Goal: Task Accomplishment & Management: Manage account settings

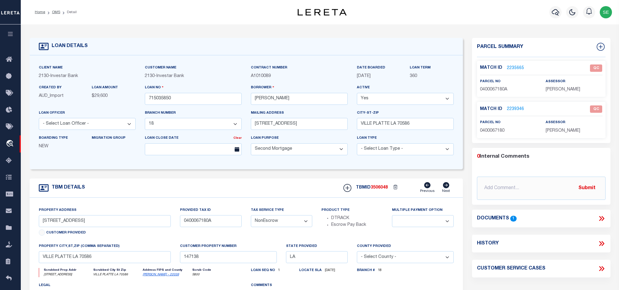
select select "2465"
select select "100"
select select "NonEscrow"
drag, startPoint x: 55, startPoint y: 13, endPoint x: 118, endPoint y: 21, distance: 63.3
click at [55, 13] on link "OMS" at bounding box center [56, 12] width 8 height 4
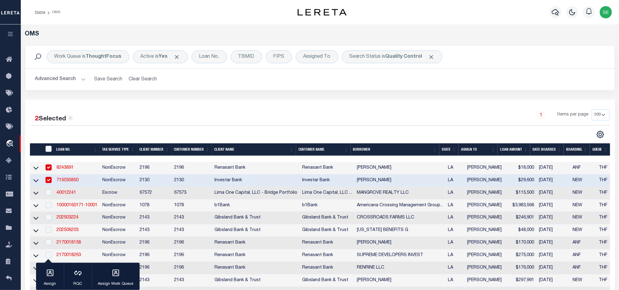
scroll to position [128, 0]
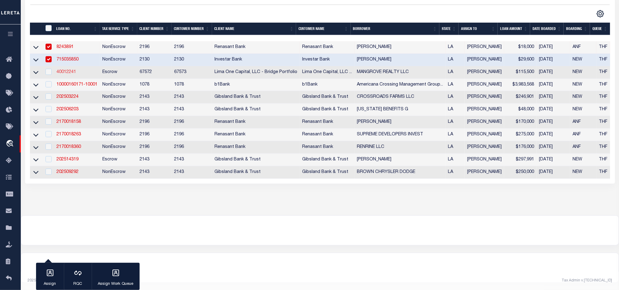
click at [68, 70] on link "40012241" at bounding box center [67, 72] width 20 height 4
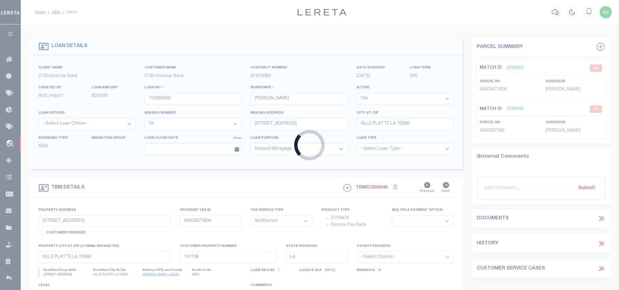
type input "40012241"
type input "MANGROVE REALTY LLC"
select select
type input "[STREET_ADDRESS]"
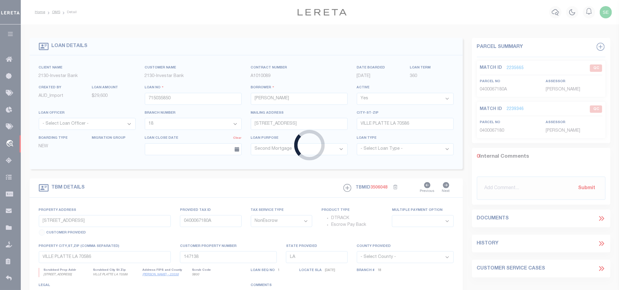
type input "[PERSON_NAME] MD 20715"
select select
select select "Escrow"
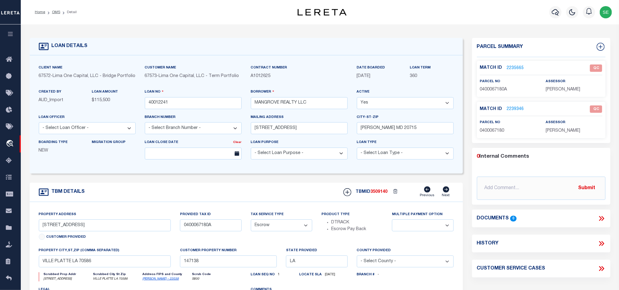
select select "164235"
select select "26297"
type input "[STREET_ADDRESS][PERSON_NAME]"
type input "3107493"
select select
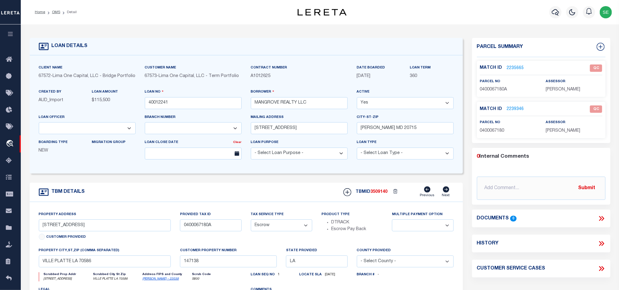
type input "Baton Rouge LA 70820"
type input "40012241-1"
select select
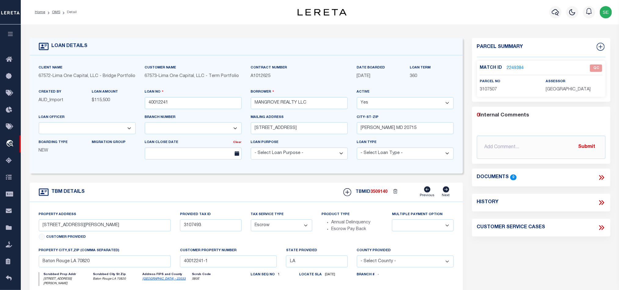
click at [490, 90] on span "3107507" at bounding box center [488, 89] width 17 height 4
copy span "3107507"
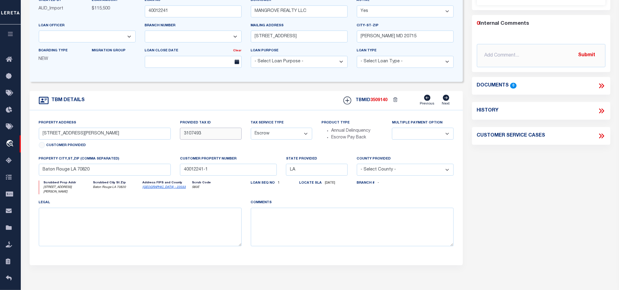
click at [191, 138] on input "3107493" at bounding box center [210, 134] width 61 height 12
click at [495, 179] on div "Parcel Summary Match ID 2249384 0" at bounding box center [542, 117] width 148 height 343
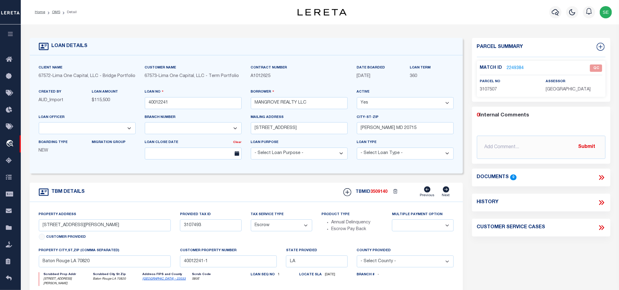
click at [515, 68] on link "2249384" at bounding box center [515, 68] width 17 height 6
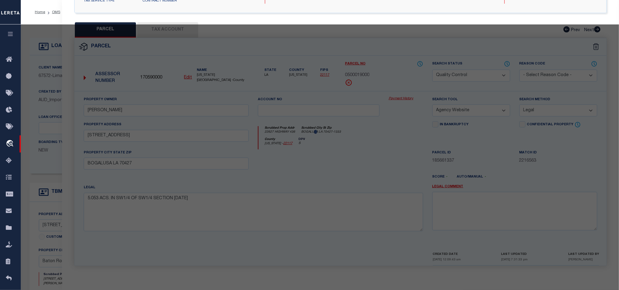
select select "AS"
select select
checkbox input "false"
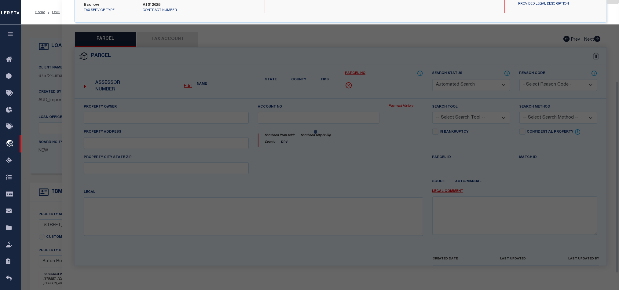
select select "QC"
type input "[PERSON_NAME]"
select select "AGW"
select select "ADD"
type input "[STREET_ADDRESS][PERSON_NAME]"
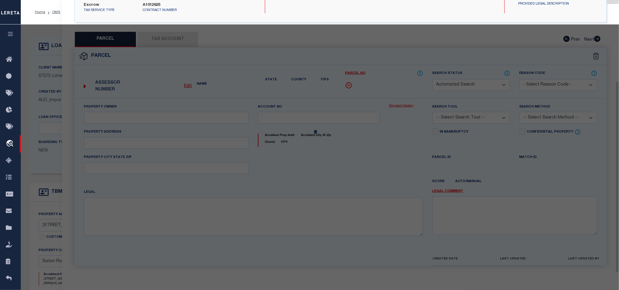
type textarea "[GEOGRAPHIC_DATA] LOT 50"
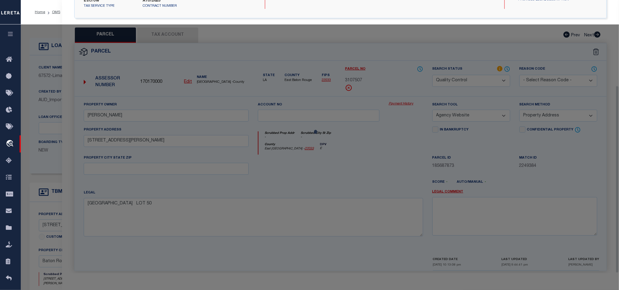
scroll to position [125, 0]
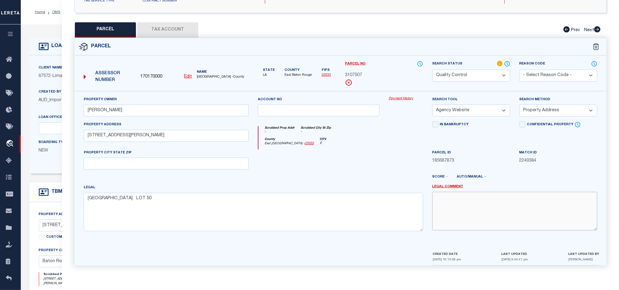
click at [485, 204] on textarea at bounding box center [515, 211] width 165 height 39
type textarea "DIFFERENT MATCH FOR ADDRESS AND PARCEL NO. WE NEED LEGAL DOCUMENT TO PROCEED."
click at [392, 155] on div at bounding box center [406, 162] width 44 height 25
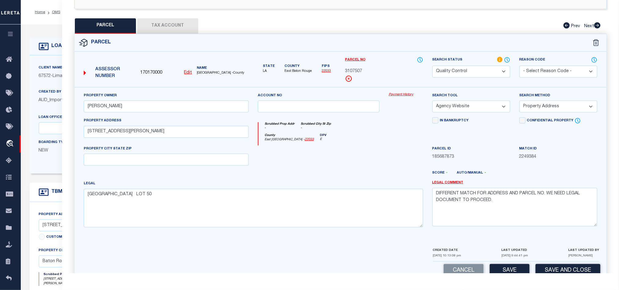
click at [482, 73] on select "Automated Search Bad Parcel Complete Duplicate Parcel High Dollar Reporting In …" at bounding box center [472, 72] width 78 height 12
select select "ND"
click at [433, 67] on select "Automated Search Bad Parcel Complete Duplicate Parcel High Dollar Reporting In …" at bounding box center [472, 72] width 78 height 12
click at [362, 141] on div "County [GEOGRAPHIC_DATA] - 22033 DPV E" at bounding box center [341, 140] width 164 height 12
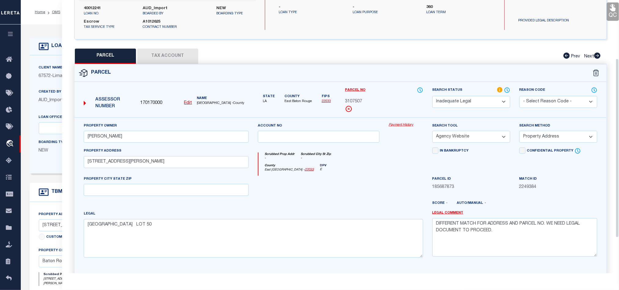
scroll to position [79, 0]
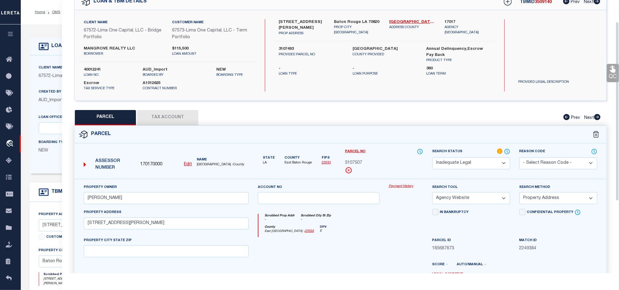
click at [619, 71] on div "Parcel Data QC QC QC - Select Status - Ready to QC" at bounding box center [340, 136] width 557 height 273
click at [611, 72] on icon at bounding box center [613, 69] width 6 height 7
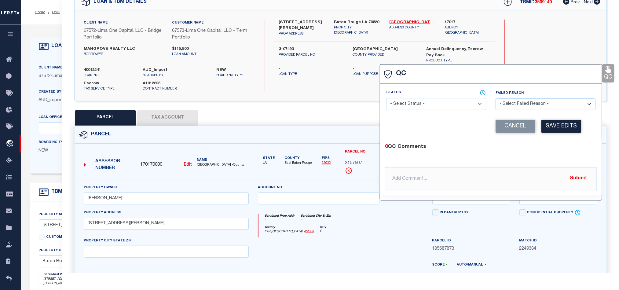
click at [441, 98] on div "Status - Select Status - Ready to QC Correct Incorrect" at bounding box center [436, 100] width 100 height 20
click at [441, 108] on select "- Select Status - Ready to QC Correct Incorrect" at bounding box center [436, 104] width 100 height 12
select select "INC"
click at [387, 98] on select "- Select Status - Ready to QC Correct Incorrect" at bounding box center [436, 104] width 100 height 12
click at [532, 102] on select "- Select Failed Reason - Additional Parcel Located Confidential Property Double…" at bounding box center [546, 104] width 100 height 12
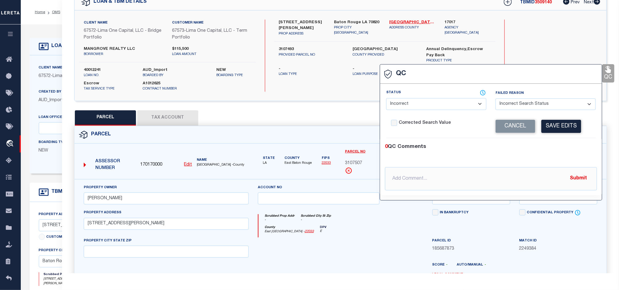
click at [496, 99] on select "- Select Failed Reason - Additional Parcel Located Confidential Property Double…" at bounding box center [546, 104] width 100 height 12
click at [559, 105] on select "- Select Failed Reason - Additional Parcel Located Confidential Property Double…" at bounding box center [546, 104] width 100 height 12
click at [496, 99] on select "- Select Failed Reason - Additional Parcel Located Confidential Property Double…" at bounding box center [546, 104] width 100 height 12
click at [516, 127] on button "Cancel" at bounding box center [516, 126] width 40 height 13
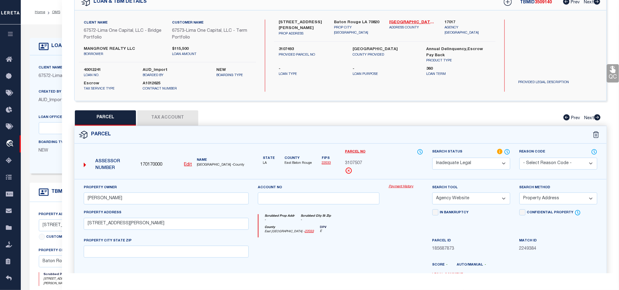
drag, startPoint x: 612, startPoint y: 73, endPoint x: 612, endPoint y: 77, distance: 4.6
click at [612, 73] on icon at bounding box center [613, 69] width 6 height 7
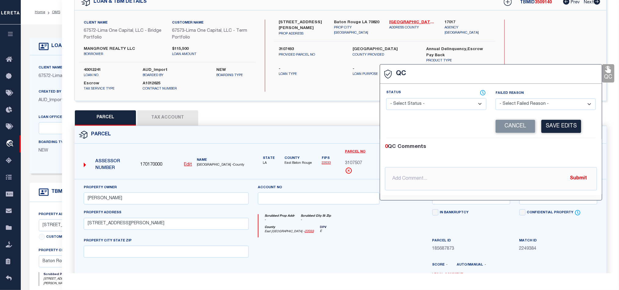
click at [535, 105] on select "- Select Failed Reason - Additional Parcel Located Confidential Property Double…" at bounding box center [546, 104] width 100 height 12
click at [391, 252] on div at bounding box center [406, 250] width 44 height 25
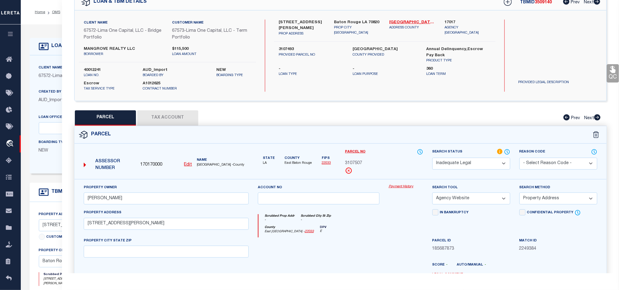
click at [608, 72] on link "QC" at bounding box center [613, 73] width 12 height 18
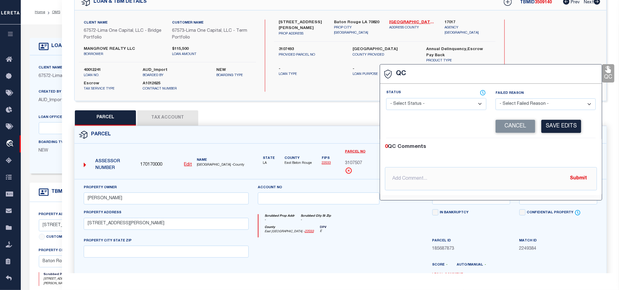
click at [502, 102] on select "- Select Failed Reason - Additional Parcel Located Confidential Property Double…" at bounding box center [546, 104] width 100 height 12
click at [496, 99] on select "- Select Failed Reason - Additional Parcel Located Confidential Property Double…" at bounding box center [546, 104] width 100 height 12
click at [554, 126] on button "Save Edits" at bounding box center [562, 126] width 40 height 13
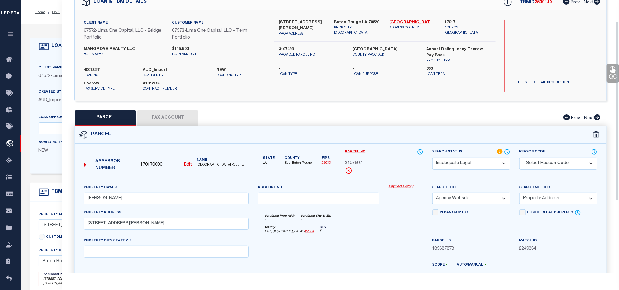
click at [609, 72] on icon at bounding box center [613, 69] width 8 height 8
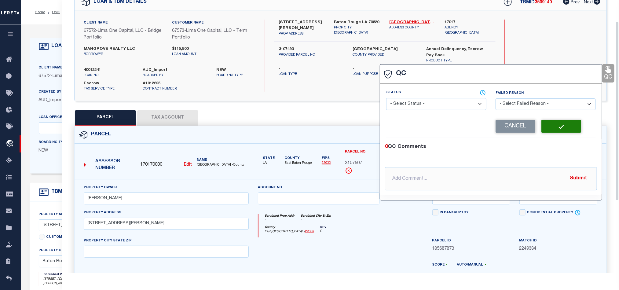
select select "RNF"
click at [448, 105] on select "- Select Status - Ready to QC Correct Incorrect" at bounding box center [436, 104] width 100 height 12
select select "INC"
click at [387, 98] on select "- Select Status - Ready to QC Correct Incorrect" at bounding box center [436, 104] width 100 height 12
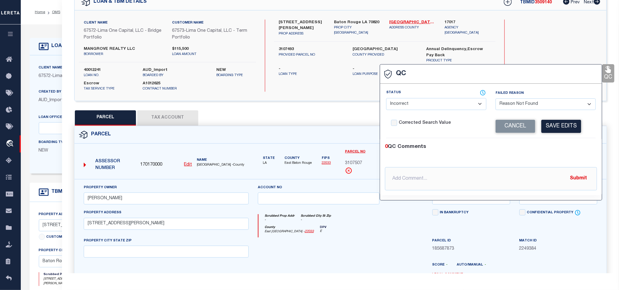
click at [574, 127] on button "Save Edits" at bounding box center [562, 126] width 40 height 13
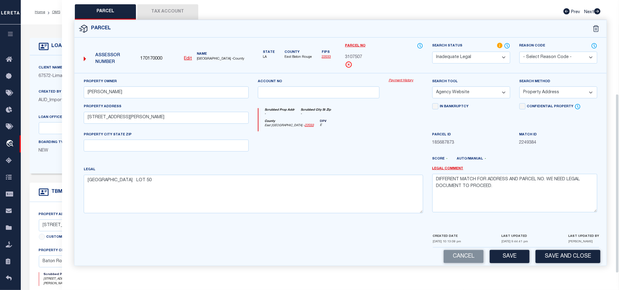
scroll to position [143, 0]
click at [564, 260] on button "Save and Close" at bounding box center [568, 256] width 65 height 13
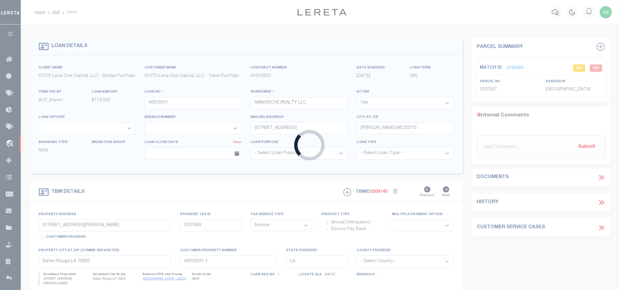
select select
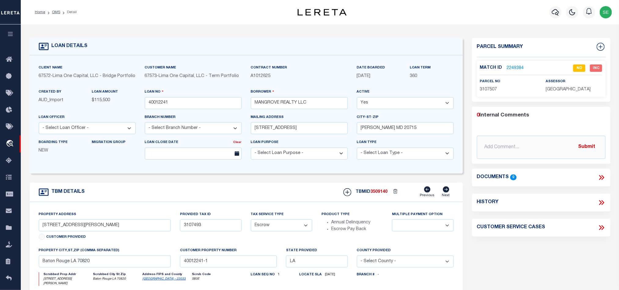
select select
click at [227, 190] on div "TBM DETAILS TBMID 3509140 Previous Next" at bounding box center [247, 192] width 434 height 19
drag, startPoint x: 57, startPoint y: 11, endPoint x: 87, endPoint y: 37, distance: 39.3
click at [57, 11] on link "OMS" at bounding box center [56, 12] width 8 height 4
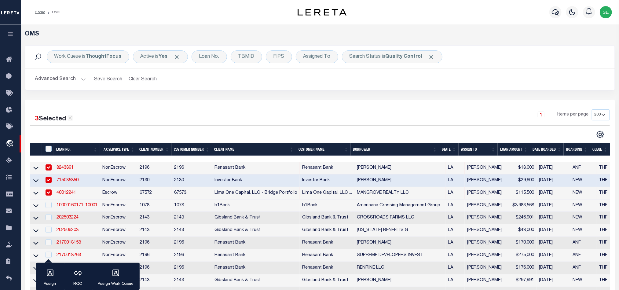
scroll to position [128, 0]
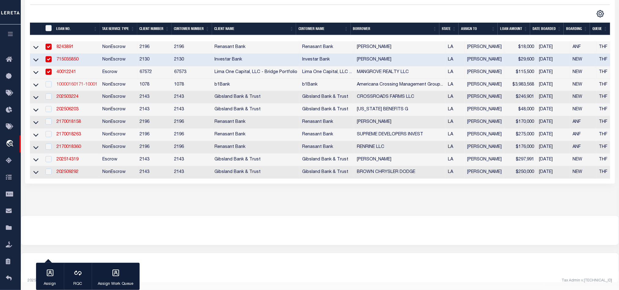
click at [72, 83] on link "10000160171-10001" at bounding box center [77, 85] width 41 height 4
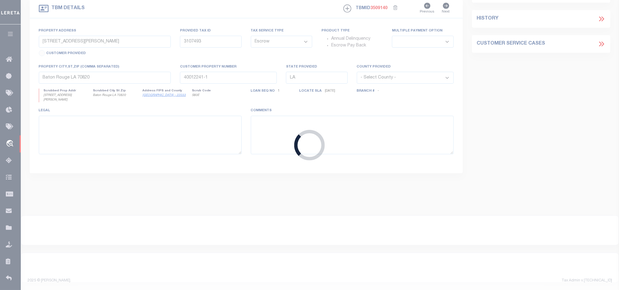
type input "10000160171-10001"
type input "Americana Crossing Management Group-CDL"
select select
type input "[DATE]"
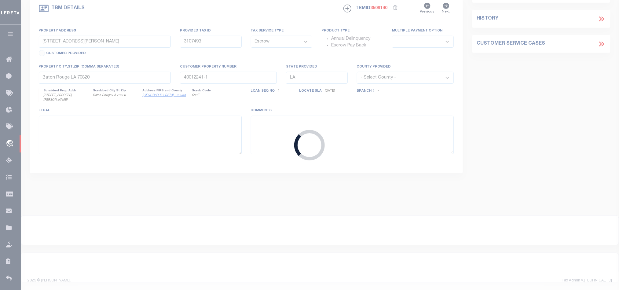
select select "20"
select select "NonEscrow"
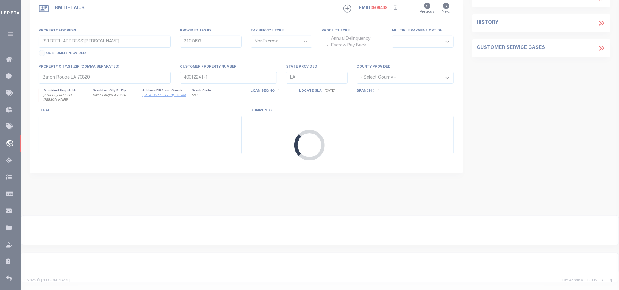
scroll to position [175, 0]
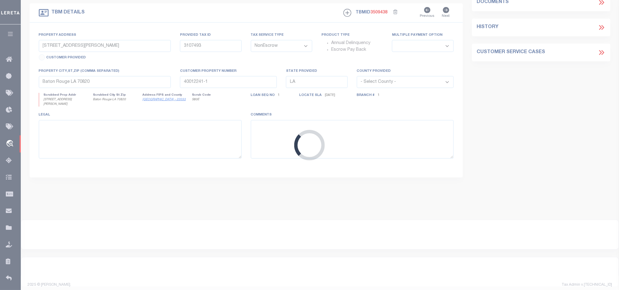
type input "TBD Barsket Road (Americana Crossing S/D),"
select select
type input "Zachary LA 70791"
type input "2202182"
type textarea "ONE (1) CERTAIN TRACT OR PARCEL OF GROUND, together with all the buildings and …"
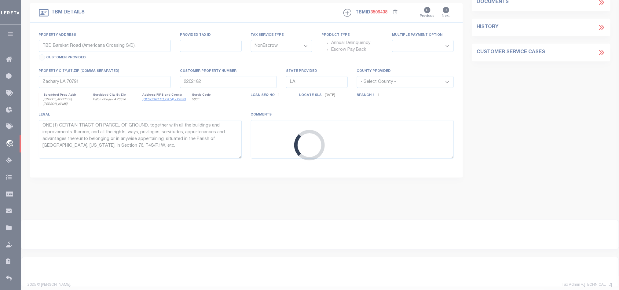
select select "10177"
select select "467"
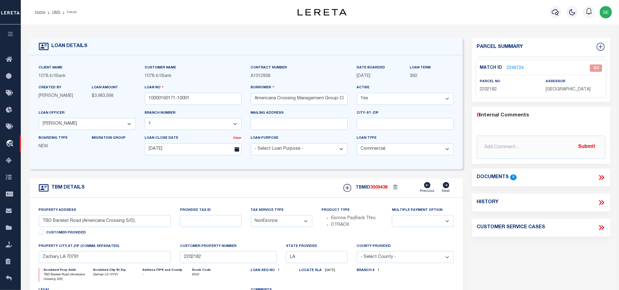
scroll to position [46, 0]
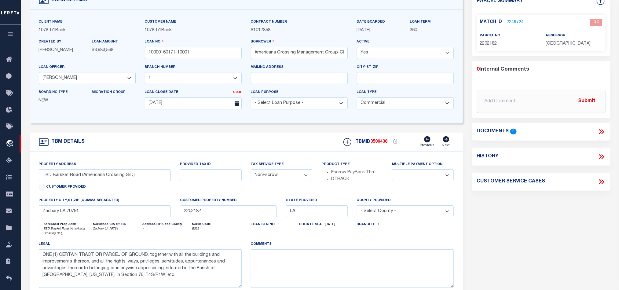
click at [488, 42] on span "2202182" at bounding box center [488, 44] width 17 height 4
click at [488, 43] on span "2202182" at bounding box center [488, 44] width 17 height 4
copy span "2202182"
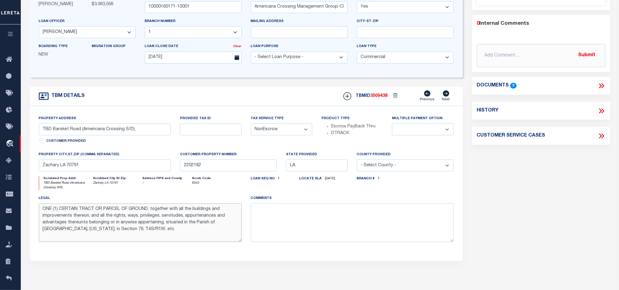
drag, startPoint x: 77, startPoint y: 212, endPoint x: 68, endPoint y: 206, distance: 10.9
click at [68, 206] on div "legal ONE (1) CERTAIN TRACT OR PARCEL OF GROUND, together with all the building…" at bounding box center [140, 218] width 203 height 47
click at [105, 229] on textarea "ONE (1) CERTAIN TRACT OR PARCEL OF GROUND, together with all the buildings and …" at bounding box center [140, 223] width 203 height 39
click at [555, 202] on div "Parcel Summary Match ID 2249724 0" at bounding box center [542, 115] width 148 height 339
click at [521, 185] on div "Parcel Summary Match ID 2249724 0" at bounding box center [542, 115] width 148 height 339
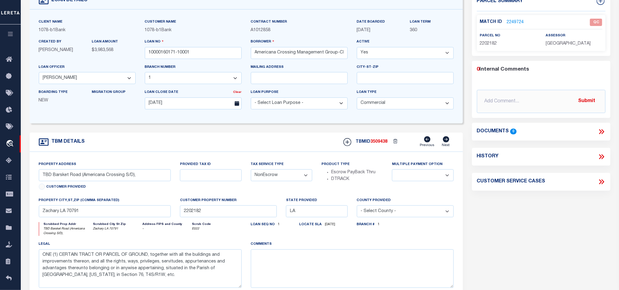
scroll to position [138, 0]
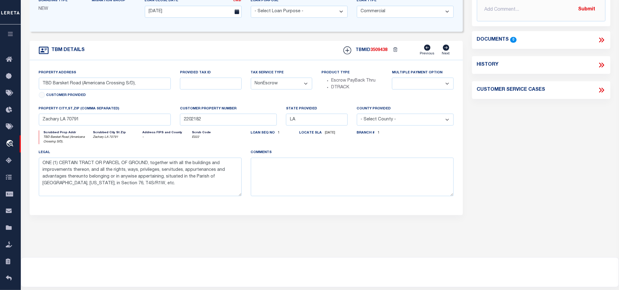
click at [503, 164] on div "Parcel Summary Match ID 2249724 0" at bounding box center [542, 69] width 148 height 339
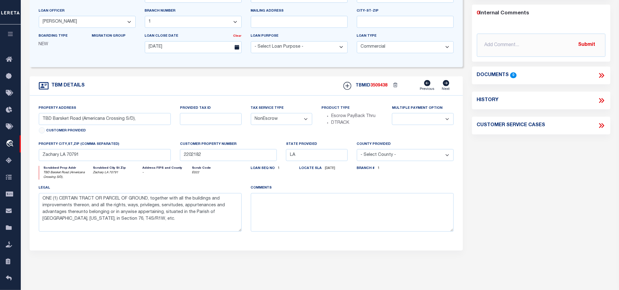
scroll to position [0, 0]
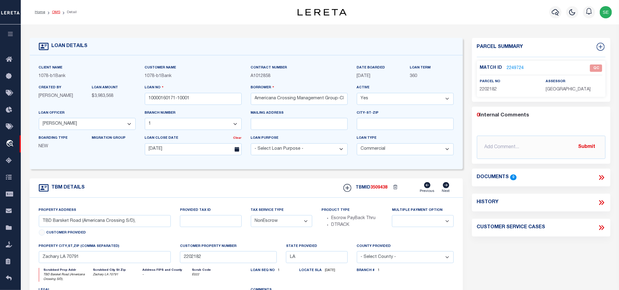
click at [57, 11] on link "OMS" at bounding box center [56, 12] width 8 height 4
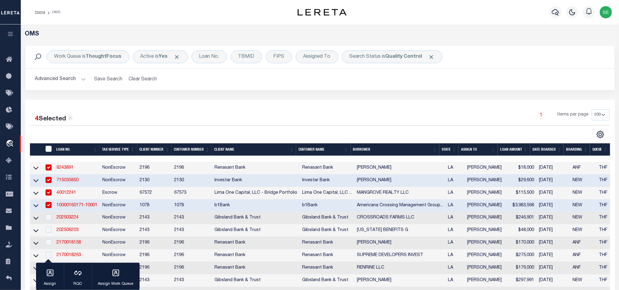
scroll to position [92, 0]
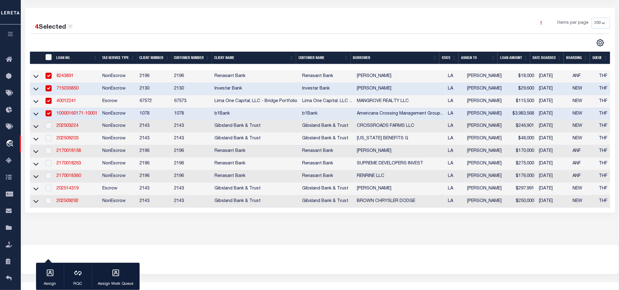
click at [138, 114] on td "1078" at bounding box center [154, 114] width 35 height 13
checkbox input "false"
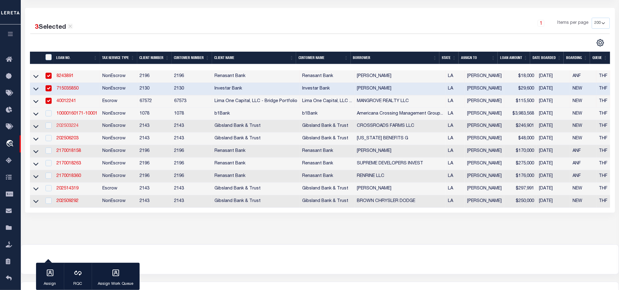
click at [68, 128] on link "202503224" at bounding box center [68, 126] width 22 height 4
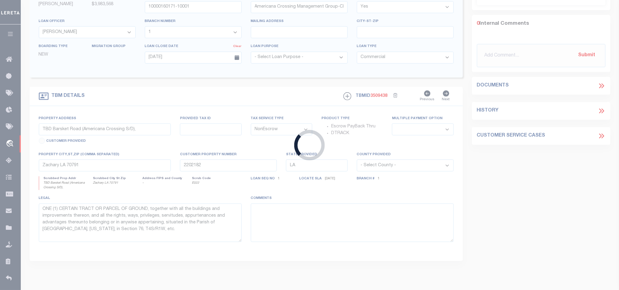
scroll to position [149, 0]
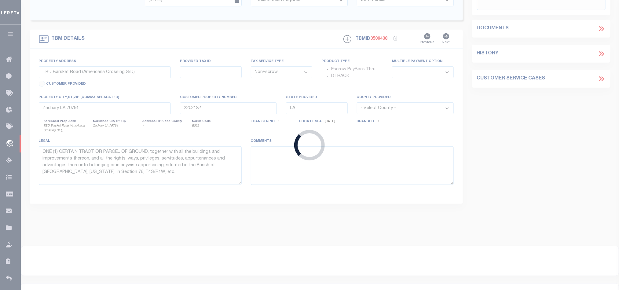
type input "202503224"
type input "CROSSROADS FARMS LLC"
select select
select select "100"
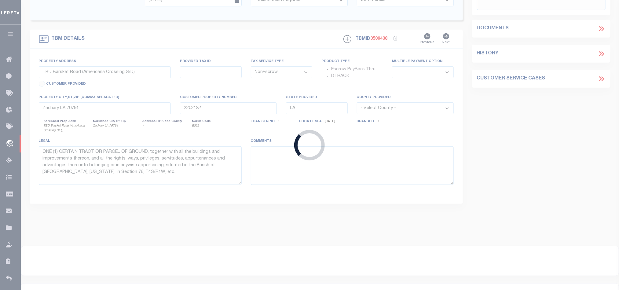
select select
select select "3332"
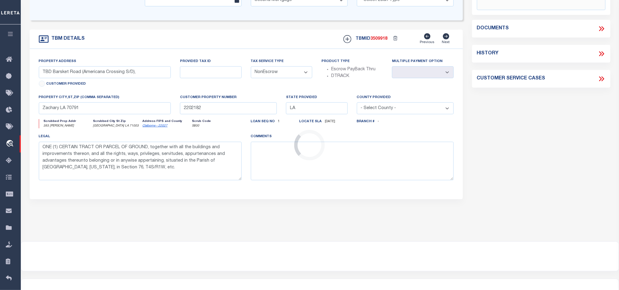
type input "393 [PERSON_NAME]"
type input "600103140"
select select
type input "[GEOGRAPHIC_DATA] LA 71003"
select select
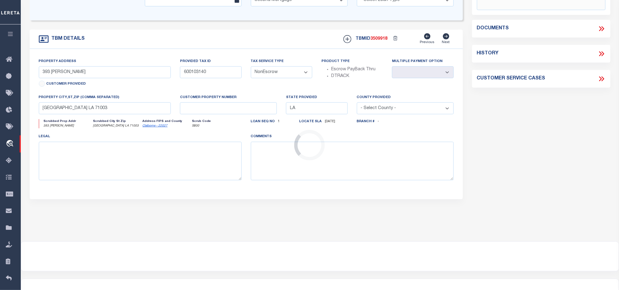
scroll to position [0, 0]
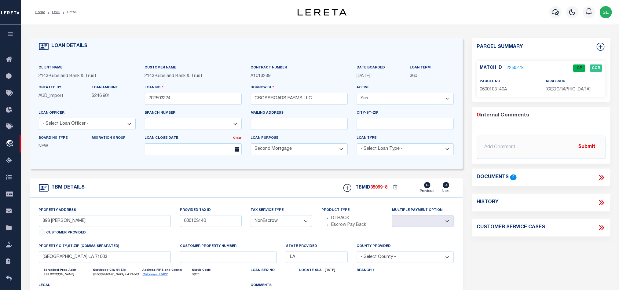
click at [56, 15] on li "OMS" at bounding box center [52, 12] width 15 height 6
click at [54, 13] on link "OMS" at bounding box center [56, 12] width 8 height 4
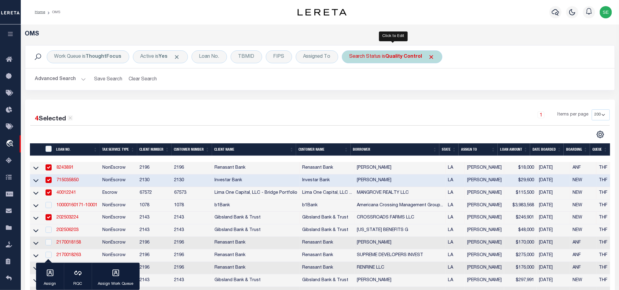
click at [392, 56] on b "Quality Control" at bounding box center [404, 56] width 37 height 5
select select "QC"
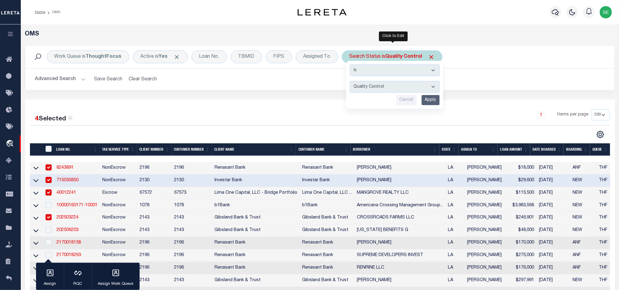
click at [432, 101] on input "Apply" at bounding box center [431, 100] width 18 height 10
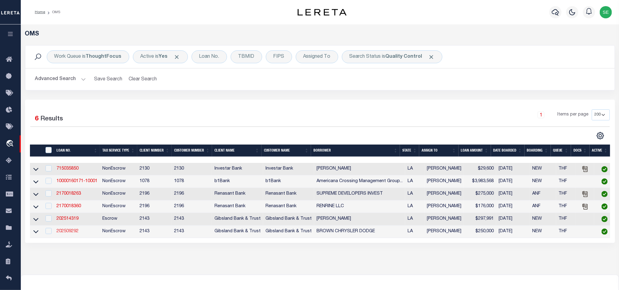
click at [66, 234] on link "202509292" at bounding box center [68, 231] width 22 height 4
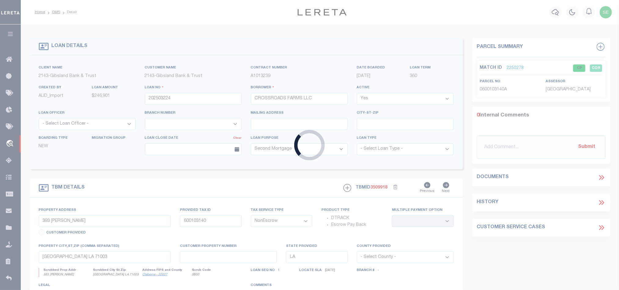
type input "202509292"
type input "BROWN CHRYSLER DODGE"
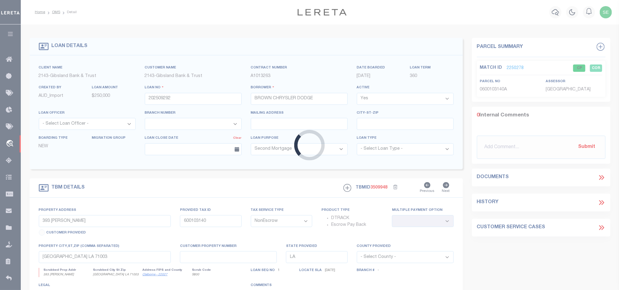
type input "[STREET_ADDRESS]"
type input "164517"
select select
type input "[PERSON_NAME] LA 71037"
select select
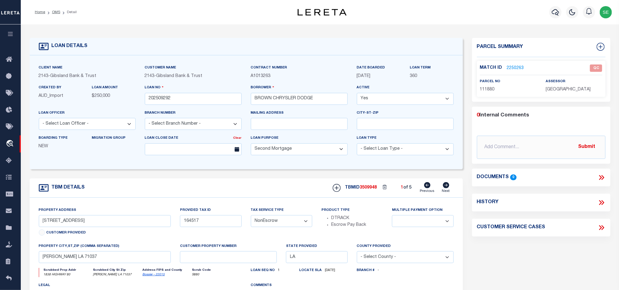
click at [447, 187] on icon at bounding box center [446, 185] width 6 height 6
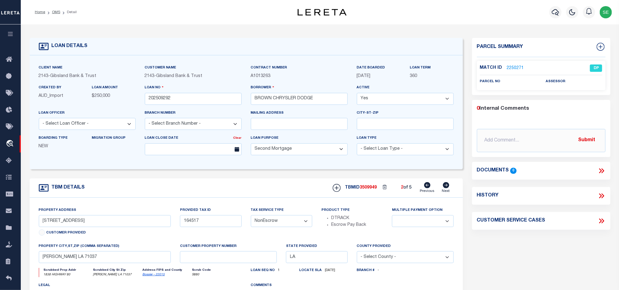
type input "111880"
select select
click at [447, 187] on icon at bounding box center [446, 185] width 6 height 6
type input "[STREET_ADDRESS][PERSON_NAME]"
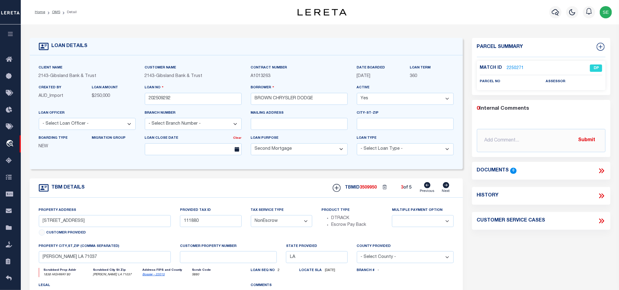
type input "111785"
select select
type input "MINDEN LA 71055"
select select
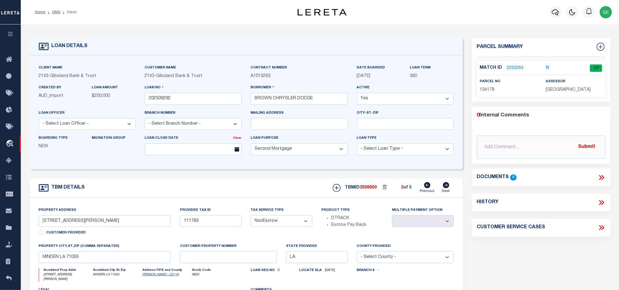
click at [447, 187] on icon at bounding box center [446, 185] width 6 height 6
type input "[STREET_ADDRESS][PERSON_NAME]"
select select
click at [447, 187] on icon at bounding box center [446, 185] width 6 height 6
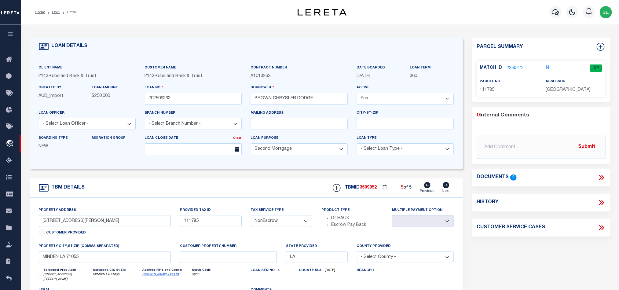
type input "[STREET_ADDRESS][PERSON_NAME]"
type input "109498"
select select
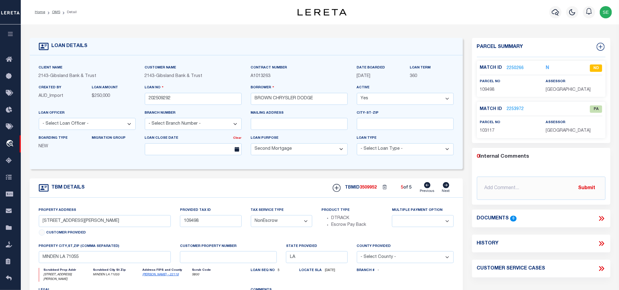
click at [430, 188] on icon at bounding box center [428, 185] width 6 height 6
type input "[STREET_ADDRESS][PERSON_NAME]"
type input "111785"
select select
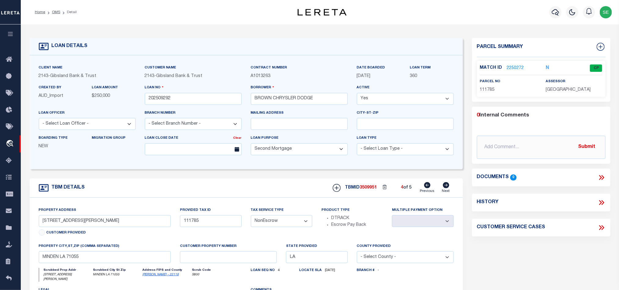
click at [430, 188] on icon at bounding box center [428, 185] width 6 height 6
type input "[STREET_ADDRESS][PERSON_NAME]"
select select
click at [430, 188] on icon at bounding box center [428, 185] width 6 height 6
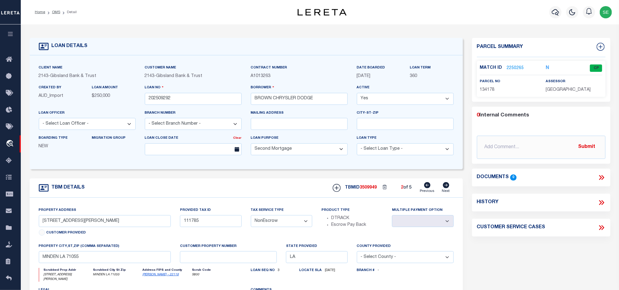
type input "[STREET_ADDRESS]"
type input "111880"
select select
type input "[PERSON_NAME] LA 71037"
select select
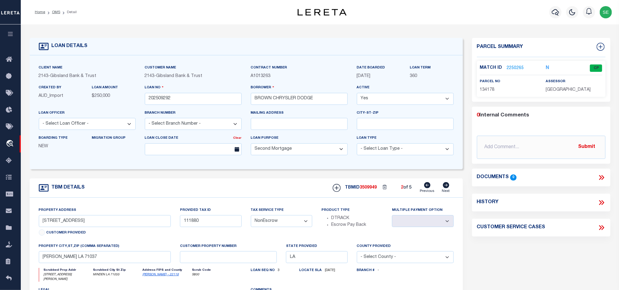
click at [430, 188] on icon at bounding box center [428, 185] width 6 height 6
type input "164517"
select select
click at [236, 188] on div "TBM DETAILS TBMID 3509948 1 of 5 Next" at bounding box center [247, 188] width 434 height 19
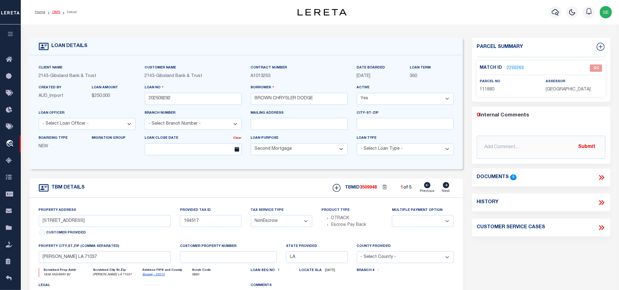
click at [58, 11] on link "OMS" at bounding box center [56, 12] width 8 height 4
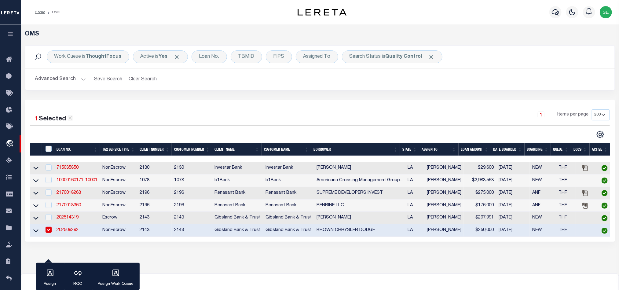
scroll to position [46, 0]
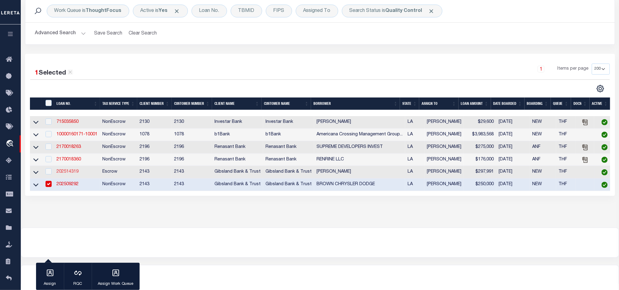
click at [69, 173] on link "202514319" at bounding box center [68, 172] width 22 height 4
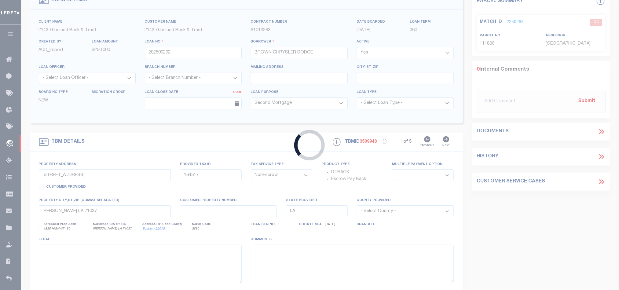
scroll to position [162, 0]
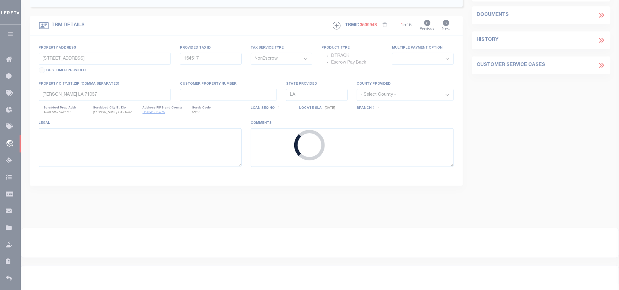
type input "202514319"
type input "[PERSON_NAME]"
select select "Escrow"
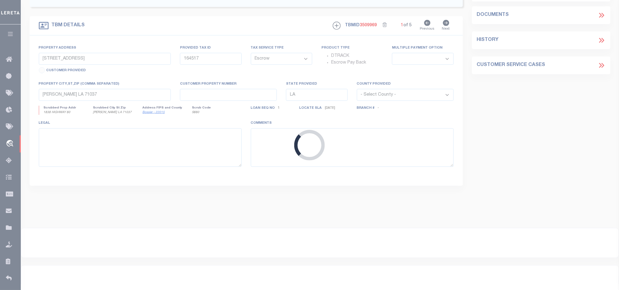
type input "[STREET_ADDRESS]"
type input "3174926209"
select select
type input "SIMSBORO LA 71275"
select select
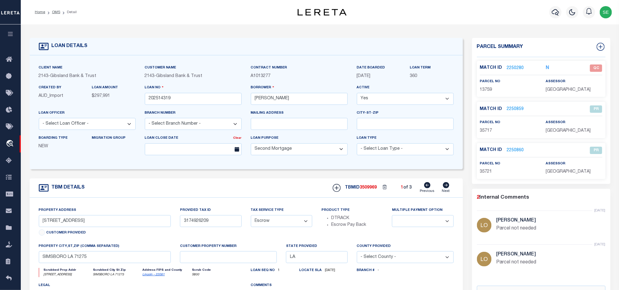
scroll to position [46, 0]
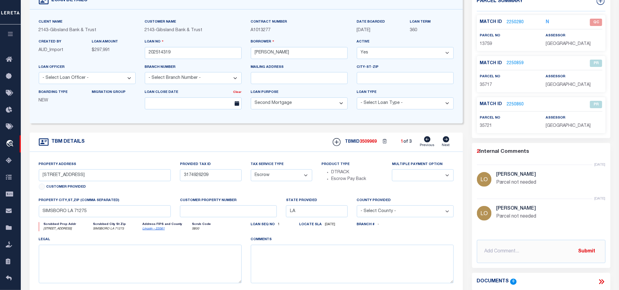
click at [448, 142] on icon at bounding box center [446, 139] width 7 height 6
type input "24.5 ACRES DICKS STORE RD"
type input "3174000615"
select select
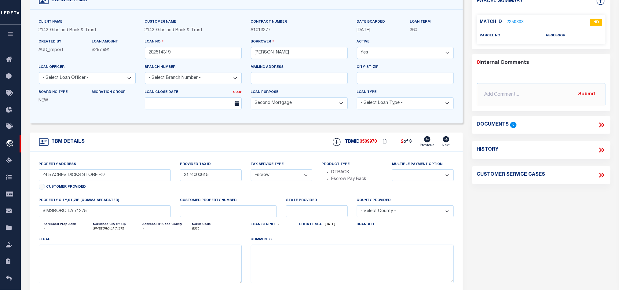
click at [448, 142] on icon at bounding box center [446, 139] width 7 height 6
type input "66.55 ACRES [PERSON_NAME]"
type input "12174MAD003"
select select
click at [427, 142] on icon at bounding box center [427, 139] width 6 height 6
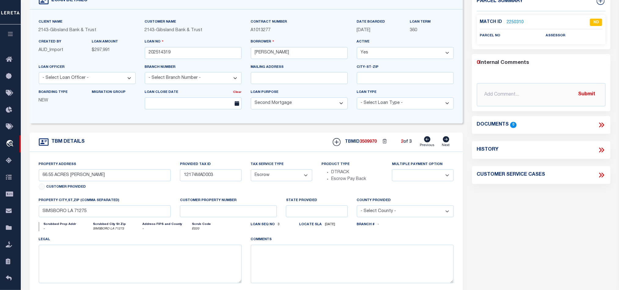
type input "24.5 ACRES DICKS STORE RD"
type input "3174000615"
select select
click at [427, 142] on icon at bounding box center [428, 139] width 6 height 6
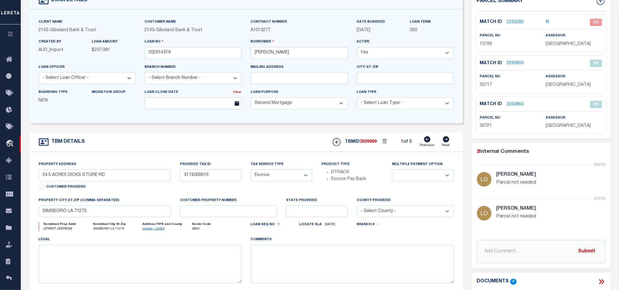
type input "[STREET_ADDRESS]"
type input "3174926209"
select select
type input "LA"
select select
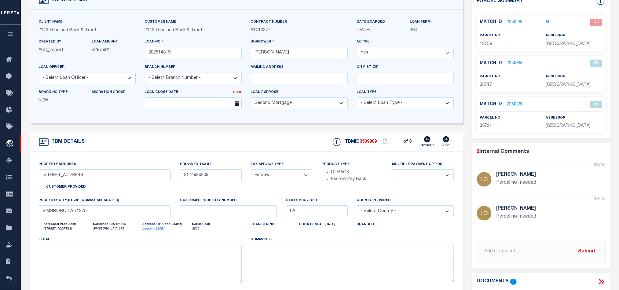
click at [486, 42] on span "13759" at bounding box center [486, 44] width 12 height 4
copy span "13759"
click at [256, 152] on div "TBM DETAILS TBMID 3509969 1 of 3 Next" at bounding box center [247, 142] width 434 height 19
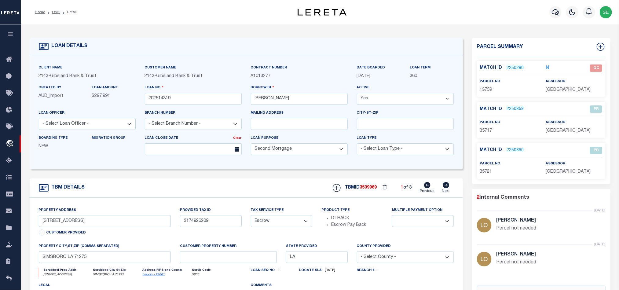
click at [508, 65] on link "2250280" at bounding box center [515, 68] width 17 height 6
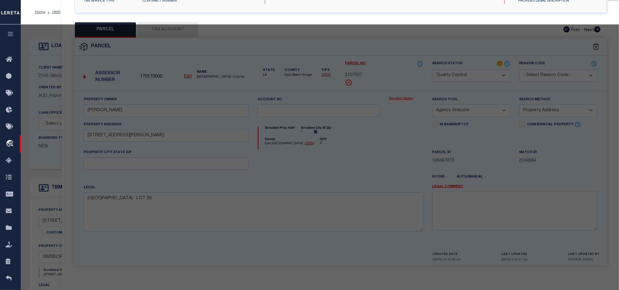
select select "AS"
select select
checkbox input "false"
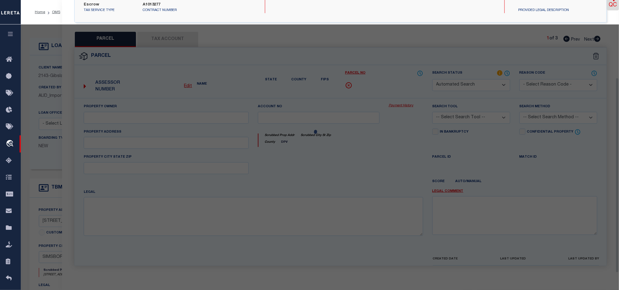
select select "QC"
type input "[PERSON_NAME],[PERSON_NAME]"
select select "AGW"
select select "ADD"
type input "[STREET_ADDRESS]"
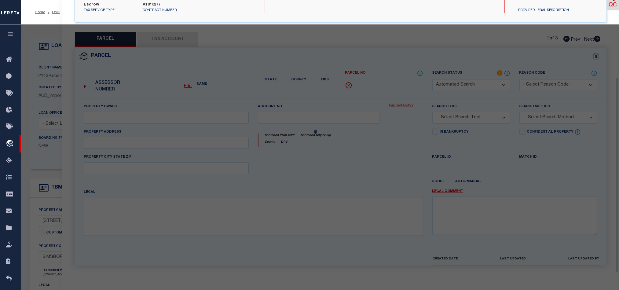
type input "Simsboro LA 71275"
type textarea "SEC 3-17-4: BEG AT THE SEC OF NW OF NW RUN N 245' W 458' TO C/L OF PUBLIC RD FO…"
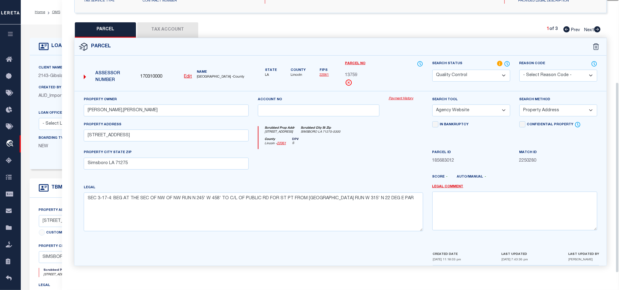
click at [165, 27] on button "Tax Account" at bounding box center [167, 29] width 61 height 15
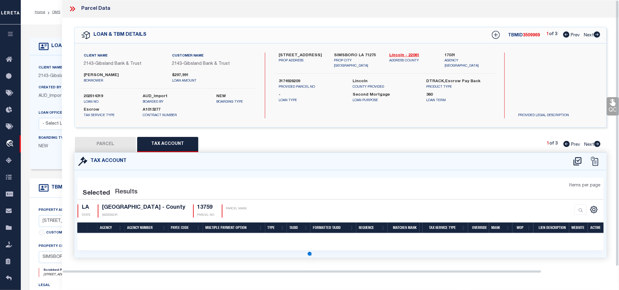
select select "100"
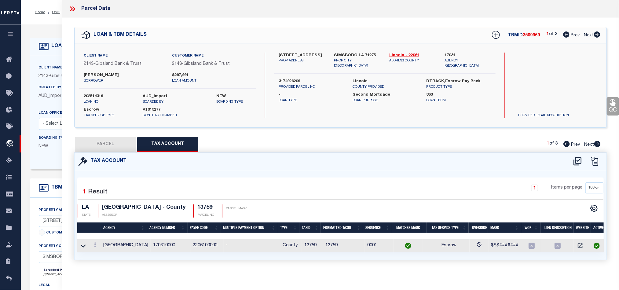
click at [112, 144] on button "PARCEL" at bounding box center [105, 144] width 61 height 15
select select "AS"
select select
checkbox input "false"
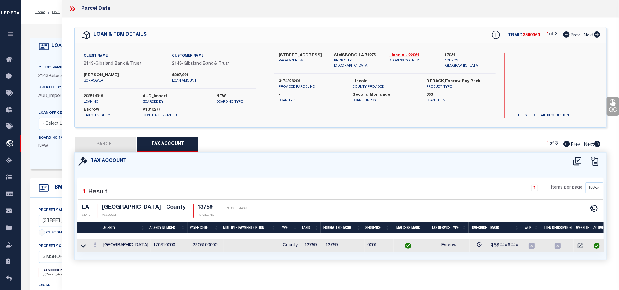
checkbox input "false"
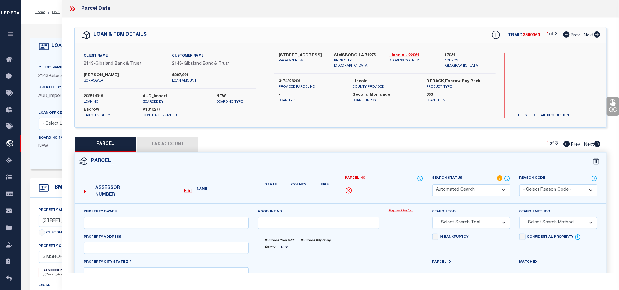
select select "QC"
type input "[PERSON_NAME],[PERSON_NAME]"
select select "AGW"
select select "ADD"
type input "[STREET_ADDRESS]"
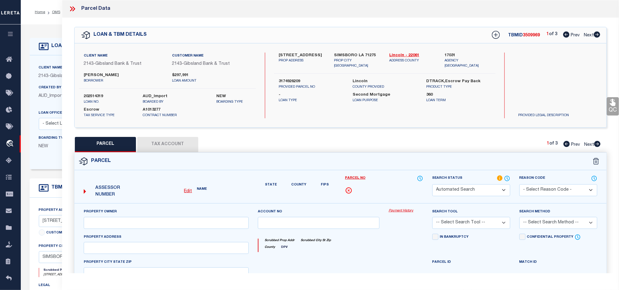
type input "Simsboro LA 71275"
type textarea "SEC 3-17-4: BEG AT THE SEC OF NW OF NW RUN N 245' W 458' TO C/L OF PUBLIC RD FO…"
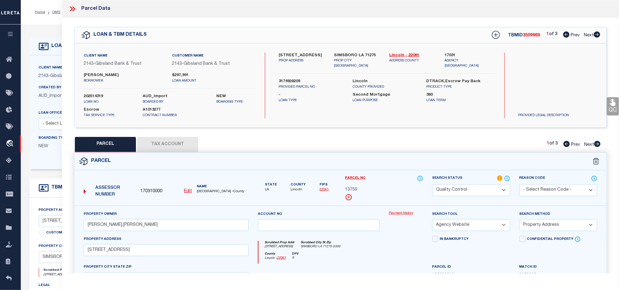
click at [174, 150] on button "Tax Account" at bounding box center [167, 144] width 61 height 15
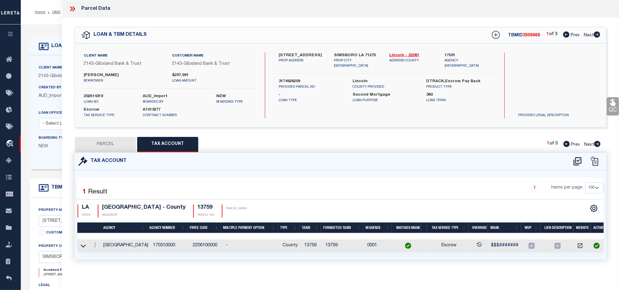
select select "100"
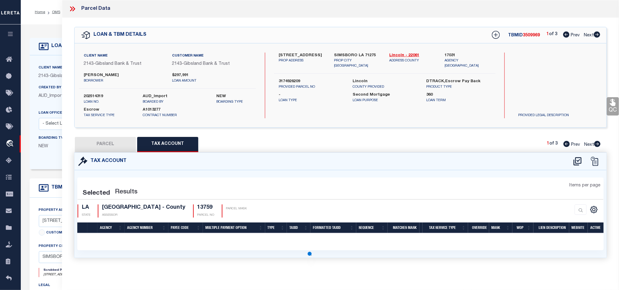
select select "100"
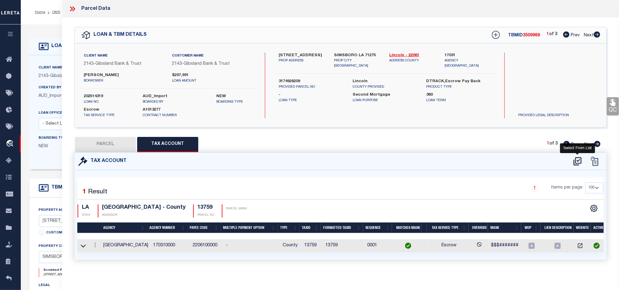
click at [574, 161] on icon at bounding box center [578, 161] width 8 height 8
select select "100"
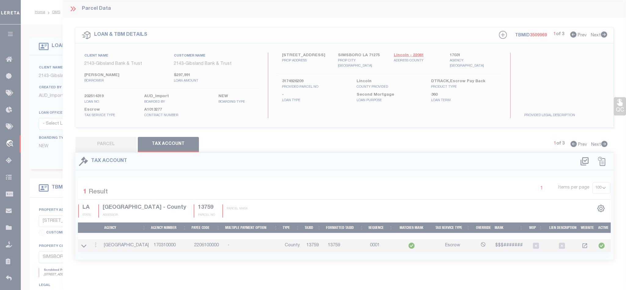
select select "100"
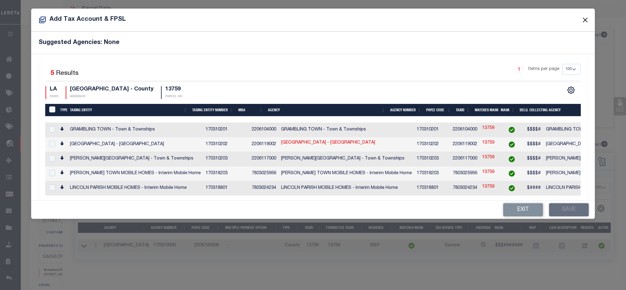
click at [585, 20] on button "Close" at bounding box center [586, 20] width 8 height 8
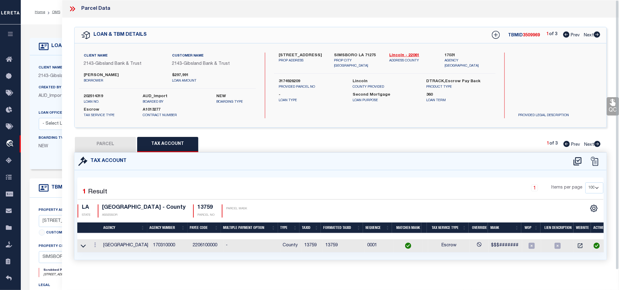
click at [298, 56] on label "[STREET_ADDRESS]" at bounding box center [302, 56] width 46 height 6
copy div "[STREET_ADDRESS]"
click at [303, 57] on label "[STREET_ADDRESS]" at bounding box center [302, 56] width 46 height 6
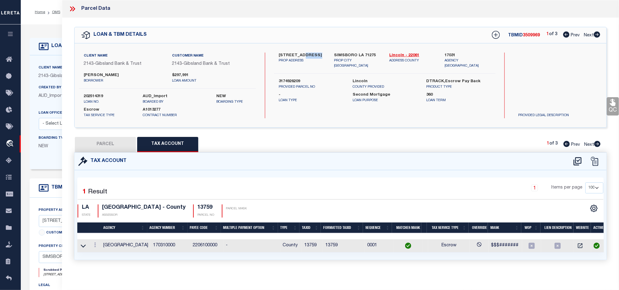
click at [303, 57] on label "[STREET_ADDRESS]" at bounding box center [302, 56] width 46 height 6
drag, startPoint x: 112, startPoint y: 144, endPoint x: 457, endPoint y: 205, distance: 350.2
click at [112, 144] on button "PARCEL" at bounding box center [105, 144] width 61 height 15
select select "AS"
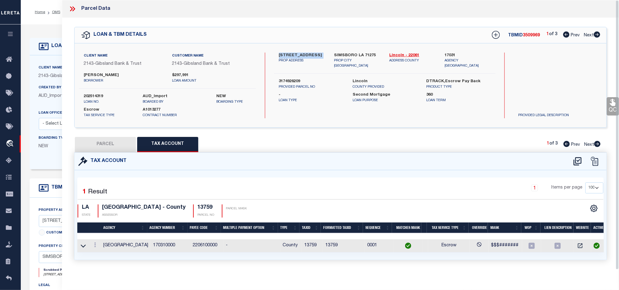
select select
checkbox input "false"
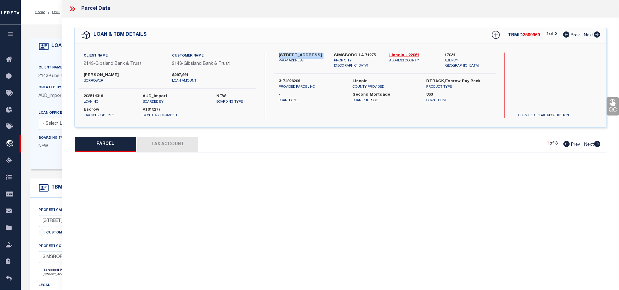
select select "QC"
type input "[PERSON_NAME],[PERSON_NAME]"
select select "AGW"
select select "ADD"
type input "[STREET_ADDRESS]"
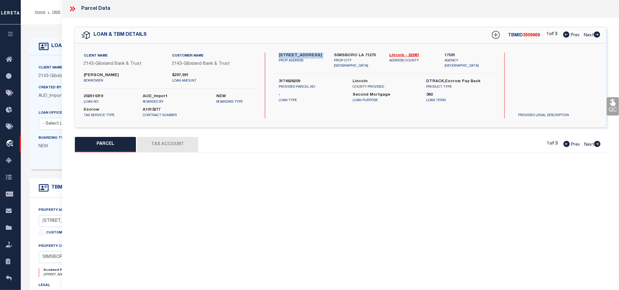
type input "Simsboro LA 71275"
type textarea "SEC 3-17-4: BEG AT THE SEC OF NW OF NW RUN N 245' W 458' TO C/L OF PUBLIC RD FO…"
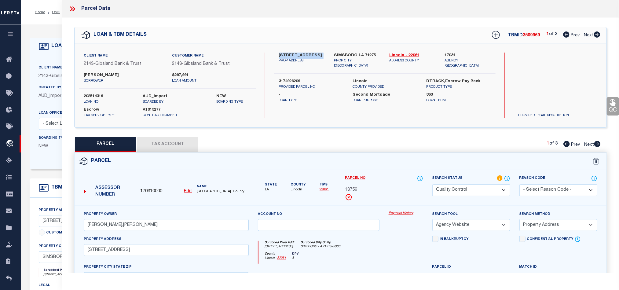
click at [473, 194] on select "Automated Search Bad Parcel Complete Duplicate Parcel High Dollar Reporting In …" at bounding box center [472, 190] width 78 height 12
select select "CP"
drag, startPoint x: 355, startPoint y: 257, endPoint x: 490, endPoint y: 191, distance: 149.9
click at [355, 257] on div "County [GEOGRAPHIC_DATA] - 22061 DPV S" at bounding box center [341, 258] width 164 height 12
drag, startPoint x: 614, startPoint y: 101, endPoint x: 598, endPoint y: 131, distance: 34.2
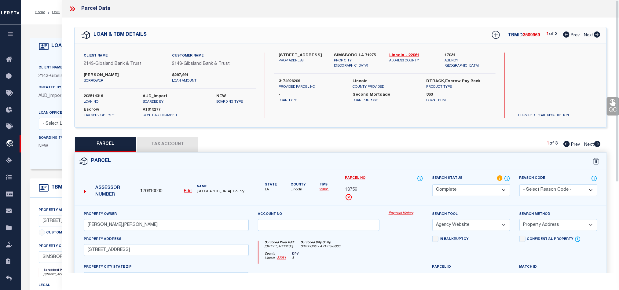
click at [614, 101] on icon at bounding box center [613, 102] width 8 height 8
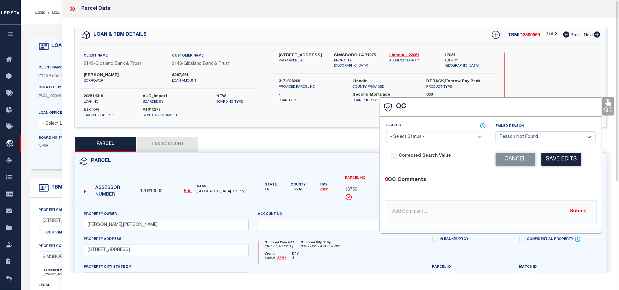
select select
drag, startPoint x: 409, startPoint y: 140, endPoint x: 419, endPoint y: 142, distance: 10.4
click at [409, 140] on select "- Select Status - Ready to QC Correct Incorrect" at bounding box center [436, 137] width 100 height 12
select select "COR"
click at [556, 184] on div "0 QC Comments" at bounding box center [490, 180] width 210 height 8
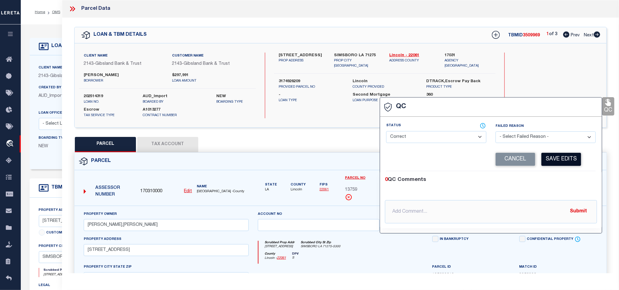
click at [561, 163] on button "Save Edits" at bounding box center [562, 159] width 40 height 13
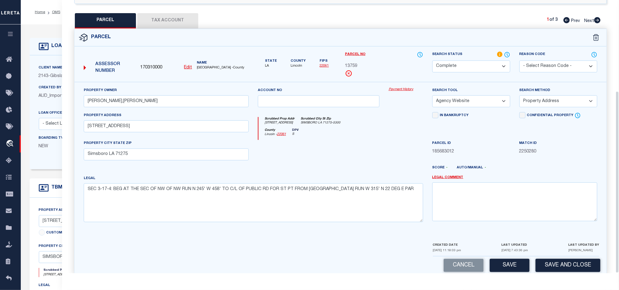
scroll to position [137, 0]
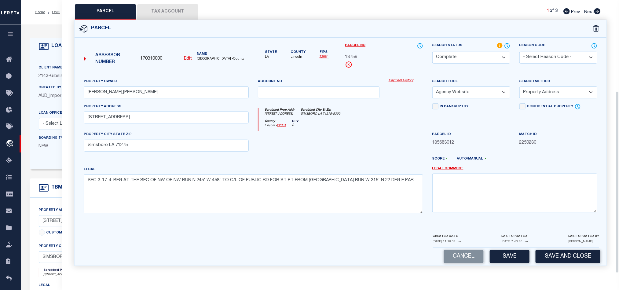
click at [571, 254] on button "Save and Close" at bounding box center [568, 256] width 65 height 13
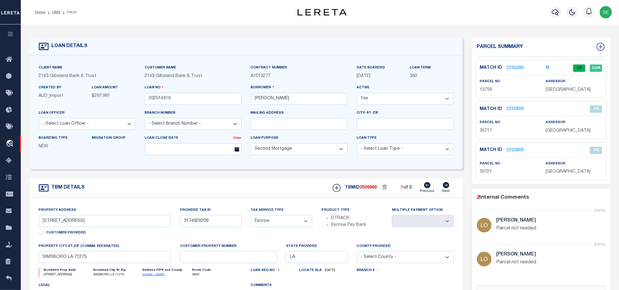
select select
click at [190, 100] on input "202514319" at bounding box center [193, 99] width 97 height 12
click at [374, 190] on span "3509969" at bounding box center [368, 188] width 17 height 4
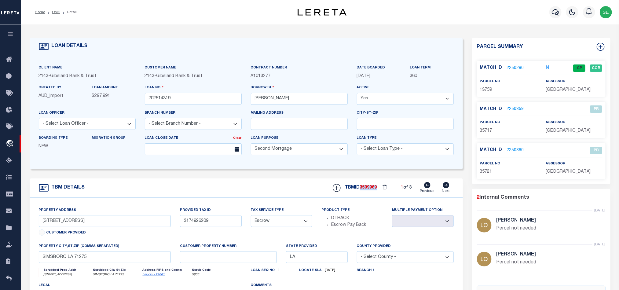
click at [374, 190] on span "3509969" at bounding box center [368, 188] width 17 height 4
copy span "3509969"
click at [561, 92] on span "[GEOGRAPHIC_DATA]" at bounding box center [568, 90] width 45 height 4
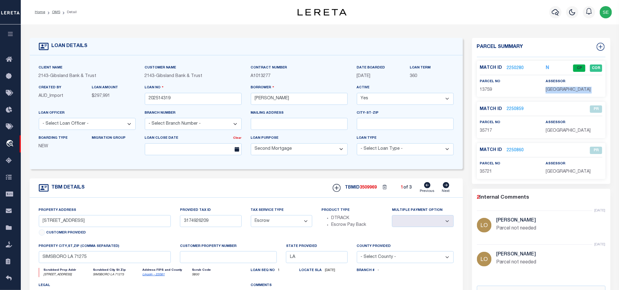
copy div "[GEOGRAPHIC_DATA]"
click at [488, 90] on span "13759" at bounding box center [486, 90] width 12 height 4
copy span "13759"
click at [310, 185] on div "TBM DETAILS TBMID 3509969 1 of 3 Next" at bounding box center [247, 188] width 434 height 19
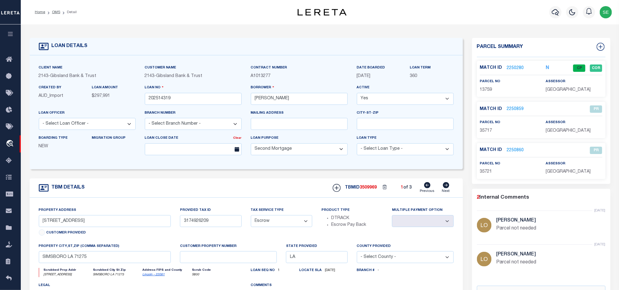
drag, startPoint x: 58, startPoint y: 11, endPoint x: 113, endPoint y: 25, distance: 56.7
click at [58, 11] on link "OMS" at bounding box center [56, 12] width 8 height 4
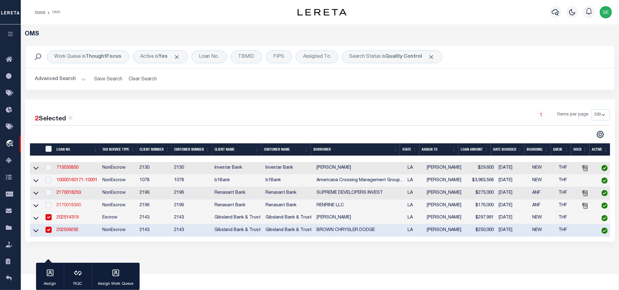
click at [68, 207] on link "2170018360" at bounding box center [69, 205] width 24 height 4
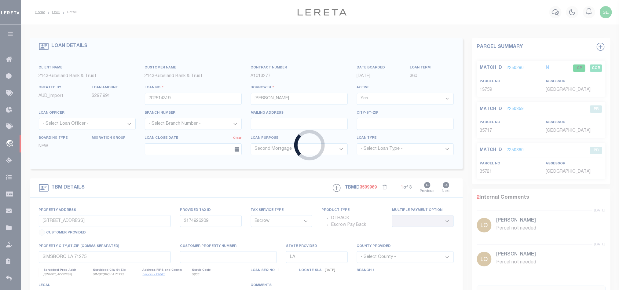
type input "2170018360"
type input "RENRINE LLC"
select select
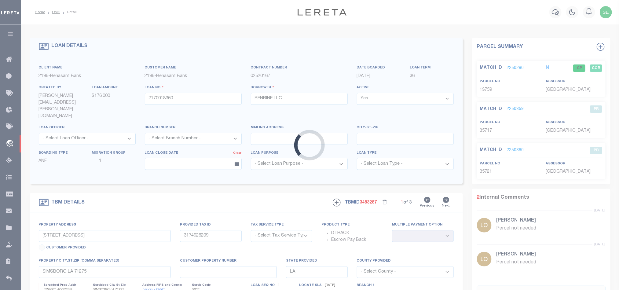
type input "[STREET_ADDRESS][PERSON_NAME]"
radio input "true"
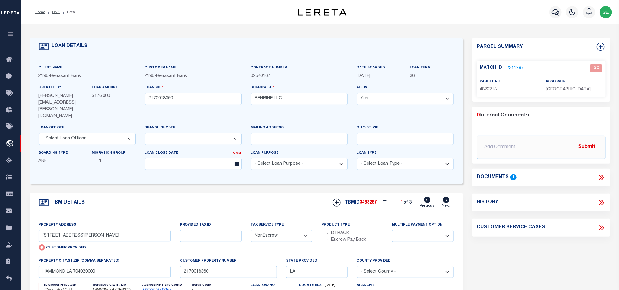
click at [483, 91] on span "4822218" at bounding box center [488, 89] width 17 height 4
copy span "4822218"
drag, startPoint x: 508, startPoint y: 251, endPoint x: 487, endPoint y: 231, distance: 29.0
click at [508, 251] on div "Parcel Summary Match ID 2211885 0" at bounding box center [542, 215] width 148 height 354
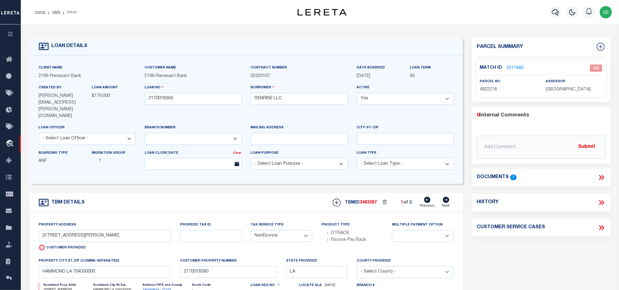
click at [448, 197] on icon at bounding box center [446, 200] width 6 height 6
click at [427, 197] on icon at bounding box center [428, 200] width 6 height 6
click at [603, 175] on icon at bounding box center [602, 178] width 8 height 8
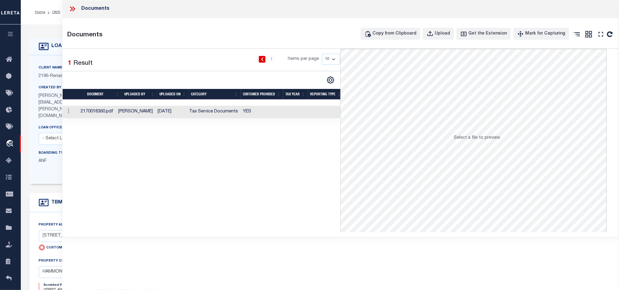
click at [295, 115] on td at bounding box center [295, 112] width 25 height 13
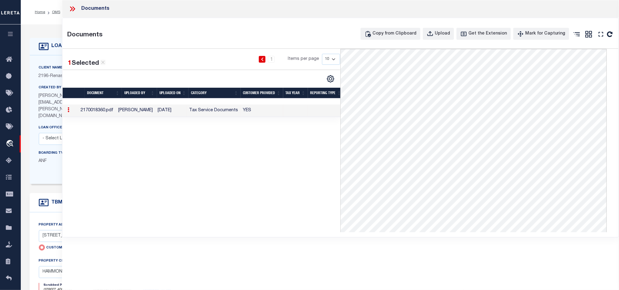
click at [76, 7] on icon at bounding box center [72, 9] width 8 height 8
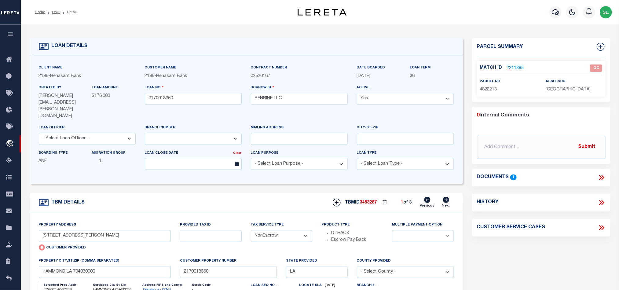
click at [519, 68] on link "2211885" at bounding box center [515, 68] width 17 height 6
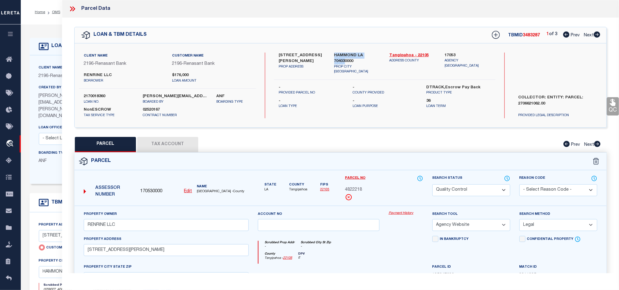
drag, startPoint x: 334, startPoint y: 54, endPoint x: 345, endPoint y: 62, distance: 13.5
click at [345, 62] on label "HAMMOND LA 704030000" at bounding box center [357, 59] width 46 height 12
copy label "HAMMOND LA 70403"
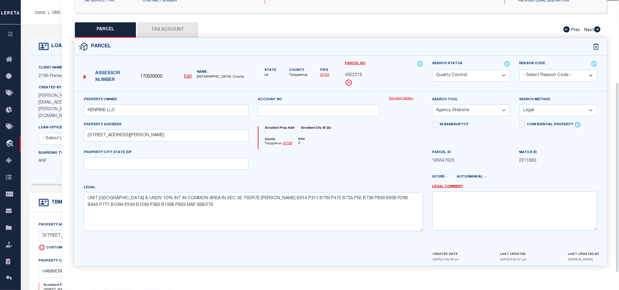
scroll to position [118, 0]
click at [194, 164] on input "text" at bounding box center [166, 164] width 165 height 12
paste input "HAMMOND LA 70403"
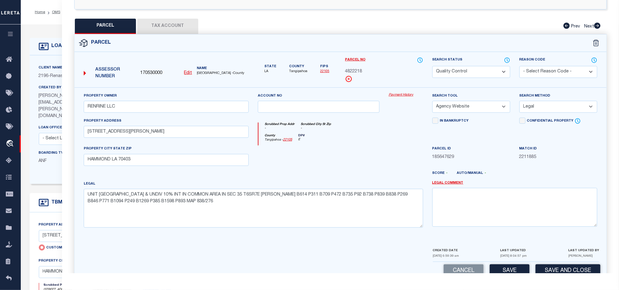
click at [340, 161] on div at bounding box center [318, 158] width 131 height 25
click at [165, 136] on input "[STREET_ADDRESS][PERSON_NAME]" at bounding box center [166, 132] width 165 height 12
drag, startPoint x: 375, startPoint y: 141, endPoint x: 370, endPoint y: 138, distance: 5.3
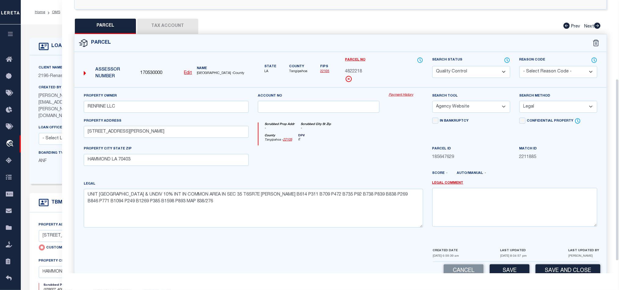
click at [375, 141] on div "County [GEOGRAPHIC_DATA] - 22105 DPV E" at bounding box center [341, 140] width 164 height 12
click at [166, 23] on button "Tax Account" at bounding box center [167, 26] width 61 height 15
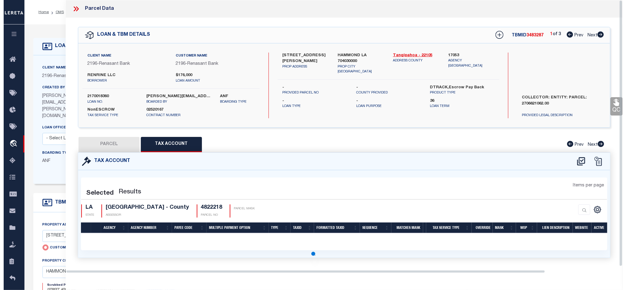
scroll to position [0, 0]
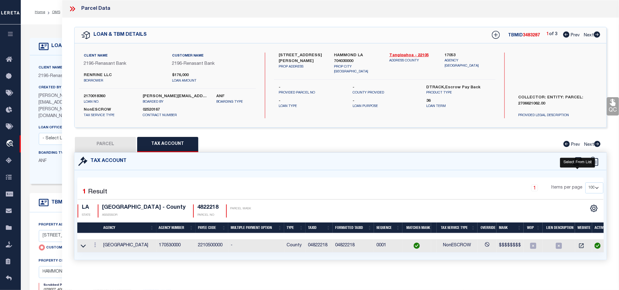
click at [578, 162] on icon at bounding box center [578, 161] width 8 height 8
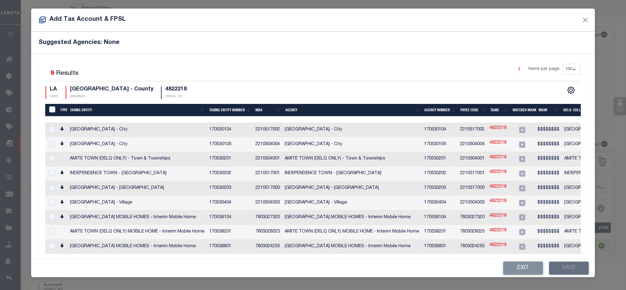
click at [366, 55] on div "Selected 9 Results 1 Items per page 10 25 50 100 200 LA STATE" at bounding box center [312, 156] width 545 height 205
click at [523, 265] on button "Exit" at bounding box center [524, 268] width 40 height 13
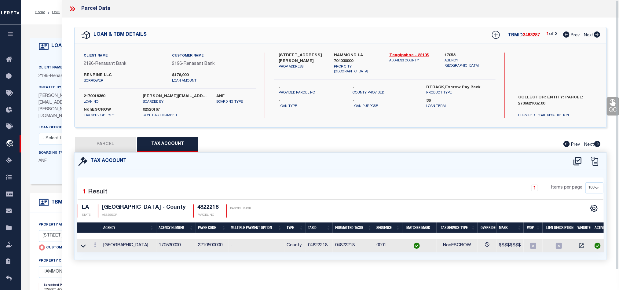
click at [106, 141] on button "PARCEL" at bounding box center [105, 144] width 61 height 15
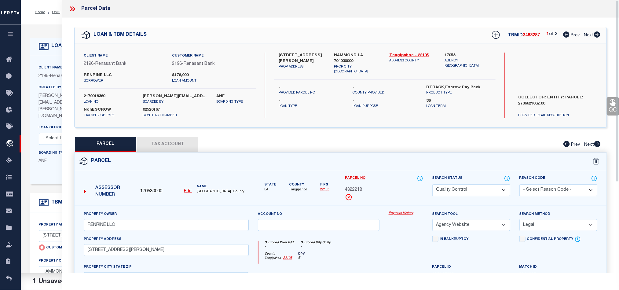
click at [364, 163] on div "Parcel" at bounding box center [341, 161] width 532 height 17
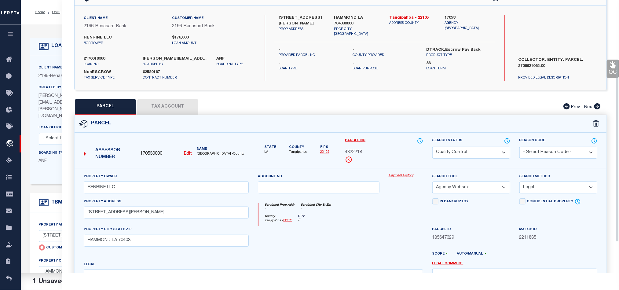
scroll to position [92, 0]
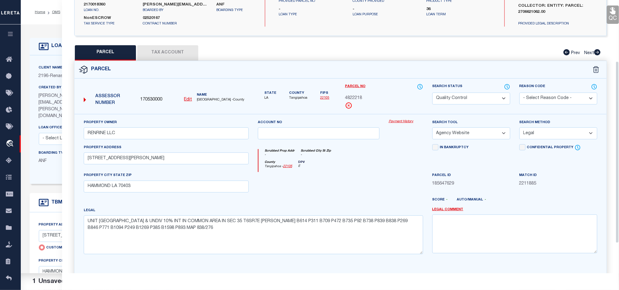
click at [334, 184] on div at bounding box center [318, 184] width 131 height 25
click at [468, 101] on select "Automated Search Bad Parcel Complete Duplicate Parcel High Dollar Reporting In …" at bounding box center [472, 99] width 78 height 12
click at [302, 185] on div at bounding box center [318, 184] width 131 height 25
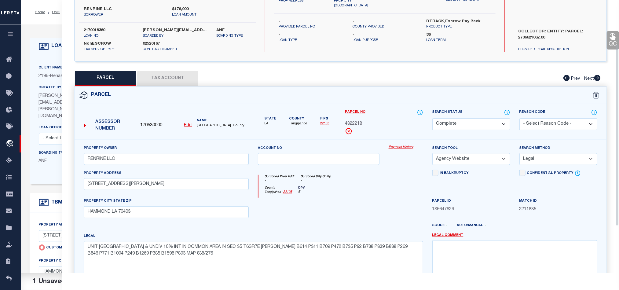
scroll to position [46, 0]
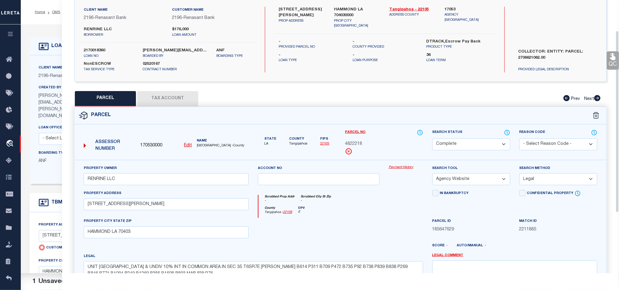
click at [608, 58] on link "QC" at bounding box center [613, 60] width 12 height 18
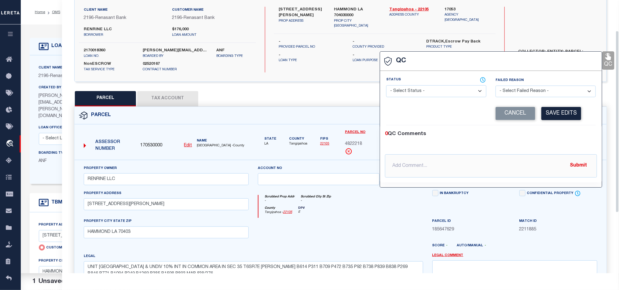
click at [412, 94] on select "- Select Status - Ready to QC Correct Incorrect" at bounding box center [436, 91] width 100 height 12
click at [556, 129] on div "0 QC Comments @[PERSON_NAME] @[PERSON_NAME] @[PERSON_NAME] @[PERSON_NAME] @[PER…" at bounding box center [491, 153] width 222 height 57
click at [556, 116] on button "Save Edits" at bounding box center [562, 113] width 40 height 13
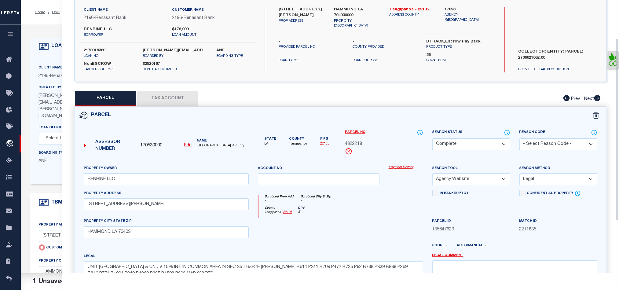
scroll to position [137, 0]
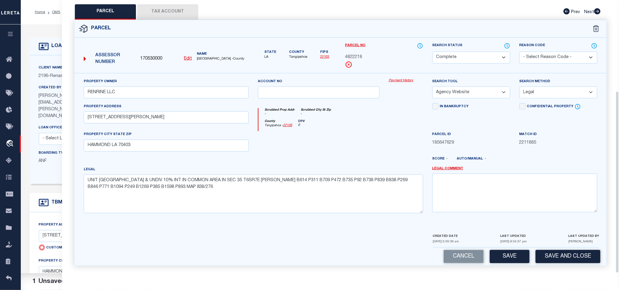
click at [516, 249] on div "Cancel Save Save and Close" at bounding box center [341, 257] width 532 height 18
click at [516, 252] on button "Save" at bounding box center [510, 256] width 40 height 13
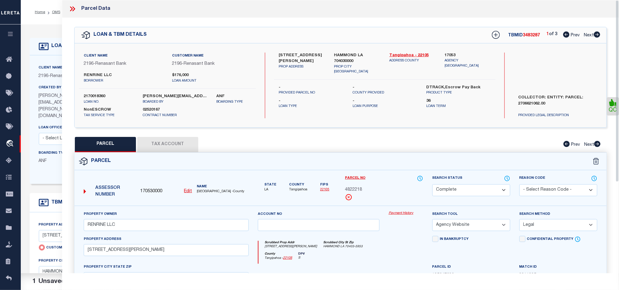
click at [599, 36] on icon at bounding box center [597, 34] width 6 height 6
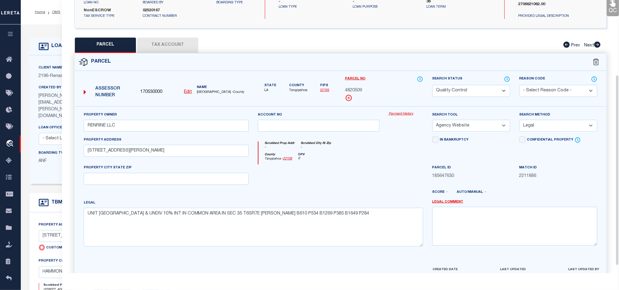
scroll to position [109, 0]
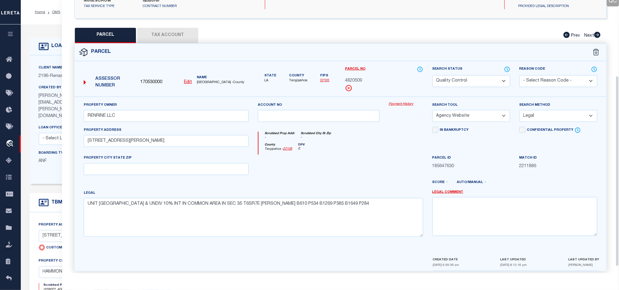
click at [460, 84] on select "Automated Search Bad Parcel Complete Duplicate Parcel High Dollar Reporting In …" at bounding box center [472, 81] width 78 height 12
click at [338, 151] on div "County [GEOGRAPHIC_DATA] - 22105 DPV E" at bounding box center [341, 149] width 164 height 12
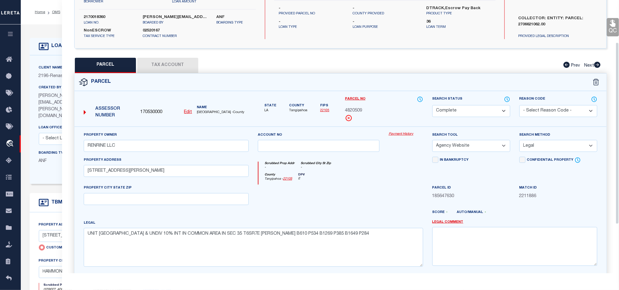
scroll to position [63, 0]
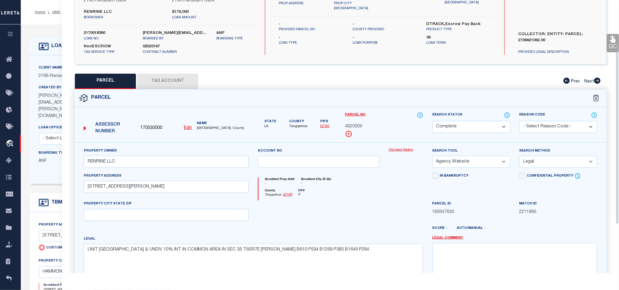
click at [613, 44] on link "QC" at bounding box center [613, 43] width 12 height 18
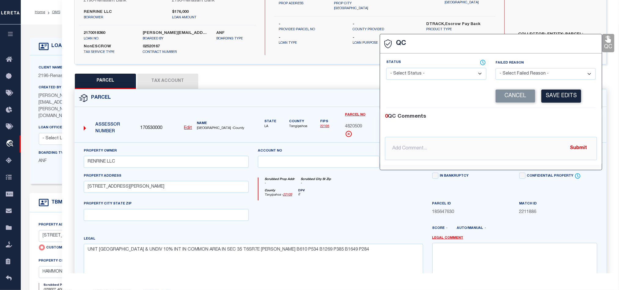
drag, startPoint x: 434, startPoint y: 78, endPoint x: 438, endPoint y: 79, distance: 3.5
click at [434, 78] on select "- Select Status - Ready to QC Correct Incorrect" at bounding box center [436, 74] width 100 height 12
click at [546, 117] on div "0 QC Comments" at bounding box center [490, 117] width 210 height 8
click at [557, 97] on button "Save Edits" at bounding box center [562, 96] width 40 height 13
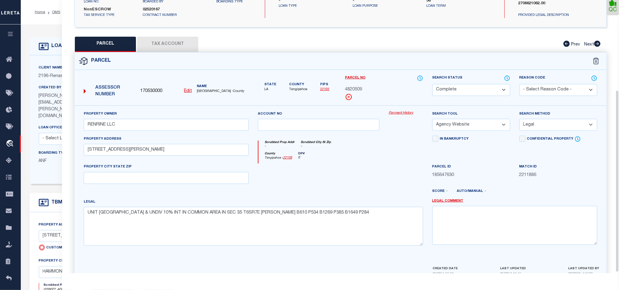
scroll to position [137, 0]
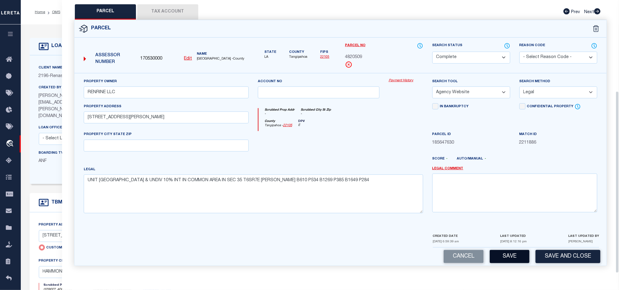
click at [515, 253] on button "Save" at bounding box center [510, 256] width 40 height 13
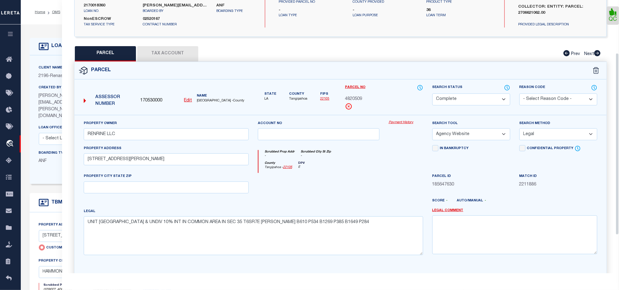
scroll to position [0, 0]
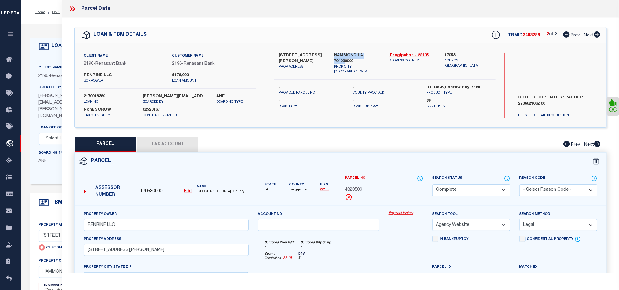
drag, startPoint x: 335, startPoint y: 53, endPoint x: 344, endPoint y: 61, distance: 11.7
click at [344, 61] on label "HAMMOND LA 704030000" at bounding box center [357, 59] width 46 height 12
copy label "HAMMOND LA 70403"
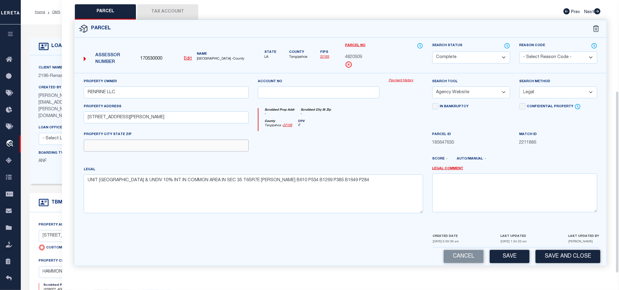
click at [168, 141] on input "text" at bounding box center [166, 146] width 165 height 12
paste input "HAMMOND LA 70403"
click at [368, 149] on div at bounding box center [318, 143] width 131 height 25
click at [498, 260] on button "Save" at bounding box center [510, 256] width 40 height 13
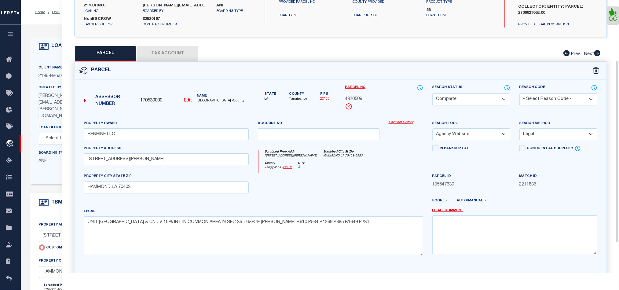
click at [165, 53] on button "Tax Account" at bounding box center [167, 53] width 61 height 15
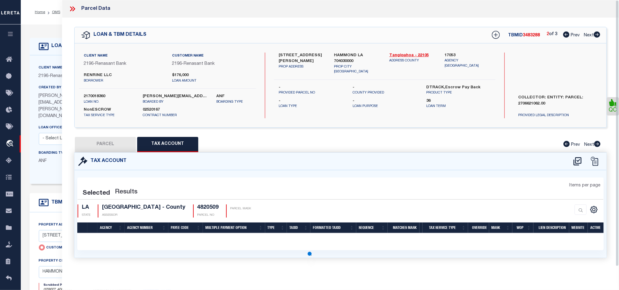
scroll to position [0, 0]
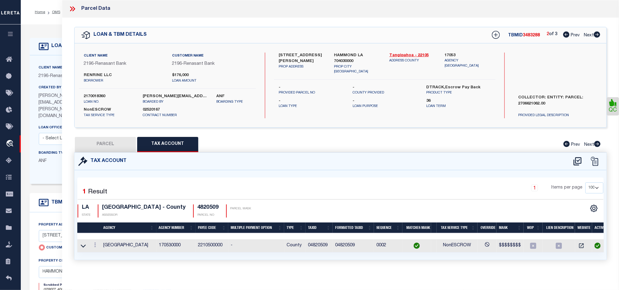
click at [600, 34] on icon at bounding box center [597, 34] width 6 height 6
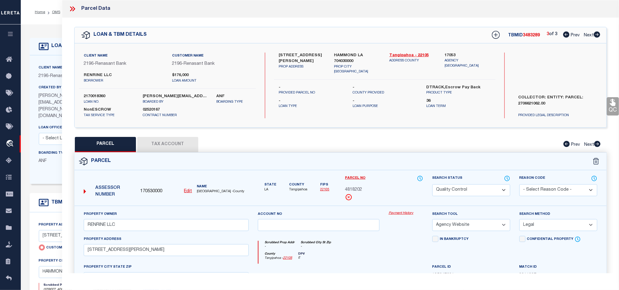
click at [174, 146] on button "Tax Account" at bounding box center [167, 144] width 61 height 15
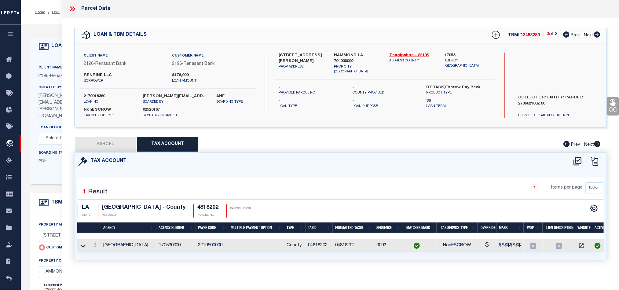
click at [108, 145] on button "PARCEL" at bounding box center [105, 144] width 61 height 15
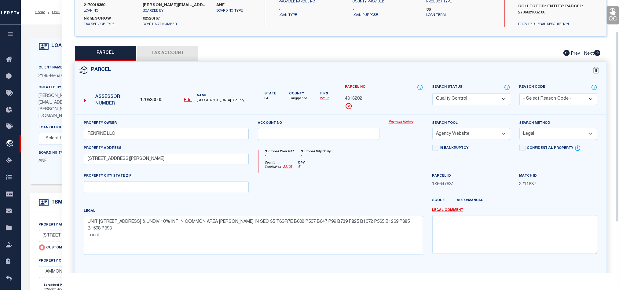
scroll to position [92, 0]
click at [461, 102] on select "Automated Search Bad Parcel Complete Duplicate Parcel High Dollar Reporting In …" at bounding box center [472, 99] width 78 height 12
drag, startPoint x: 355, startPoint y: 182, endPoint x: 430, endPoint y: 160, distance: 78.3
click at [355, 182] on div at bounding box center [318, 184] width 131 height 25
click at [616, 9] on icon at bounding box center [613, 11] width 8 height 8
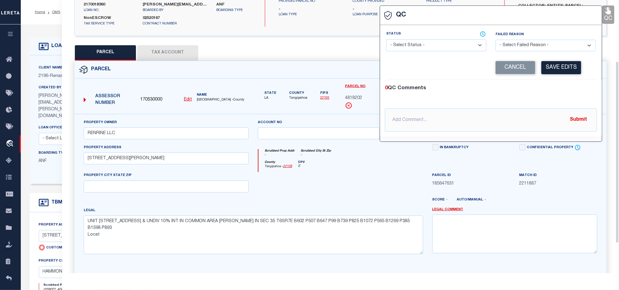
click at [406, 50] on select "- Select Status - Ready to QC Correct Incorrect" at bounding box center [436, 45] width 100 height 12
drag, startPoint x: 537, startPoint y: 82, endPoint x: 553, endPoint y: 71, distance: 19.9
click at [537, 82] on div "0 QC Comments @[PERSON_NAME] @[PERSON_NAME] @[PERSON_NAME] @[PERSON_NAME] @[PER…" at bounding box center [491, 107] width 222 height 57
click at [553, 71] on button "Save Edits" at bounding box center [562, 67] width 40 height 13
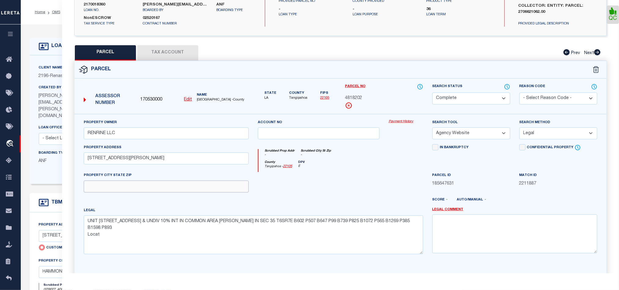
click at [172, 186] on input "text" at bounding box center [166, 187] width 165 height 12
paste input "HAMMOND LA 70403"
click at [324, 193] on div at bounding box center [318, 184] width 131 height 25
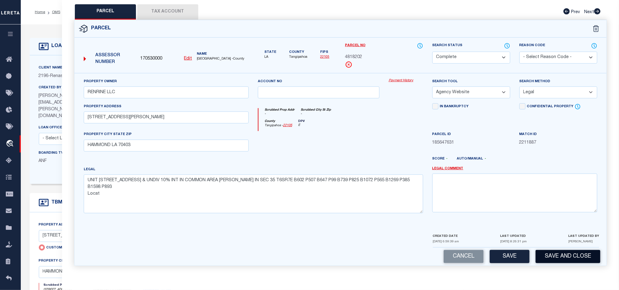
click at [548, 260] on button "Save and Close" at bounding box center [568, 256] width 65 height 13
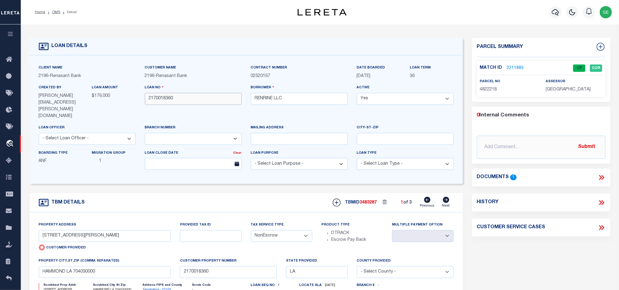
click at [184, 95] on input "2170018360" at bounding box center [193, 99] width 97 height 12
click at [370, 201] on span "3483287" at bounding box center [368, 203] width 17 height 4
click at [561, 91] on span "[GEOGRAPHIC_DATA]" at bounding box center [568, 89] width 45 height 4
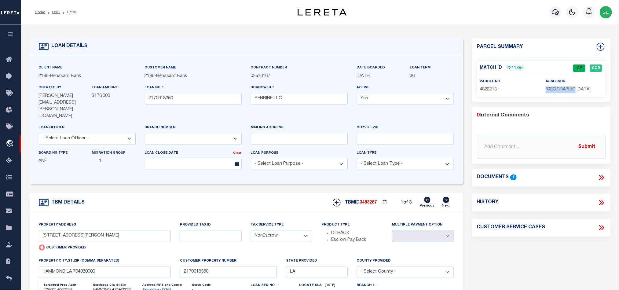
click at [561, 91] on span "[GEOGRAPHIC_DATA]" at bounding box center [568, 89] width 45 height 4
click at [490, 90] on span "4822218" at bounding box center [488, 89] width 17 height 4
click at [445, 197] on icon at bounding box center [446, 200] width 6 height 6
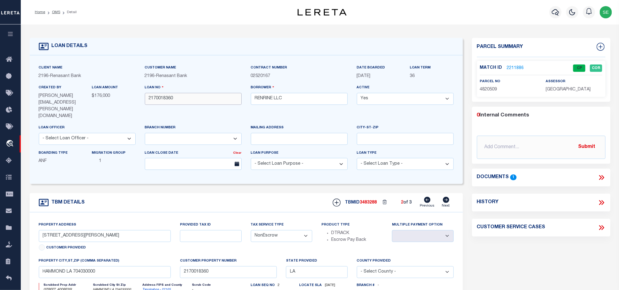
click at [190, 98] on input "2170018360" at bounding box center [193, 99] width 97 height 12
click at [364, 201] on span "3483288" at bounding box center [368, 203] width 17 height 4
click at [560, 90] on span "[GEOGRAPHIC_DATA]" at bounding box center [568, 89] width 45 height 4
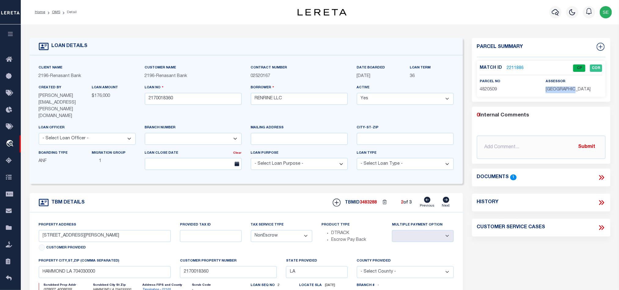
click at [560, 90] on span "[GEOGRAPHIC_DATA]" at bounding box center [568, 89] width 45 height 4
click at [492, 88] on span "4820509" at bounding box center [488, 89] width 17 height 4
drag, startPoint x: 447, startPoint y: 189, endPoint x: 508, endPoint y: 145, distance: 75.7
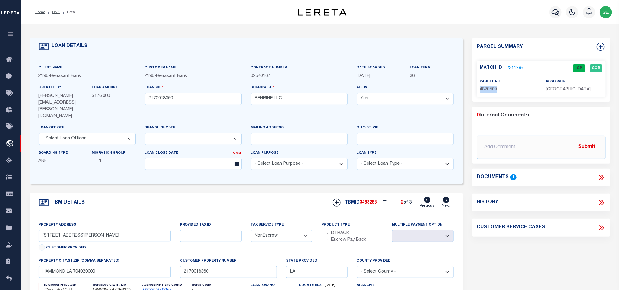
click at [447, 197] on icon at bounding box center [446, 200] width 6 height 6
click at [179, 91] on div "Loan No 2170018360" at bounding box center [193, 94] width 97 height 20
click at [180, 97] on input "2170018360" at bounding box center [193, 99] width 97 height 12
click at [364, 201] on span "3483289" at bounding box center [368, 203] width 17 height 4
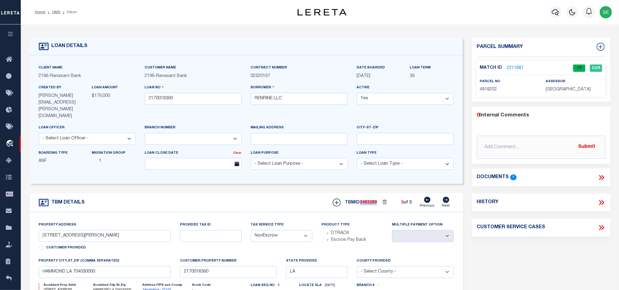
click at [364, 201] on span "3483289" at bounding box center [368, 203] width 17 height 4
click at [568, 87] on p "[GEOGRAPHIC_DATA]" at bounding box center [574, 90] width 57 height 7
click at [564, 88] on span "[GEOGRAPHIC_DATA]" at bounding box center [568, 89] width 45 height 4
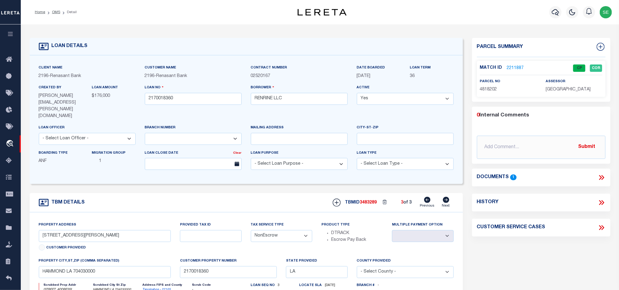
click at [483, 91] on span "4818202" at bounding box center [488, 89] width 17 height 4
drag, startPoint x: 219, startPoint y: 188, endPoint x: 205, endPoint y: 161, distance: 31.2
click at [219, 193] on div "TBM DETAILS TBMID 3483289 3 of 3 Next" at bounding box center [247, 202] width 434 height 19
click at [56, 11] on link "OMS" at bounding box center [56, 12] width 8 height 4
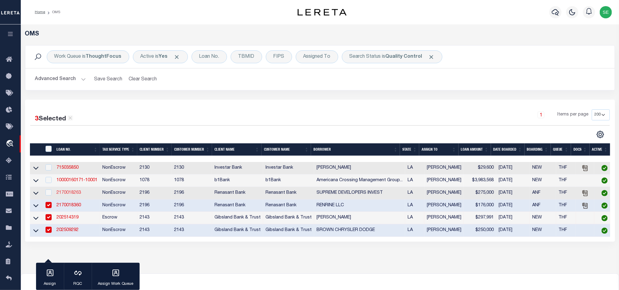
click at [63, 195] on link "2170018263" at bounding box center [69, 193] width 24 height 4
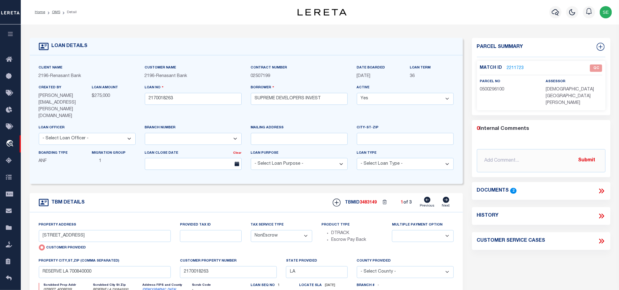
click at [498, 88] on span "0500296100" at bounding box center [492, 89] width 24 height 4
click at [523, 245] on div "Parcel Summary Match ID 2211723 0" at bounding box center [542, 215] width 148 height 354
click at [446, 197] on icon at bounding box center [446, 200] width 6 height 6
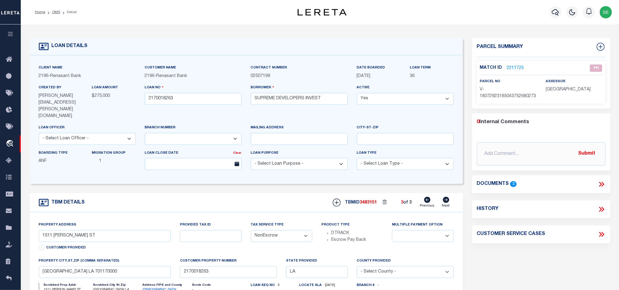
click at [428, 197] on icon at bounding box center [427, 200] width 6 height 6
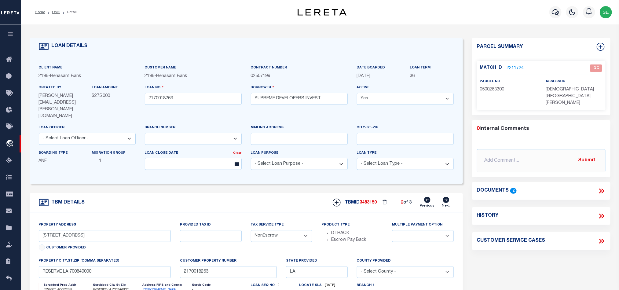
click at [496, 91] on span "0500263300" at bounding box center [492, 89] width 24 height 4
click at [429, 197] on icon at bounding box center [428, 200] width 6 height 6
click at [600, 187] on icon at bounding box center [602, 191] width 8 height 8
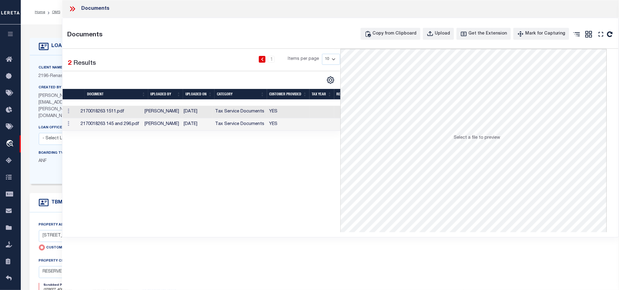
drag, startPoint x: 554, startPoint y: 106, endPoint x: 310, endPoint y: 166, distance: 251.6
click at [310, 166] on div "Selected 2 Results 1 Items per page 10 25 50 100" at bounding box center [202, 140] width 278 height 183
click at [288, 110] on td "YES" at bounding box center [288, 112] width 42 height 13
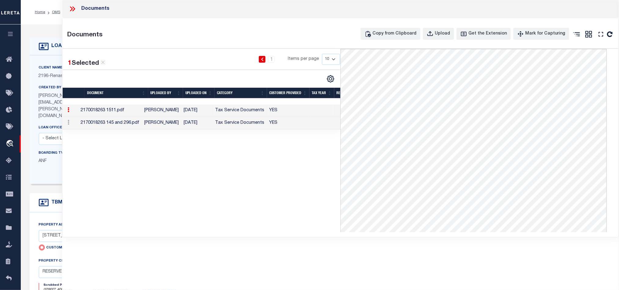
click at [295, 125] on td "YES" at bounding box center [288, 123] width 42 height 13
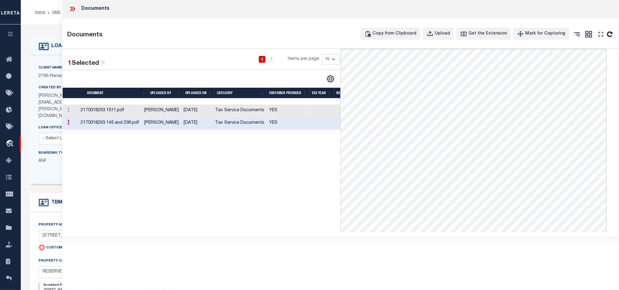
scroll to position [46, 0]
click at [222, 109] on td "Tax Service Documents" at bounding box center [240, 111] width 54 height 13
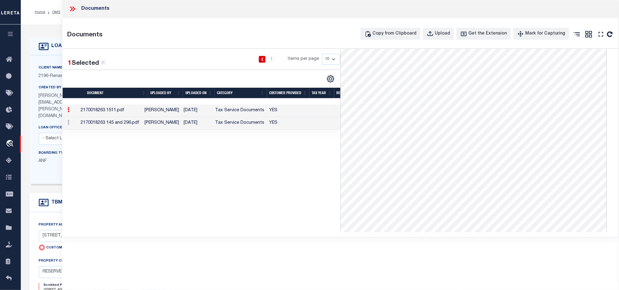
drag, startPoint x: 72, startPoint y: 8, endPoint x: 77, endPoint y: 15, distance: 9.0
click at [73, 7] on icon at bounding box center [72, 9] width 8 height 8
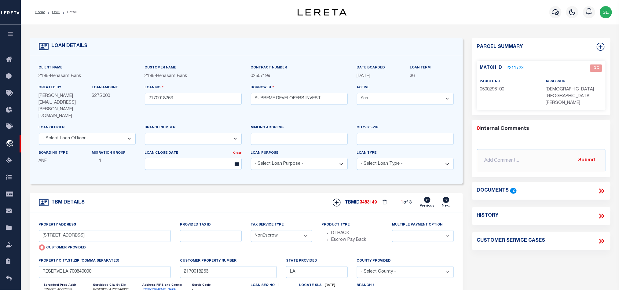
click at [446, 197] on icon at bounding box center [446, 200] width 6 height 6
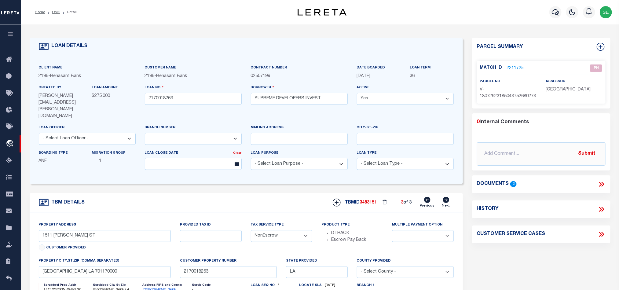
click at [425, 197] on icon at bounding box center [427, 200] width 6 height 6
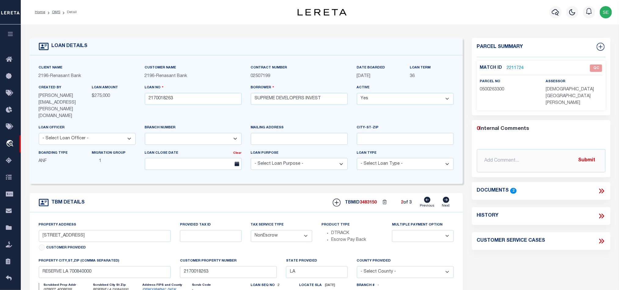
click at [425, 197] on icon at bounding box center [427, 200] width 6 height 6
click at [515, 69] on link "2211723" at bounding box center [515, 68] width 17 height 6
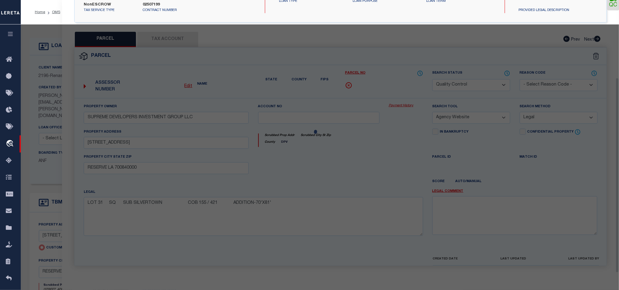
scroll to position [118, 0]
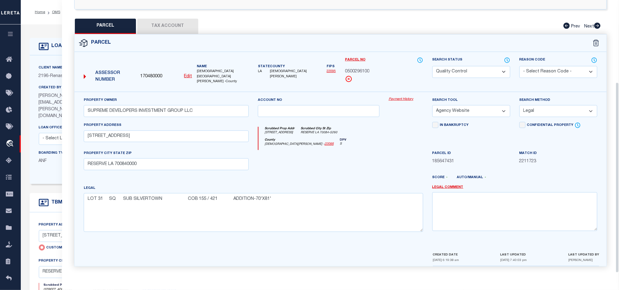
click at [317, 173] on div at bounding box center [318, 162] width 131 height 25
click at [166, 19] on button "Tax Account" at bounding box center [167, 26] width 61 height 15
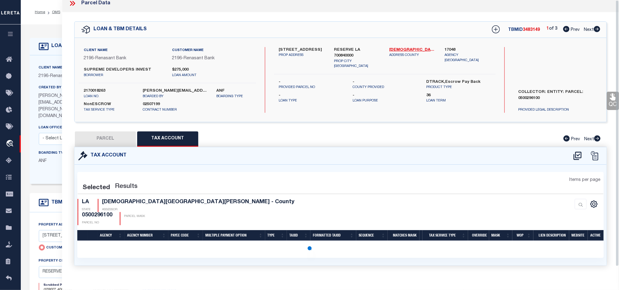
scroll to position [0, 0]
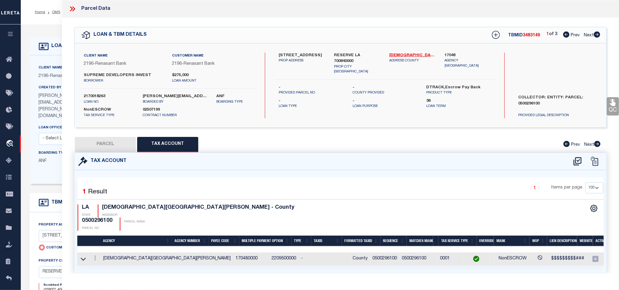
click at [103, 144] on button "PARCEL" at bounding box center [105, 144] width 61 height 15
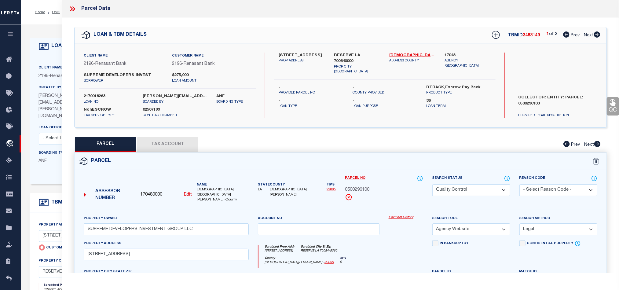
click at [384, 165] on div "Parcel" at bounding box center [341, 161] width 532 height 17
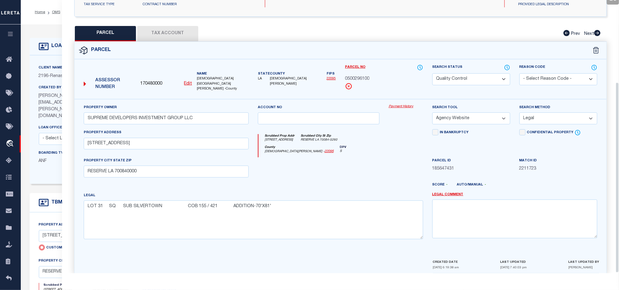
scroll to position [118, 0]
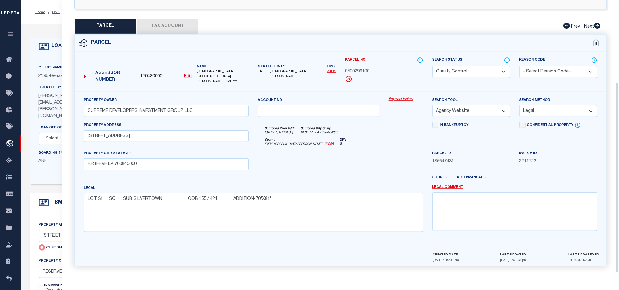
click at [364, 164] on div at bounding box center [318, 162] width 131 height 25
click at [469, 66] on div "Search Status Automated Search Bad Parcel Complete Duplicate Parcel High Dollar…" at bounding box center [472, 67] width 78 height 21
click at [469, 78] on select "Automated Search Bad Parcel Complete Duplicate Parcel High Dollar Reporting In …" at bounding box center [472, 72] width 78 height 12
click at [358, 141] on div "County [DEMOGRAPHIC_DATA][PERSON_NAME] - 22095 DPV S" at bounding box center [341, 144] width 164 height 12
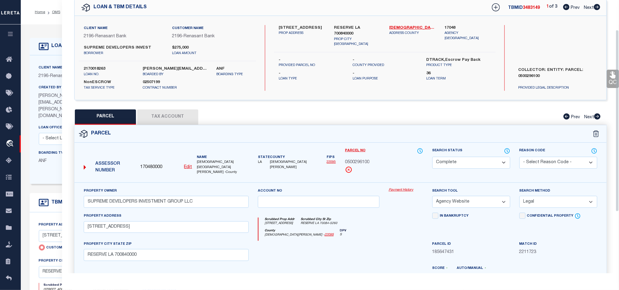
scroll to position [27, 0]
click at [611, 80] on link "QC" at bounding box center [613, 80] width 12 height 18
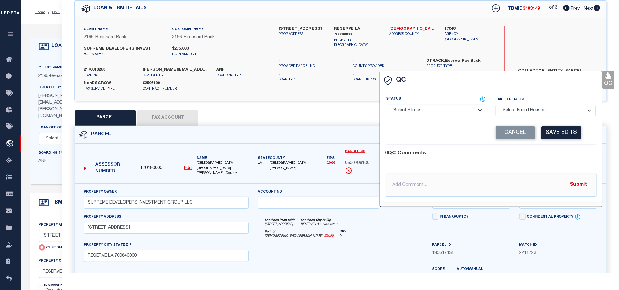
drag, startPoint x: 443, startPoint y: 107, endPoint x: 448, endPoint y: 108, distance: 4.6
click at [443, 107] on select "- Select Status - Ready to QC Correct Incorrect" at bounding box center [436, 111] width 100 height 12
click at [564, 159] on div "0 QC Comments @[PERSON_NAME] @[PERSON_NAME] @[PERSON_NAME] @[PERSON_NAME] @[PER…" at bounding box center [491, 173] width 222 height 47
click at [572, 135] on button "Save Edits" at bounding box center [562, 132] width 40 height 13
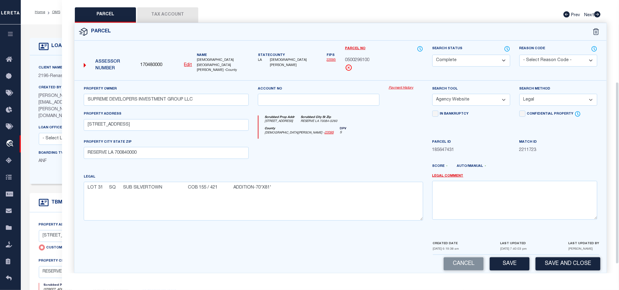
scroll to position [137, 0]
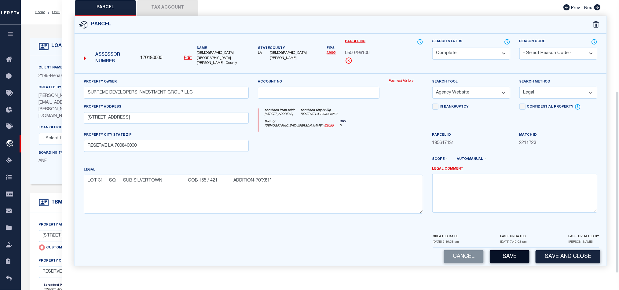
click at [508, 257] on button "Save" at bounding box center [510, 256] width 40 height 13
click at [365, 141] on div at bounding box center [318, 144] width 131 height 25
click at [176, 9] on button "Tax Account" at bounding box center [167, 7] width 61 height 15
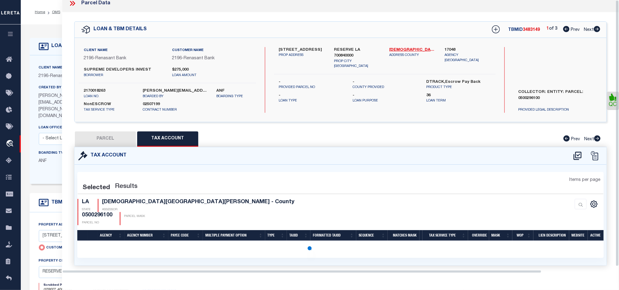
scroll to position [0, 0]
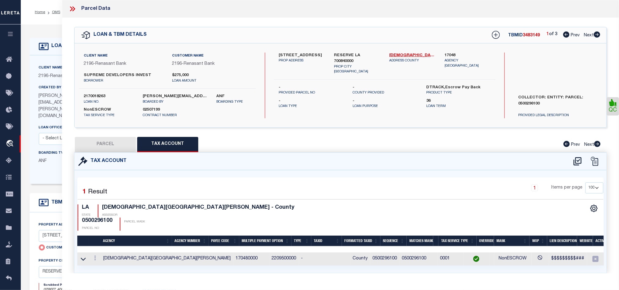
click at [596, 35] on icon at bounding box center [597, 34] width 6 height 6
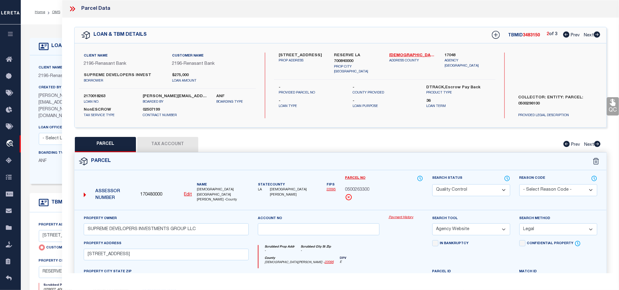
click at [458, 191] on select "Automated Search Bad Parcel Complete Duplicate Parcel High Dollar Reporting In …" at bounding box center [472, 190] width 78 height 12
drag, startPoint x: 369, startPoint y: 252, endPoint x: 475, endPoint y: 211, distance: 113.6
click at [369, 252] on div "Scrubbed Prop Addr - Scrubbed City [GEOGRAPHIC_DATA] -" at bounding box center [341, 250] width 164 height 11
click at [610, 104] on icon at bounding box center [613, 102] width 8 height 8
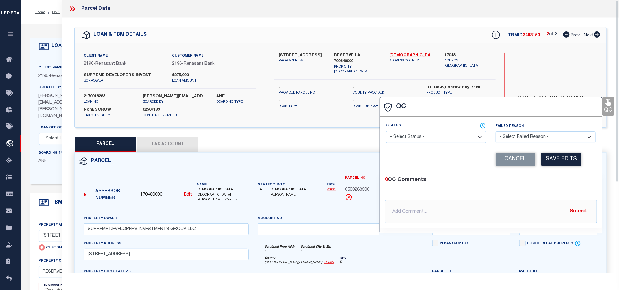
click at [429, 136] on select "- Select Status - Ready to QC Correct Incorrect" at bounding box center [436, 137] width 100 height 12
click at [560, 177] on div "0 QC Comments @[PERSON_NAME] @[PERSON_NAME] @[PERSON_NAME] @[PERSON_NAME] @[PER…" at bounding box center [491, 199] width 222 height 57
click at [561, 161] on button "Save Edits" at bounding box center [562, 159] width 40 height 13
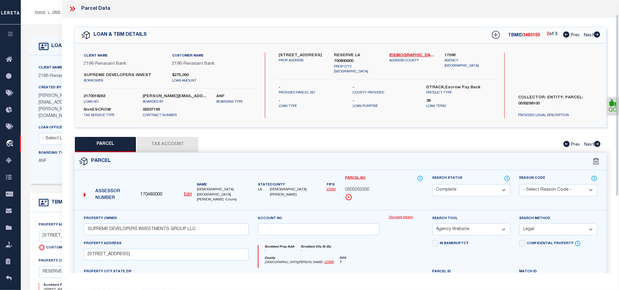
scroll to position [137, 0]
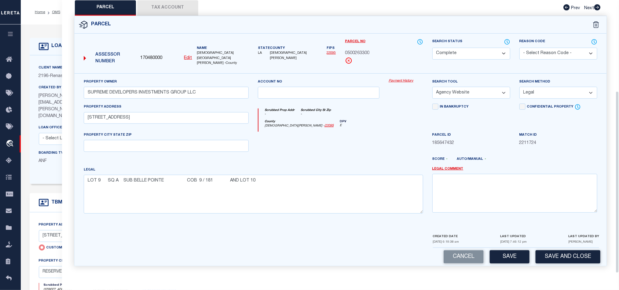
click at [513, 263] on div "Cancel Save Save and Close" at bounding box center [341, 257] width 532 height 18
click at [513, 258] on button "Save" at bounding box center [510, 256] width 40 height 13
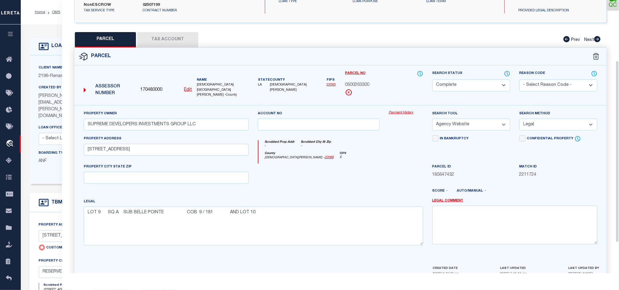
scroll to position [91, 0]
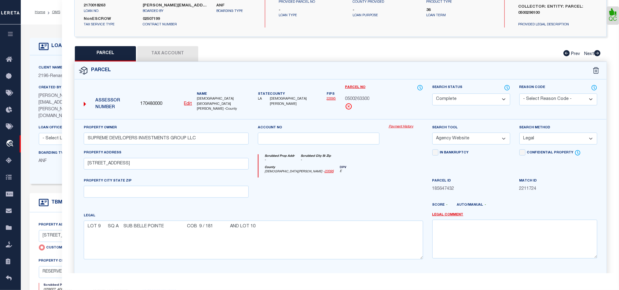
click at [168, 53] on button "Tax Account" at bounding box center [167, 53] width 61 height 15
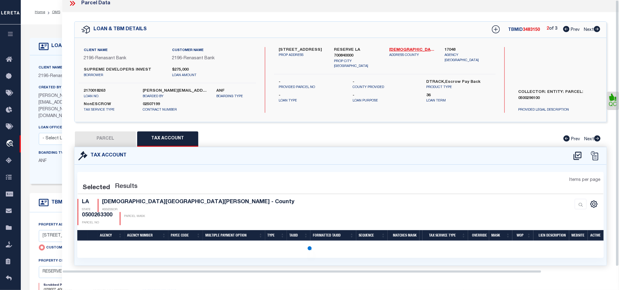
scroll to position [0, 0]
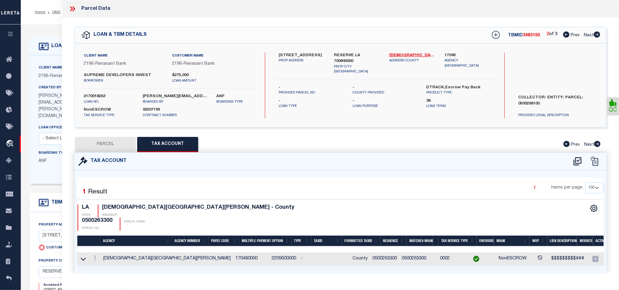
click at [598, 36] on icon at bounding box center [597, 34] width 7 height 6
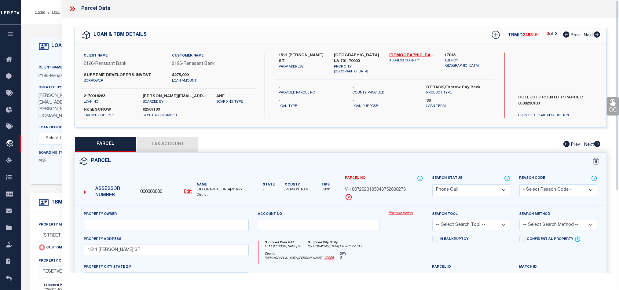
click at [71, 9] on icon at bounding box center [72, 9] width 8 height 8
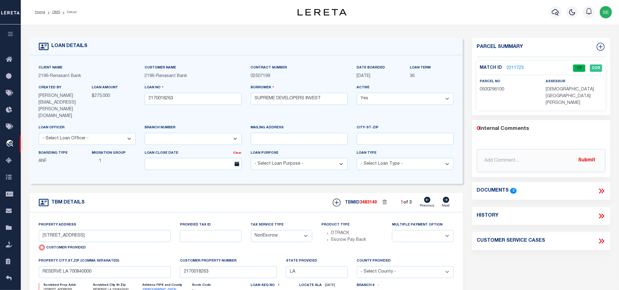
click at [447, 197] on icon at bounding box center [446, 200] width 6 height 6
click at [428, 197] on icon at bounding box center [427, 200] width 6 height 6
click at [217, 98] on input "2170018263" at bounding box center [193, 99] width 97 height 12
click at [365, 200] on h5 "TBMID 3483149" at bounding box center [361, 202] width 32 height 5
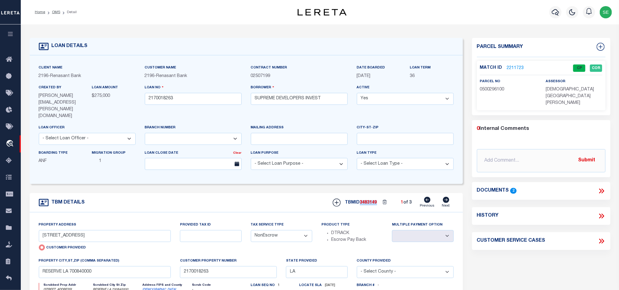
click at [365, 200] on h5 "TBMID 3483149" at bounding box center [361, 202] width 32 height 5
click at [560, 90] on span "[DEMOGRAPHIC_DATA][GEOGRAPHIC_DATA][PERSON_NAME]" at bounding box center [570, 96] width 48 height 18
click at [488, 92] on p "0500296100" at bounding box center [508, 90] width 57 height 7
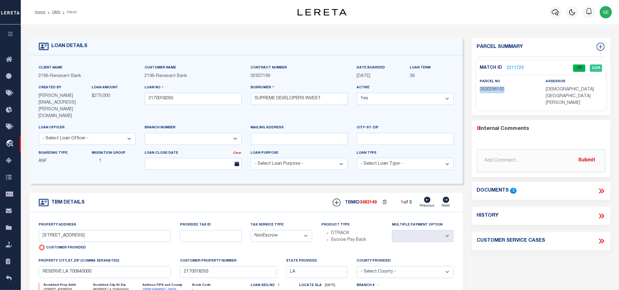
click at [488, 92] on p "0500296100" at bounding box center [508, 90] width 57 height 7
click at [445, 197] on icon at bounding box center [446, 200] width 6 height 6
click at [191, 101] on input "2170018263" at bounding box center [193, 99] width 97 height 12
click at [365, 201] on span "3483150" at bounding box center [368, 203] width 17 height 4
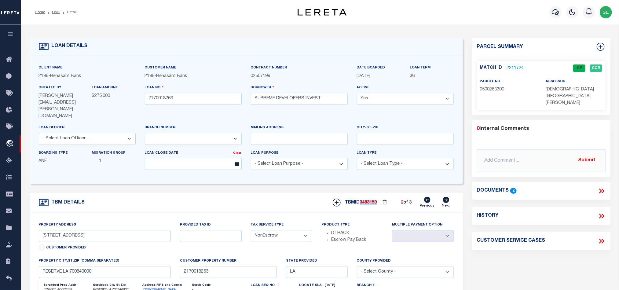
click at [365, 201] on span "3483150" at bounding box center [368, 203] width 17 height 4
click at [552, 87] on span "[DEMOGRAPHIC_DATA][GEOGRAPHIC_DATA][PERSON_NAME]" at bounding box center [570, 96] width 48 height 18
click at [494, 91] on span "0500263300" at bounding box center [492, 89] width 24 height 4
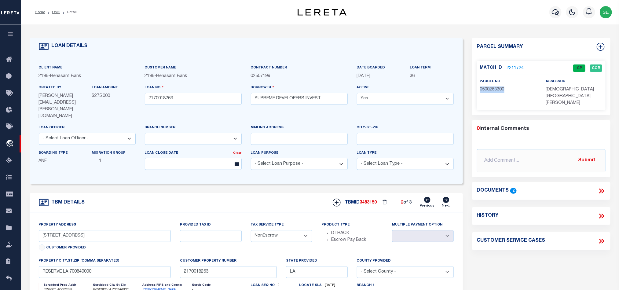
click at [494, 91] on span "0500263300" at bounding box center [492, 89] width 24 height 4
click at [216, 193] on div "TBM DETAILS TBMID 3483150 2 of 3 Next" at bounding box center [247, 202] width 434 height 19
click at [59, 10] on link "OMS" at bounding box center [56, 12] width 8 height 4
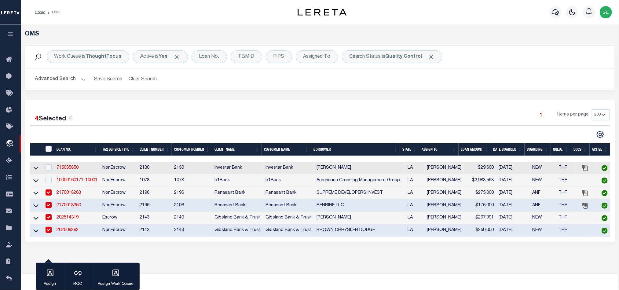
click at [49, 80] on button "Advanced Search" at bounding box center [60, 79] width 51 height 12
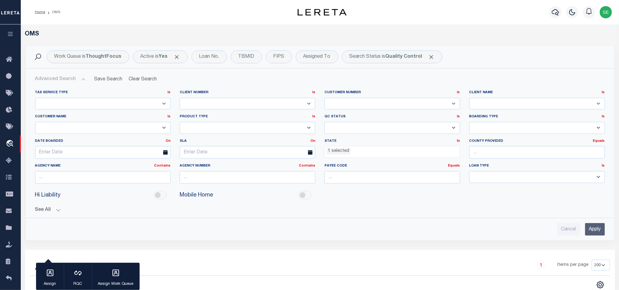
click at [340, 154] on li "1 selected" at bounding box center [339, 151] width 24 height 7
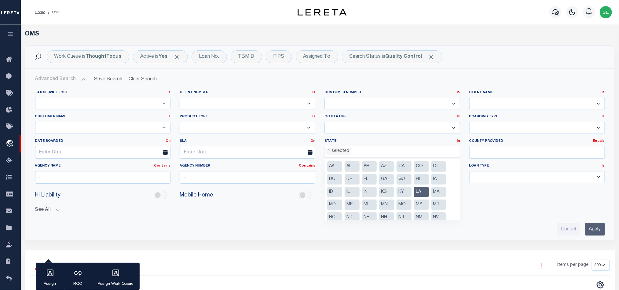
click at [419, 193] on li "LA" at bounding box center [421, 192] width 15 height 10
click at [595, 231] on input "Apply" at bounding box center [595, 229] width 20 height 13
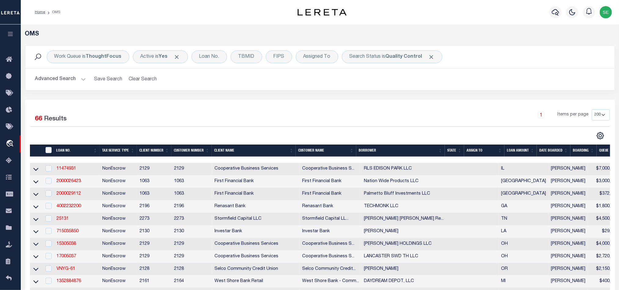
click at [384, 110] on div "1 Items per page 10 25 50 100 200" at bounding box center [393, 117] width 433 height 16
click at [368, 120] on div "1 Items per page 10 25 50 100 200" at bounding box center [393, 117] width 433 height 16
click at [453, 151] on th "State" at bounding box center [454, 151] width 19 height 13
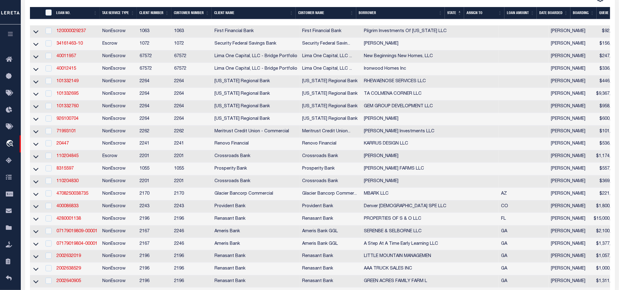
scroll to position [46, 0]
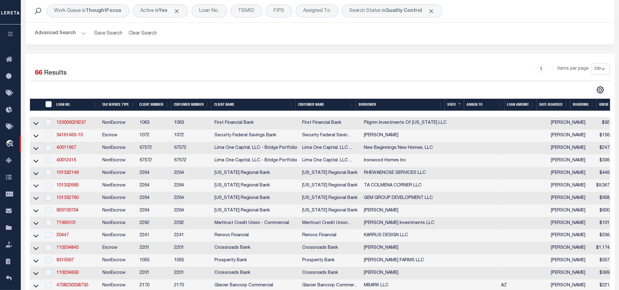
click at [73, 37] on button "Advanced Search" at bounding box center [60, 34] width 51 height 12
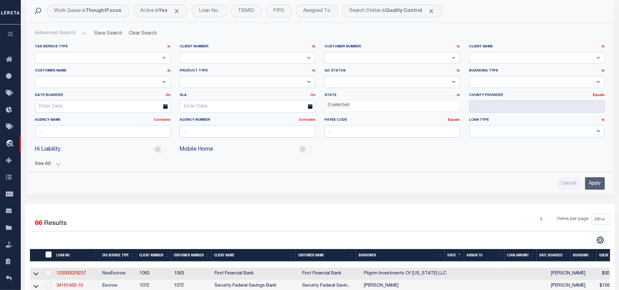
click at [340, 110] on span "0 selected" at bounding box center [393, 106] width 136 height 12
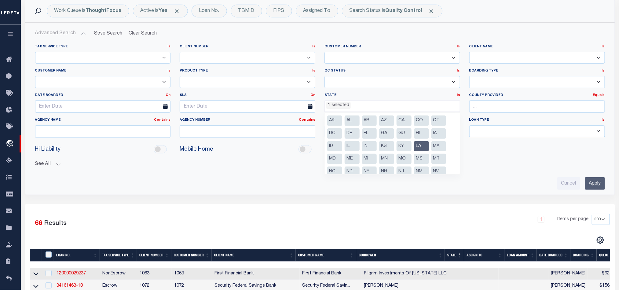
drag, startPoint x: 427, startPoint y: 148, endPoint x: 422, endPoint y: 146, distance: 4.9
click at [422, 146] on li "LA" at bounding box center [421, 146] width 15 height 10
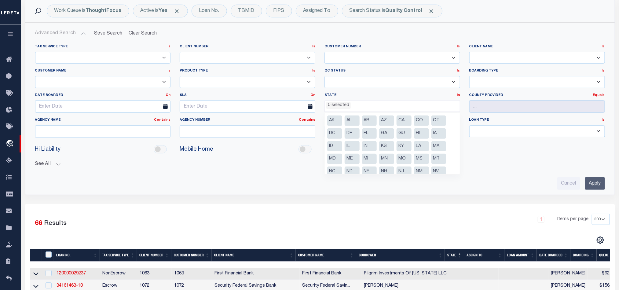
scroll to position [44, 0]
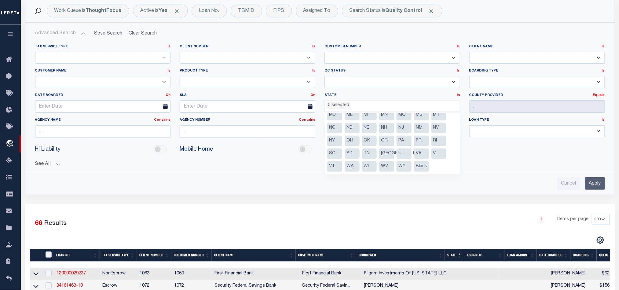
click at [382, 153] on li "[GEOGRAPHIC_DATA]" at bounding box center [386, 154] width 15 height 10
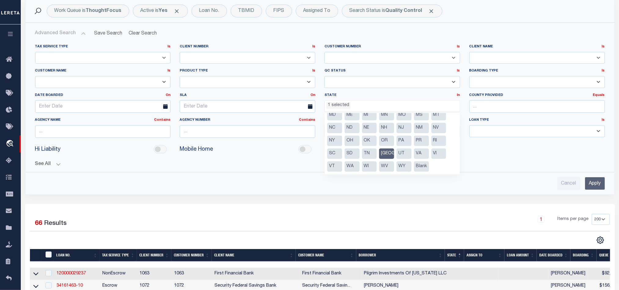
click at [594, 189] on input "Apply" at bounding box center [595, 183] width 20 height 13
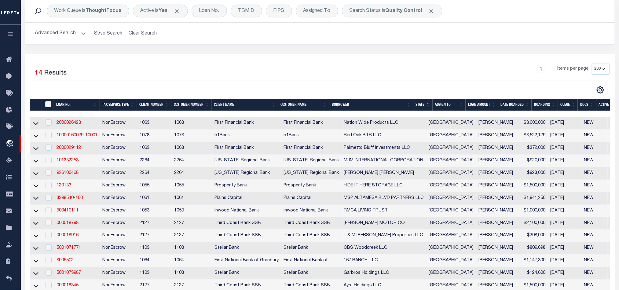
click at [444, 76] on div "1 Items per page 10 25 50 100 200" at bounding box center [393, 72] width 433 height 16
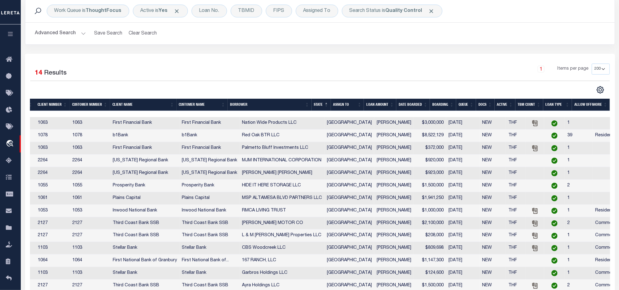
click at [530, 100] on th "TBM COUNT" at bounding box center [530, 105] width 28 height 13
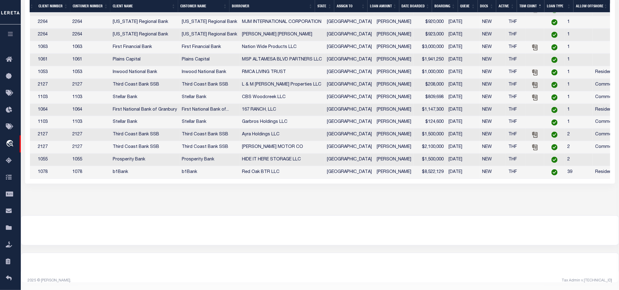
scroll to position [0, 0]
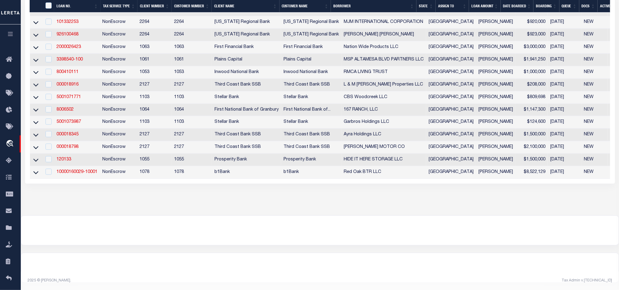
drag, startPoint x: 36, startPoint y: 169, endPoint x: 313, endPoint y: 142, distance: 278.3
click at [36, 169] on icon at bounding box center [35, 172] width 5 height 6
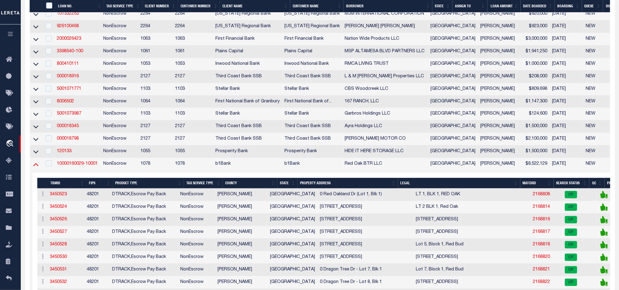
click at [33, 168] on icon at bounding box center [35, 164] width 5 height 6
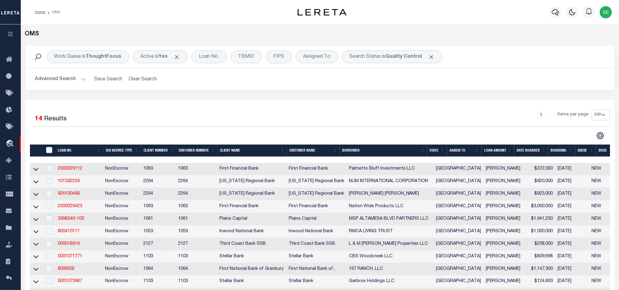
scroll to position [92, 0]
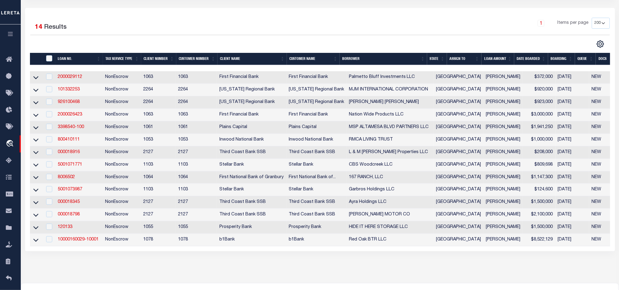
drag, startPoint x: 353, startPoint y: 117, endPoint x: 485, endPoint y: 17, distance: 164.9
click at [485, 17] on div "4 Selected 14 Results 1 Items per page 10 25 50 100 200" at bounding box center [320, 129] width 590 height 243
click at [318, 21] on div "1 Items per page 10 25 50 100 200" at bounding box center [393, 26] width 433 height 16
click at [77, 79] on link "2000029112" at bounding box center [70, 77] width 24 height 4
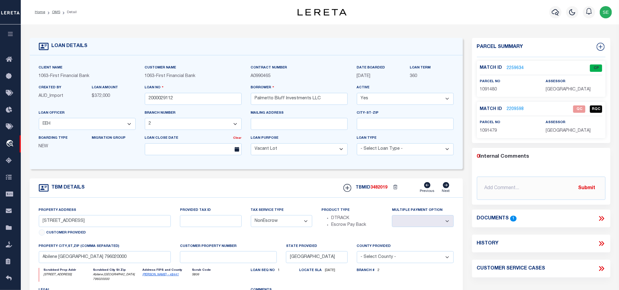
click at [487, 131] on span "1091479" at bounding box center [488, 131] width 17 height 4
click at [260, 193] on div "TBM DETAILS TBMID 3482019 Previous Next" at bounding box center [247, 188] width 434 height 19
drag, startPoint x: 273, startPoint y: 186, endPoint x: 279, endPoint y: 186, distance: 5.5
click at [273, 186] on div "TBM DETAILS TBMID 3482019 Previous Next" at bounding box center [247, 188] width 434 height 19
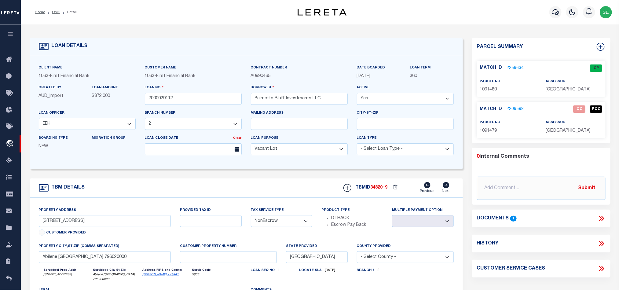
click at [601, 217] on icon at bounding box center [602, 219] width 8 height 8
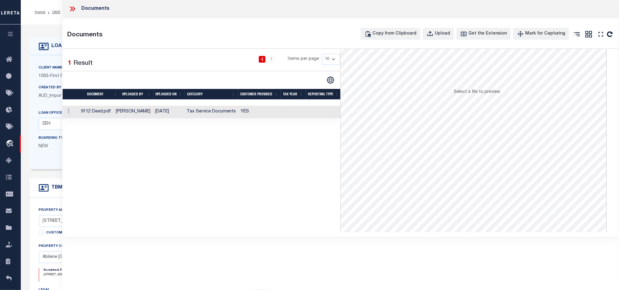
click at [227, 117] on td "Tax Service Documents" at bounding box center [211, 112] width 54 height 13
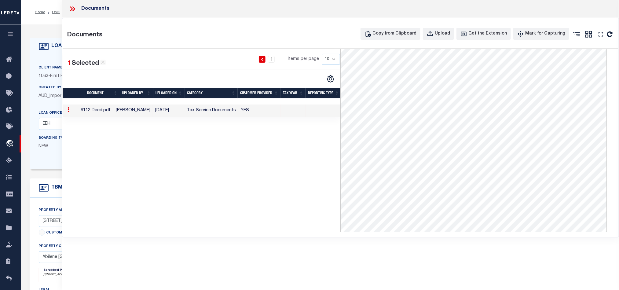
click at [74, 12] on icon at bounding box center [72, 9] width 8 height 8
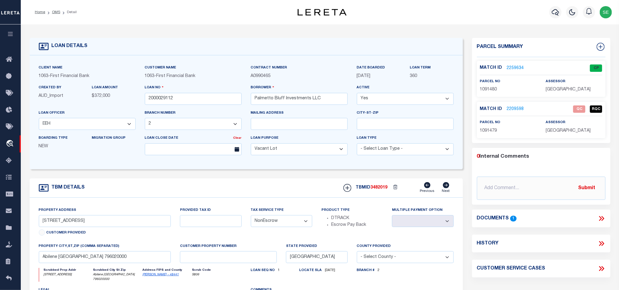
click at [515, 110] on link "2209598" at bounding box center [515, 109] width 17 height 6
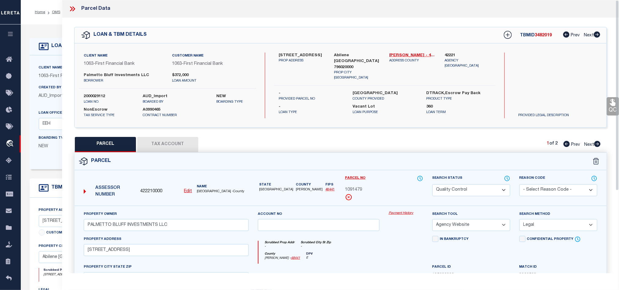
click at [137, 142] on button "Tax Account" at bounding box center [167, 144] width 61 height 15
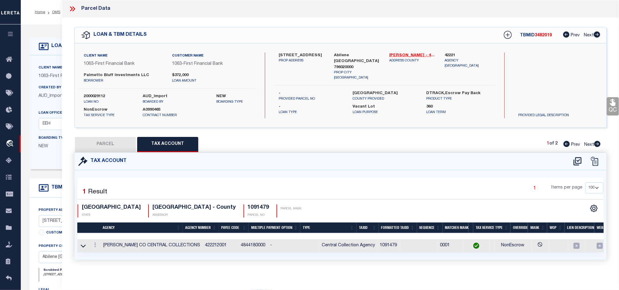
click at [107, 146] on button "PARCEL" at bounding box center [105, 144] width 61 height 15
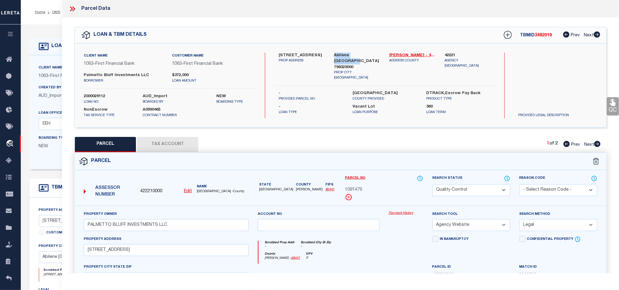
drag, startPoint x: 334, startPoint y: 53, endPoint x: 369, endPoint y: 55, distance: 34.9
click at [369, 55] on div "[GEOGRAPHIC_DATA] [GEOGRAPHIC_DATA] 796020000 PROP CITY [GEOGRAPHIC_DATA]" at bounding box center [357, 67] width 55 height 28
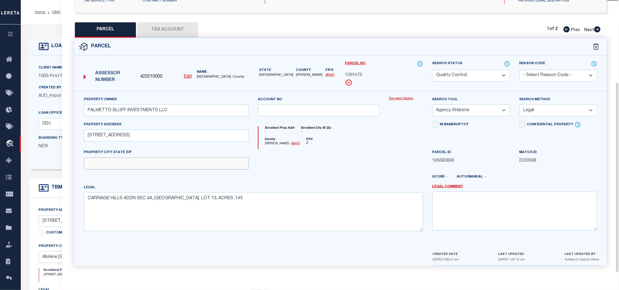
drag, startPoint x: 213, startPoint y: 161, endPoint x: 229, endPoint y: 161, distance: 16.5
click at [213, 161] on input "text" at bounding box center [166, 164] width 165 height 12
paste input "Abilene [GEOGRAPHIC_DATA] 796020"
click at [364, 162] on div at bounding box center [318, 161] width 131 height 25
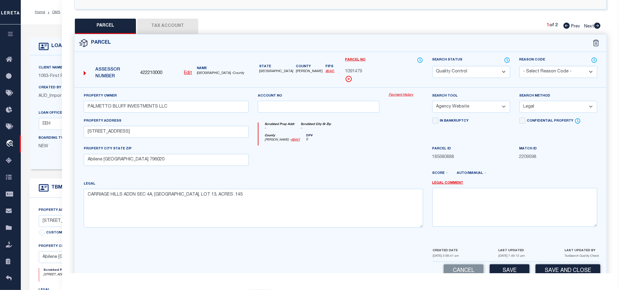
click at [471, 72] on select "Automated Search Bad Parcel Complete Duplicate Parcel High Dollar Reporting In …" at bounding box center [472, 72] width 78 height 12
click at [334, 154] on div at bounding box center [318, 158] width 131 height 25
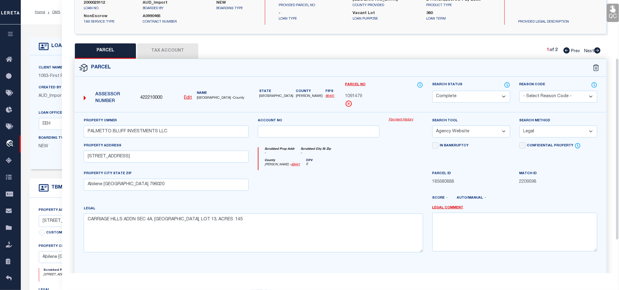
scroll to position [72, 0]
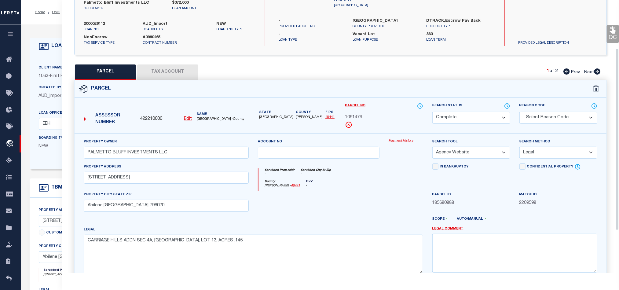
click at [608, 26] on link "QC" at bounding box center [613, 34] width 12 height 18
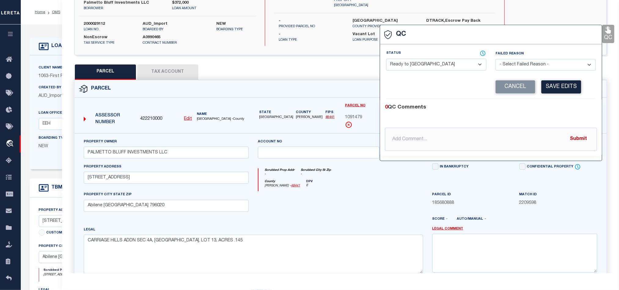
click at [427, 71] on select "- Select Status - Ready to QC Correct Incorrect" at bounding box center [436, 65] width 100 height 12
click at [561, 100] on div "0 QC Comments @[PERSON_NAME] @[PERSON_NAME] @[PERSON_NAME] @[PERSON_NAME] @[PER…" at bounding box center [491, 127] width 222 height 57
click at [565, 82] on button "Save Edits" at bounding box center [562, 86] width 40 height 13
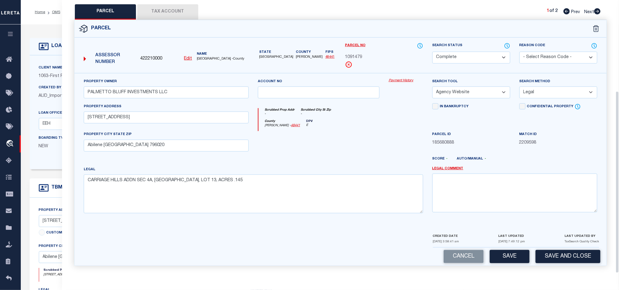
scroll to position [137, 0]
click at [565, 252] on button "Save and Close" at bounding box center [568, 256] width 65 height 13
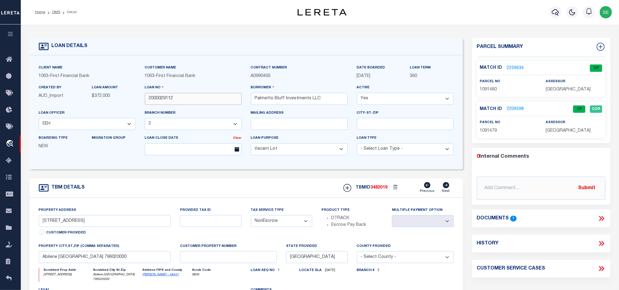
click at [220, 105] on input "2000029112" at bounding box center [193, 99] width 97 height 12
click at [388, 189] on div at bounding box center [396, 187] width 17 height 9
click at [382, 189] on span "3482019" at bounding box center [379, 188] width 17 height 4
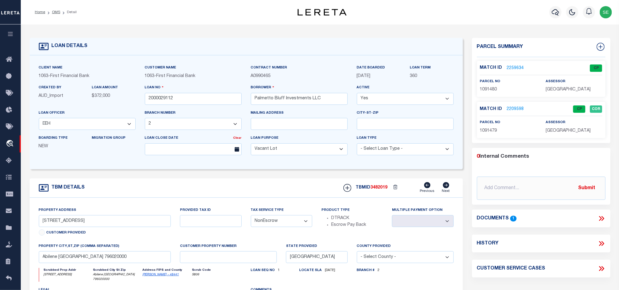
click at [561, 131] on span "[GEOGRAPHIC_DATA]" at bounding box center [568, 131] width 45 height 4
click at [492, 132] on span "1091479" at bounding box center [488, 131] width 17 height 4
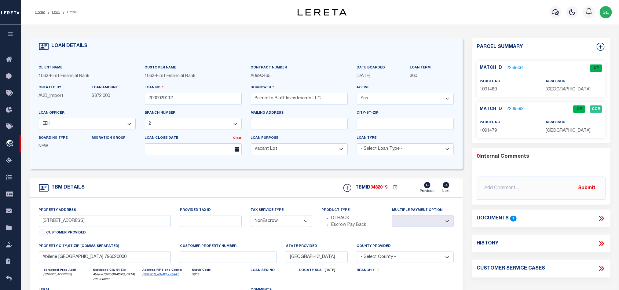
click at [228, 184] on div "TBM DETAILS TBMID 3482019 Previous Next" at bounding box center [247, 188] width 434 height 19
drag, startPoint x: 54, startPoint y: 14, endPoint x: 383, endPoint y: 76, distance: 335.8
click at [54, 14] on link "OMS" at bounding box center [56, 12] width 8 height 4
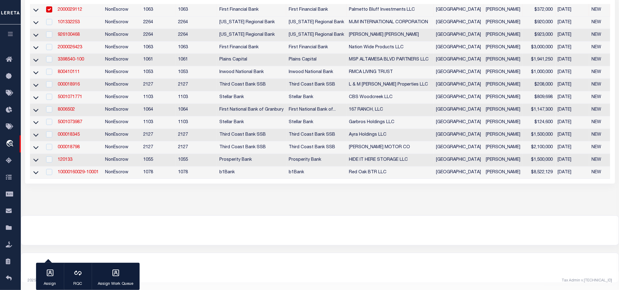
scroll to position [74, 0]
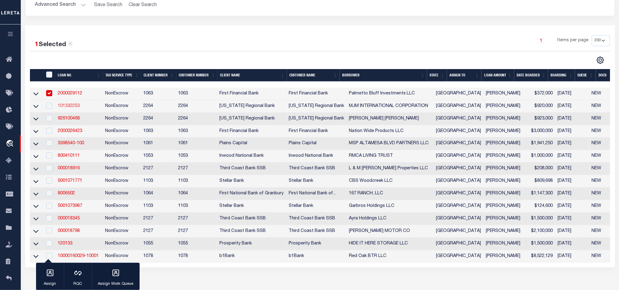
click at [70, 106] on link "101332253" at bounding box center [69, 106] width 22 height 4
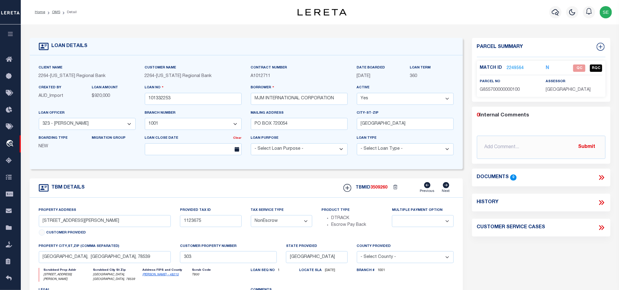
click at [542, 257] on div "Parcel Summary Match ID 2249564 N parcel no G855700000000100 0 0" at bounding box center [542, 207] width 148 height 339
click at [62, 226] on input "[STREET_ADDRESS][PERSON_NAME]" at bounding box center [105, 221] width 132 height 12
click at [545, 249] on div "Parcel Summary Match ID 2249564 N parcel no G855700000000100 0 0" at bounding box center [542, 207] width 148 height 339
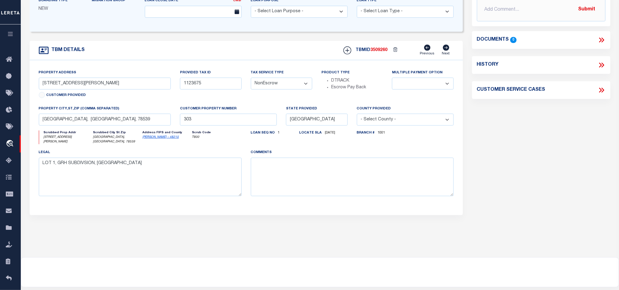
click at [529, 153] on div "Parcel Summary Match ID 2249564 N parcel no G855700000000100 0 0" at bounding box center [542, 69] width 148 height 339
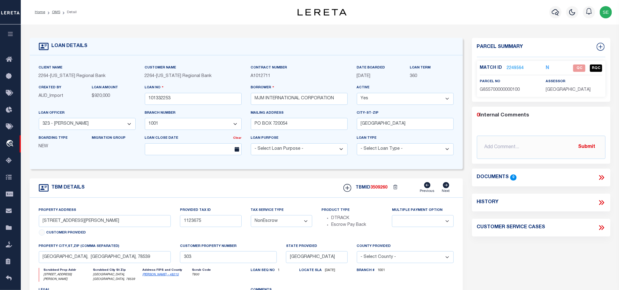
click at [513, 65] on link "2249564" at bounding box center [515, 68] width 17 height 6
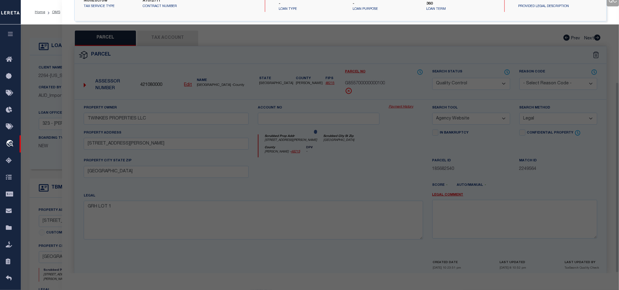
scroll to position [118, 0]
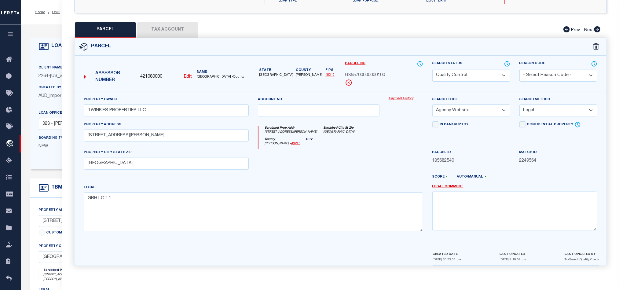
click at [171, 26] on button "Tax Account" at bounding box center [167, 29] width 61 height 15
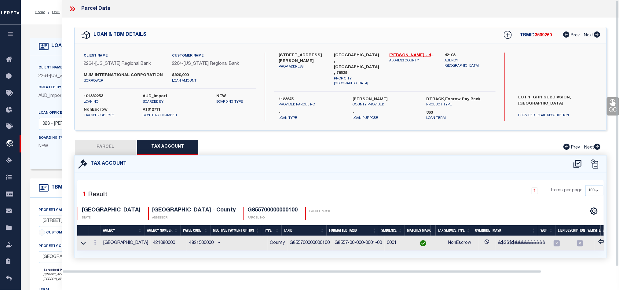
scroll to position [0, 0]
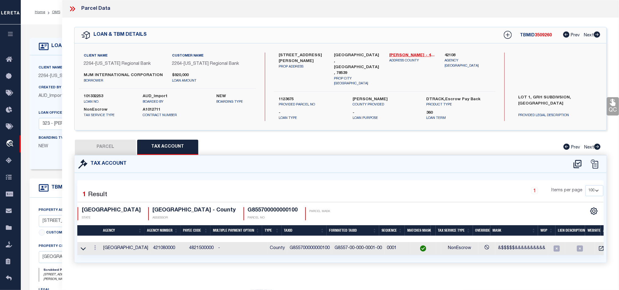
click at [113, 146] on button "PARCEL" at bounding box center [105, 147] width 61 height 15
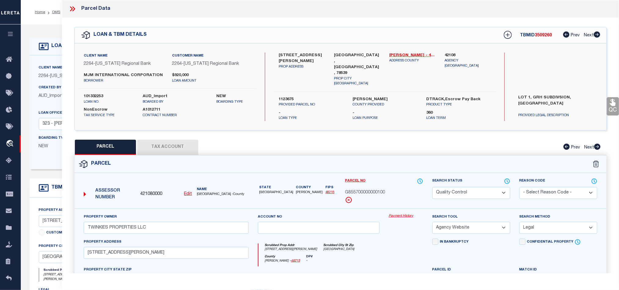
scroll to position [118, 0]
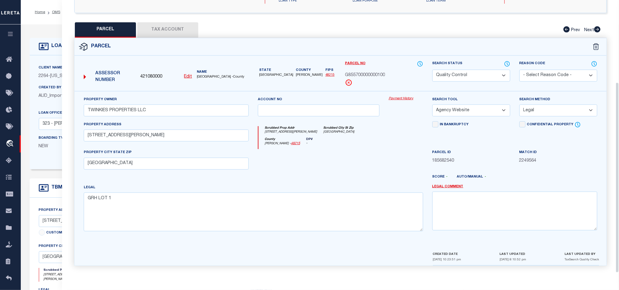
drag, startPoint x: 353, startPoint y: 176, endPoint x: 505, endPoint y: 84, distance: 178.4
click at [353, 175] on div at bounding box center [362, 180] width 131 height 10
click at [461, 72] on select "Automated Search Bad Parcel Complete Duplicate Parcel High Dollar Reporting In …" at bounding box center [472, 76] width 78 height 12
click at [338, 151] on div at bounding box center [318, 161] width 131 height 25
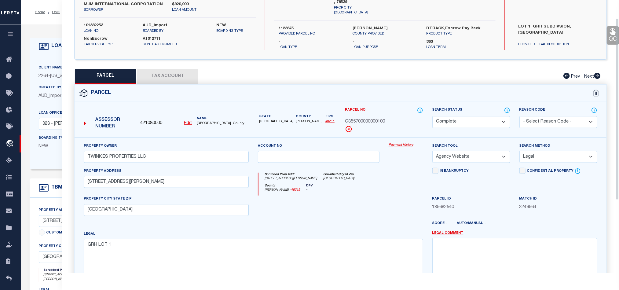
scroll to position [27, 0]
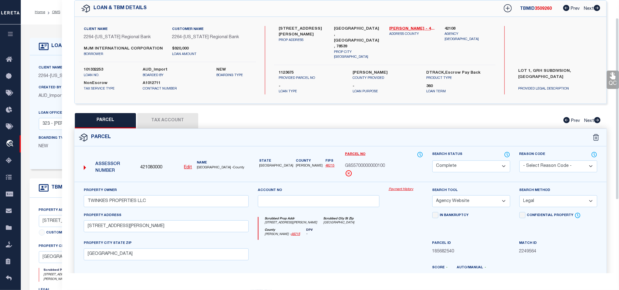
click at [612, 76] on icon at bounding box center [613, 76] width 8 height 8
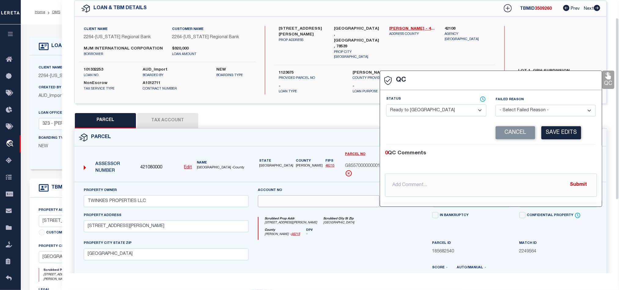
click at [353, 202] on input "text" at bounding box center [319, 201] width 122 height 12
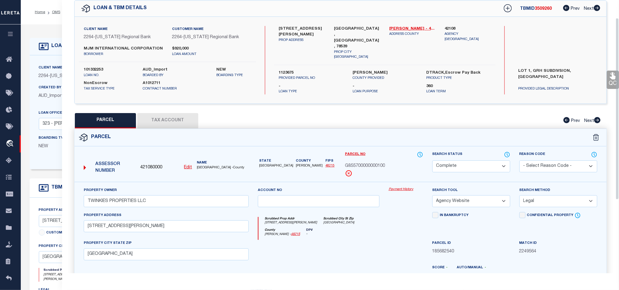
drag, startPoint x: 380, startPoint y: 252, endPoint x: 449, endPoint y: 208, distance: 82.2
click at [380, 252] on div at bounding box center [318, 252] width 131 height 25
click at [613, 83] on link "QC" at bounding box center [613, 80] width 12 height 18
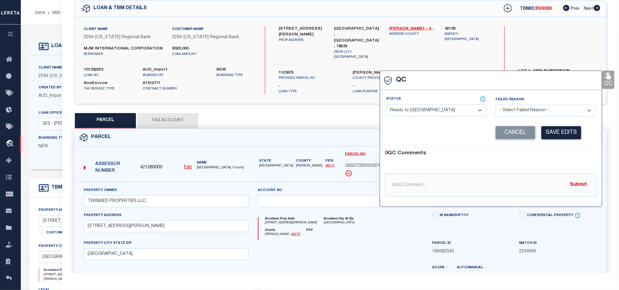
click at [426, 102] on span at bounding box center [444, 99] width 86 height 6
click at [424, 120] on div "Status - Select Status - Ready to QC Correct Incorrect" at bounding box center [436, 108] width 109 height 25
click at [428, 113] on select "- Select Status - Ready to QC Correct Incorrect" at bounding box center [436, 111] width 100 height 12
click at [536, 156] on div "0 QC Comments" at bounding box center [490, 154] width 210 height 8
click at [568, 131] on button "Save Edits" at bounding box center [562, 132] width 40 height 13
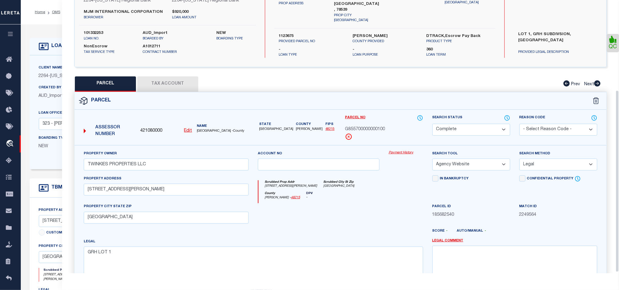
scroll to position [137, 0]
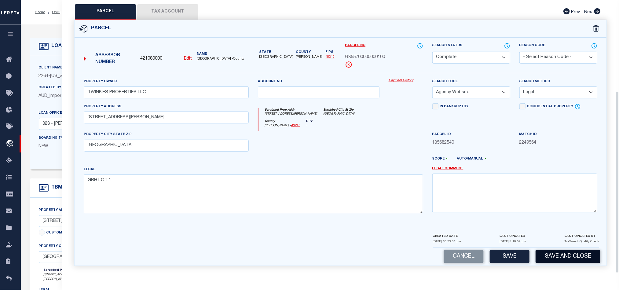
click at [568, 253] on button "Save and Close" at bounding box center [568, 256] width 65 height 13
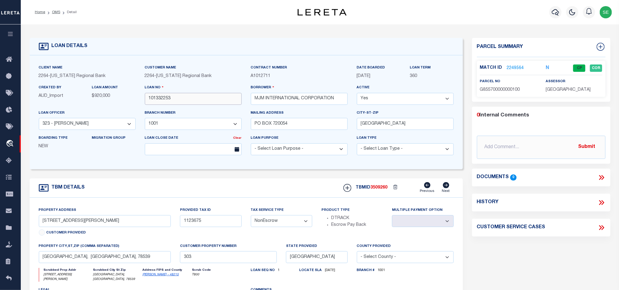
click at [189, 102] on input "101332253" at bounding box center [193, 99] width 97 height 12
click at [380, 190] on span "3509260" at bounding box center [379, 188] width 17 height 4
click at [570, 88] on span "[GEOGRAPHIC_DATA]" at bounding box center [568, 90] width 45 height 4
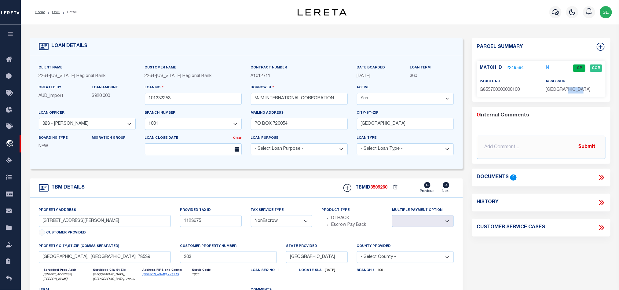
click at [570, 88] on span "[GEOGRAPHIC_DATA]" at bounding box center [568, 90] width 45 height 4
click at [514, 88] on span "G855700000000100" at bounding box center [500, 90] width 40 height 4
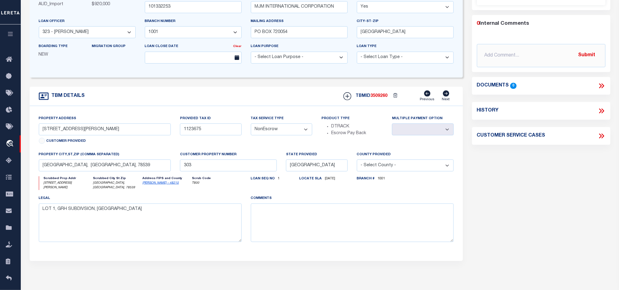
click at [558, 188] on div "Parcel Summary Match ID 2249564 N parcel no G855700000000100 0 0" at bounding box center [542, 115] width 148 height 339
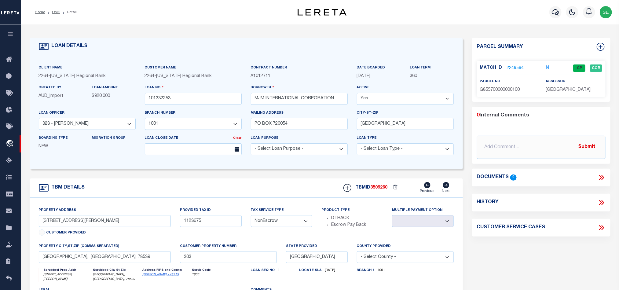
drag, startPoint x: 167, startPoint y: 186, endPoint x: 82, endPoint y: 87, distance: 130.9
click at [167, 186] on div "TBM DETAILS TBMID 3509260 Previous Next" at bounding box center [247, 188] width 434 height 19
click at [56, 11] on link "OMS" at bounding box center [56, 12] width 8 height 4
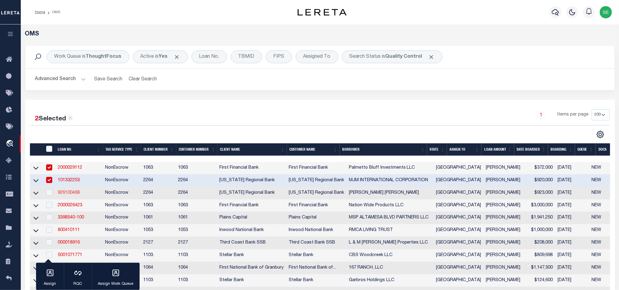
scroll to position [92, 0]
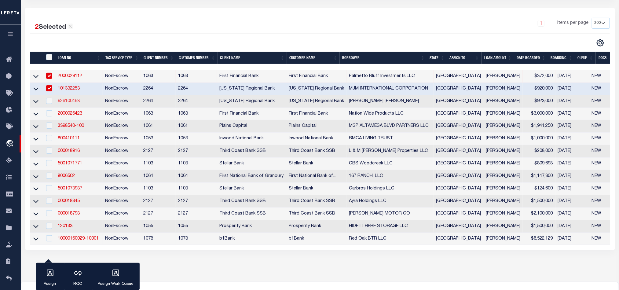
click at [68, 102] on link "926100468" at bounding box center [69, 101] width 22 height 4
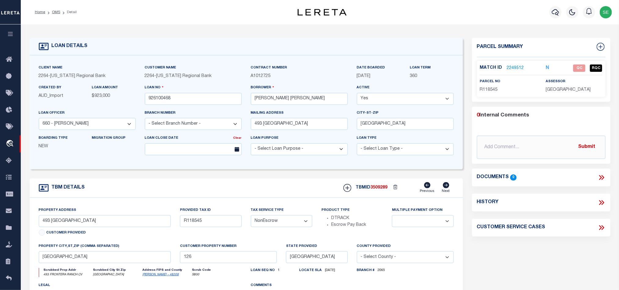
click at [489, 88] on span "R118545" at bounding box center [489, 90] width 18 height 4
click at [529, 253] on div "Parcel Summary Match ID 2249512 N parcel no R118545 assessor 0 0" at bounding box center [542, 205] width 148 height 334
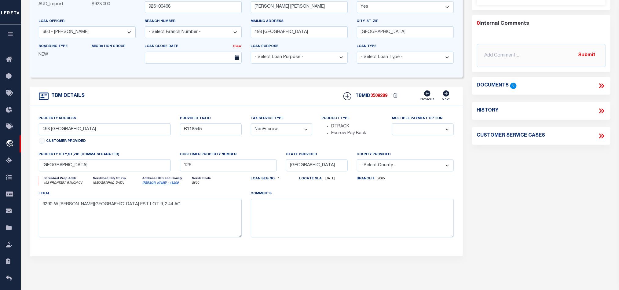
click at [568, 184] on div "Parcel Summary Match ID 2249512 N parcel no R118545 assessor 0 0" at bounding box center [542, 113] width 148 height 334
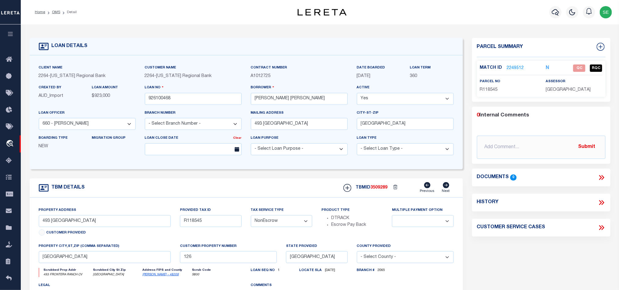
click at [518, 68] on link "2249512" at bounding box center [515, 68] width 17 height 6
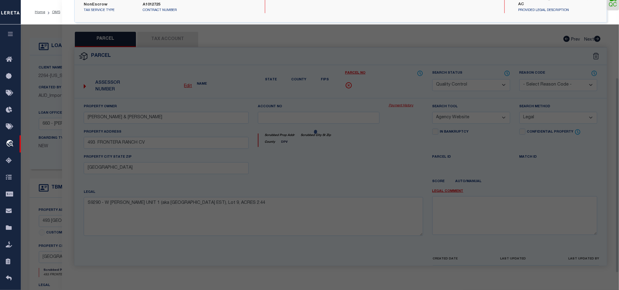
scroll to position [118, 0]
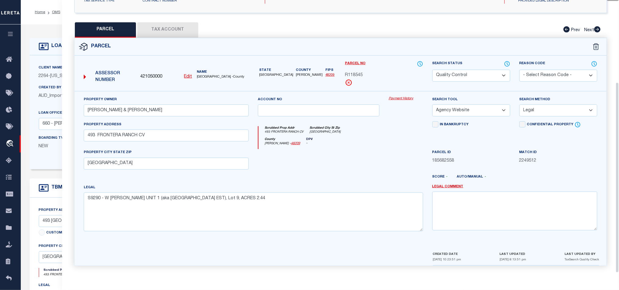
click at [312, 175] on div at bounding box center [362, 180] width 131 height 10
click at [152, 22] on button "Tax Account" at bounding box center [167, 29] width 61 height 15
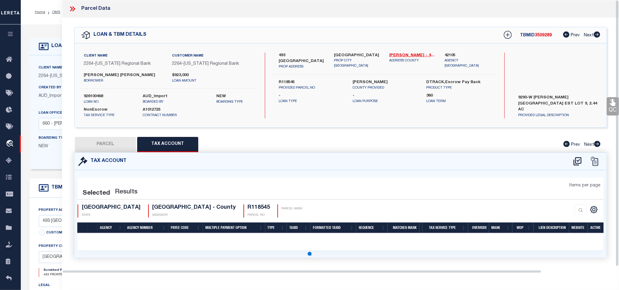
scroll to position [0, 0]
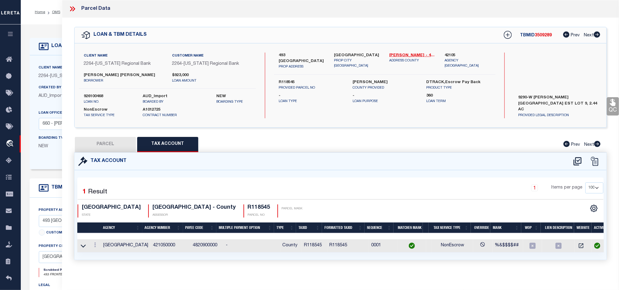
click at [112, 144] on button "PARCEL" at bounding box center [105, 144] width 61 height 15
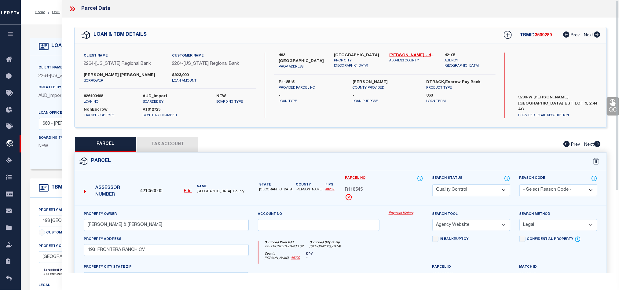
click at [387, 161] on div "Parcel" at bounding box center [341, 161] width 532 height 17
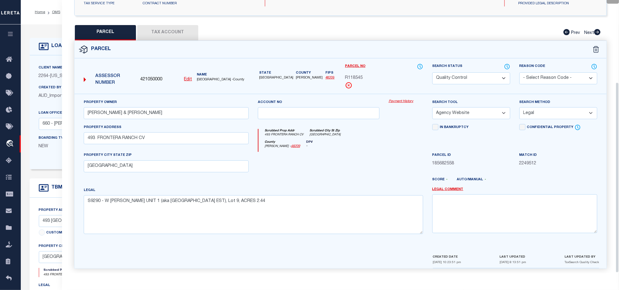
scroll to position [118, 0]
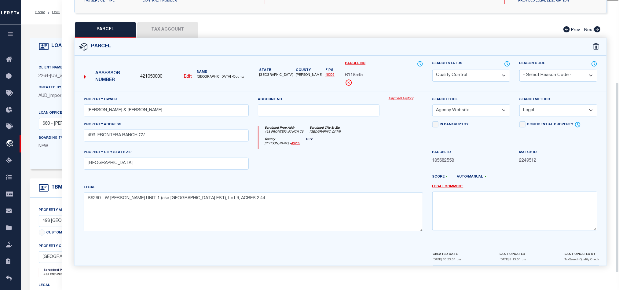
click at [353, 175] on div at bounding box center [362, 180] width 131 height 10
click at [360, 162] on div at bounding box center [318, 161] width 131 height 25
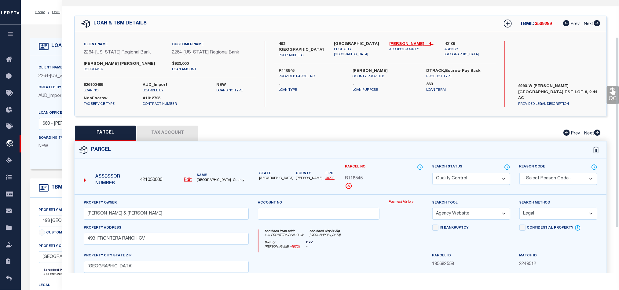
scroll to position [0, 0]
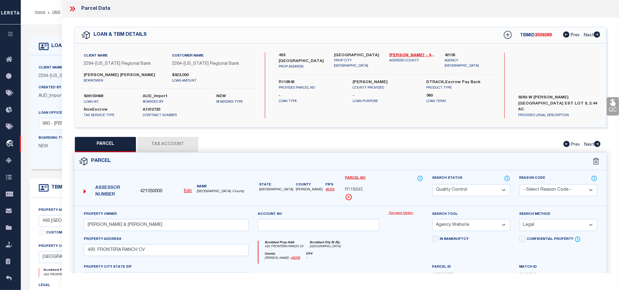
click at [368, 153] on div "Parcel" at bounding box center [341, 161] width 532 height 17
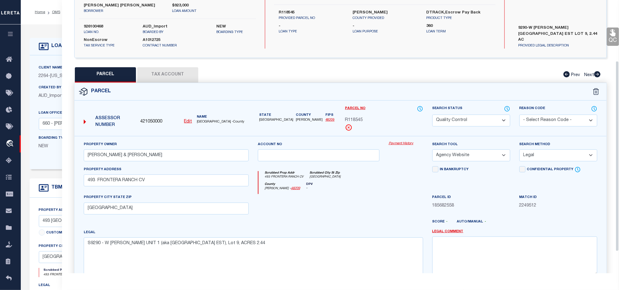
scroll to position [118, 0]
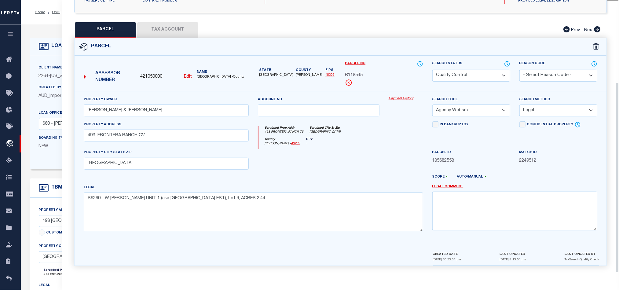
click at [345, 149] on div at bounding box center [318, 161] width 131 height 25
click at [390, 169] on div at bounding box center [406, 161] width 44 height 25
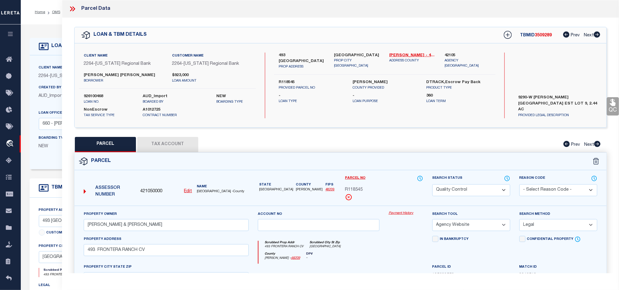
click at [70, 12] on icon at bounding box center [72, 9] width 8 height 8
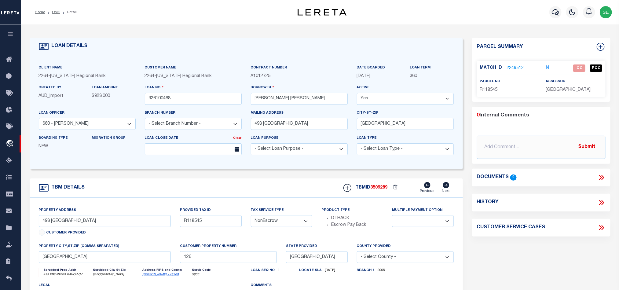
click at [515, 68] on link "2249512" at bounding box center [515, 68] width 17 height 6
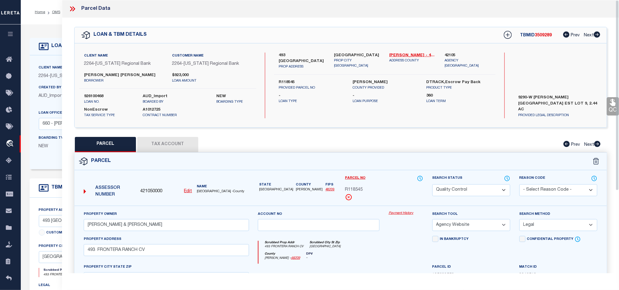
click at [379, 159] on div "Parcel" at bounding box center [341, 161] width 532 height 17
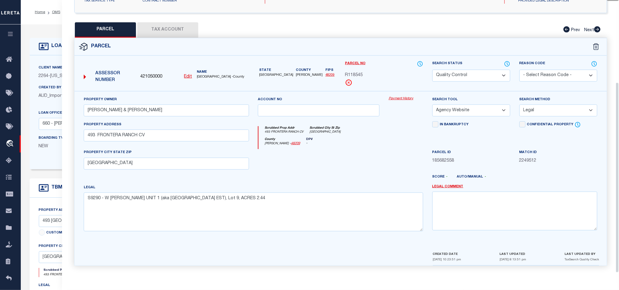
click at [347, 167] on div at bounding box center [318, 161] width 131 height 25
click at [153, 25] on button "Tax Account" at bounding box center [167, 29] width 61 height 15
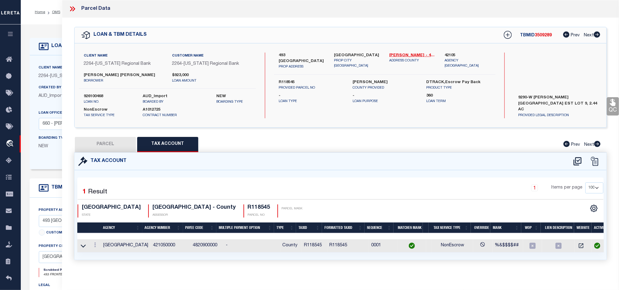
click at [109, 142] on button "PARCEL" at bounding box center [105, 144] width 61 height 15
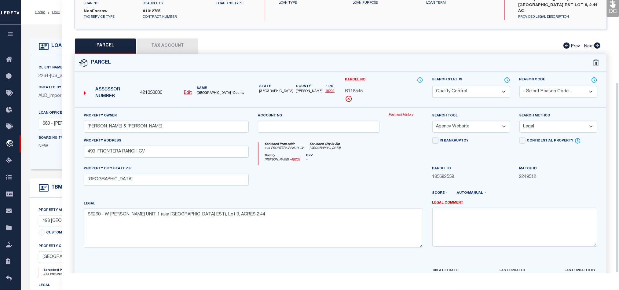
scroll to position [118, 0]
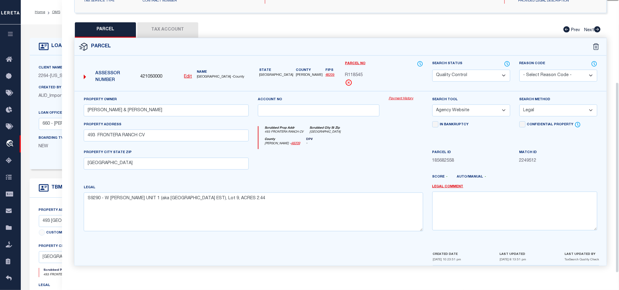
click at [378, 165] on div at bounding box center [318, 161] width 131 height 25
click at [474, 70] on select "Automated Search Bad Parcel Complete Duplicate Parcel High Dollar Reporting In …" at bounding box center [472, 76] width 78 height 12
drag, startPoint x: 319, startPoint y: 156, endPoint x: 477, endPoint y: 156, distance: 158.4
click at [319, 156] on div at bounding box center [318, 161] width 131 height 25
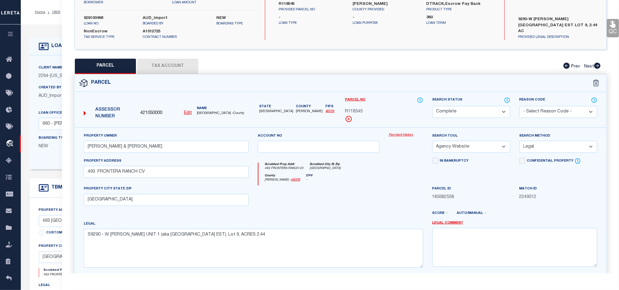
scroll to position [27, 0]
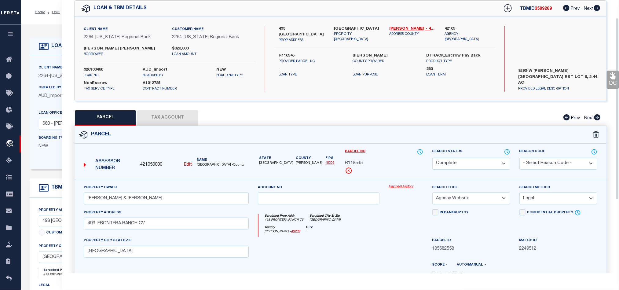
click at [609, 77] on link "QC" at bounding box center [613, 80] width 12 height 18
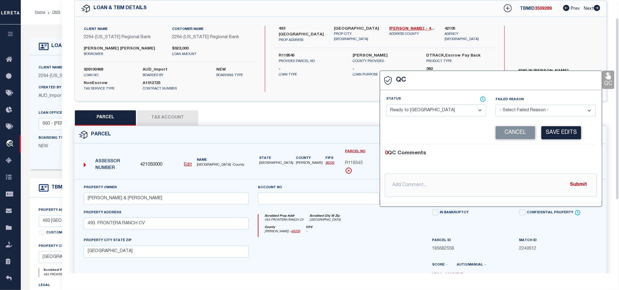
click at [447, 117] on div "Status - Select Status - Ready to QC Correct Incorrect" at bounding box center [436, 108] width 109 height 25
drag, startPoint x: 449, startPoint y: 106, endPoint x: 459, endPoint y: 108, distance: 9.5
click at [449, 106] on select "- Select Status - Ready to QC Correct Incorrect" at bounding box center [436, 111] width 100 height 12
click at [573, 154] on div "0 QC Comments" at bounding box center [490, 154] width 210 height 8
click at [566, 134] on button "Save Edits" at bounding box center [562, 132] width 40 height 13
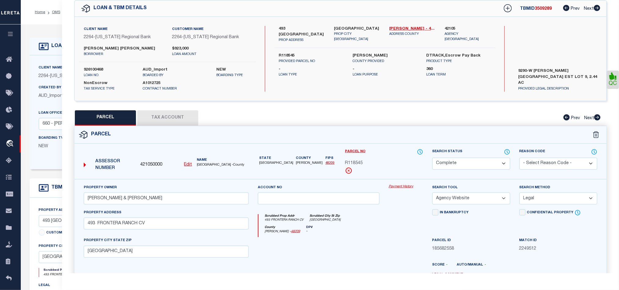
scroll to position [137, 0]
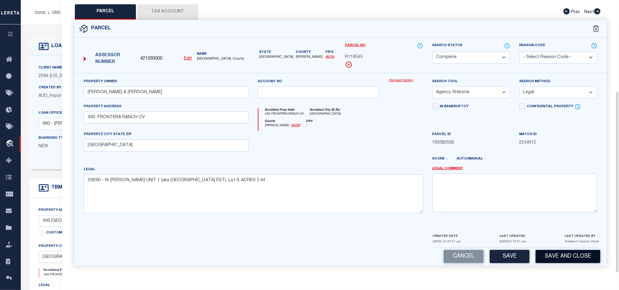
click at [576, 260] on button "Save and Close" at bounding box center [568, 256] width 65 height 13
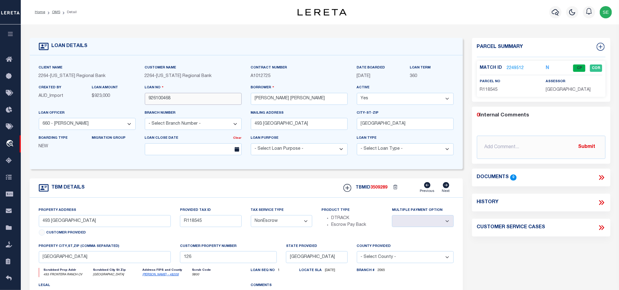
click at [185, 100] on input "926100468" at bounding box center [193, 99] width 97 height 12
click at [373, 190] on span "3509289" at bounding box center [379, 188] width 17 height 4
click at [554, 91] on span "[GEOGRAPHIC_DATA]" at bounding box center [568, 90] width 45 height 4
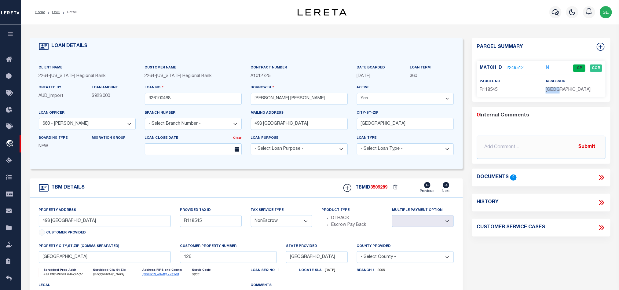
click at [554, 91] on span "[GEOGRAPHIC_DATA]" at bounding box center [568, 90] width 45 height 4
click at [484, 89] on span "R118545" at bounding box center [489, 90] width 18 height 4
click at [180, 192] on div "TBM DETAILS TBMID 3509289 Previous Next" at bounding box center [247, 188] width 434 height 19
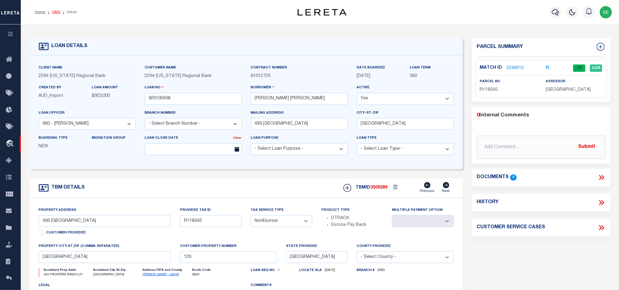
click at [53, 14] on link "OMS" at bounding box center [56, 12] width 8 height 4
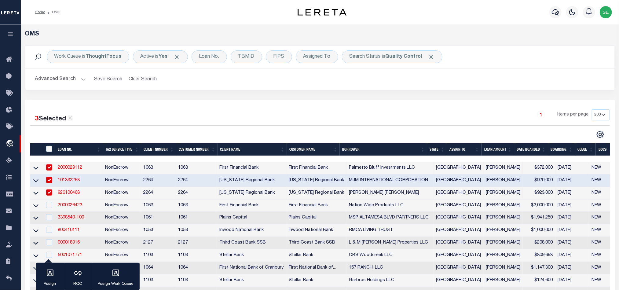
scroll to position [92, 0]
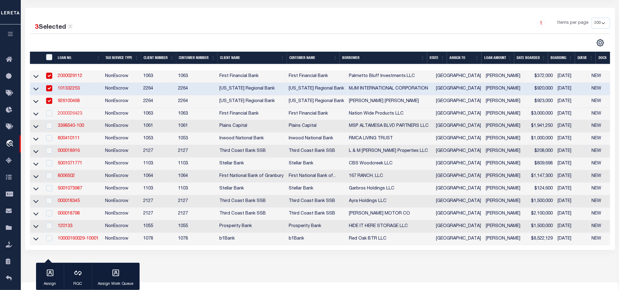
click at [62, 116] on link "2000026423" at bounding box center [70, 114] width 24 height 4
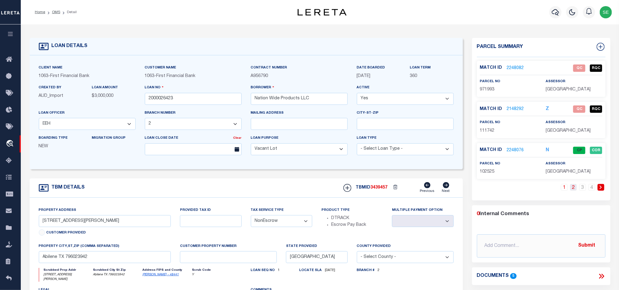
click at [571, 189] on link "2" at bounding box center [574, 187] width 7 height 7
click at [585, 190] on link "3" at bounding box center [583, 187] width 7 height 7
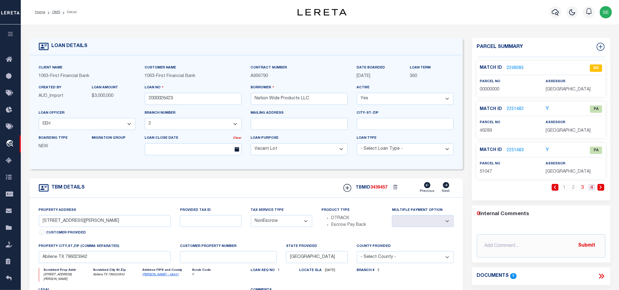
click at [592, 190] on link "4" at bounding box center [592, 187] width 7 height 7
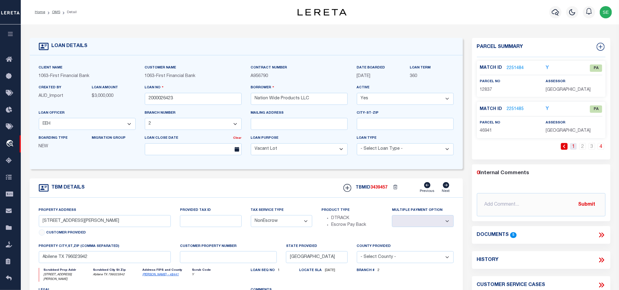
click at [571, 147] on link "1" at bounding box center [574, 146] width 7 height 7
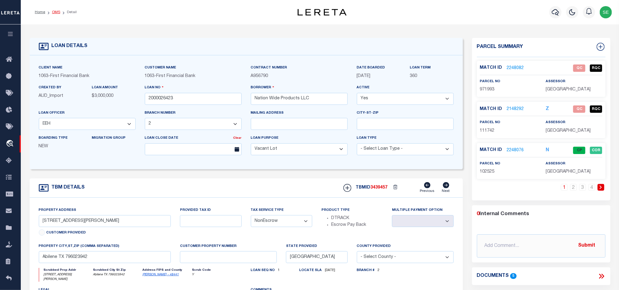
click at [56, 12] on link "OMS" at bounding box center [56, 12] width 8 height 4
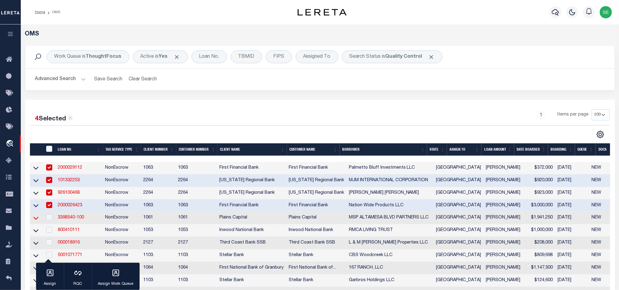
scroll to position [92, 0]
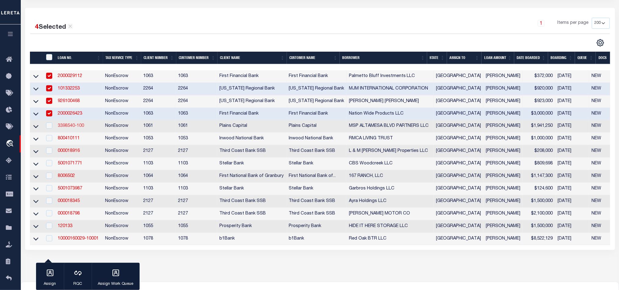
click at [74, 127] on link "3398540-100" at bounding box center [71, 126] width 26 height 4
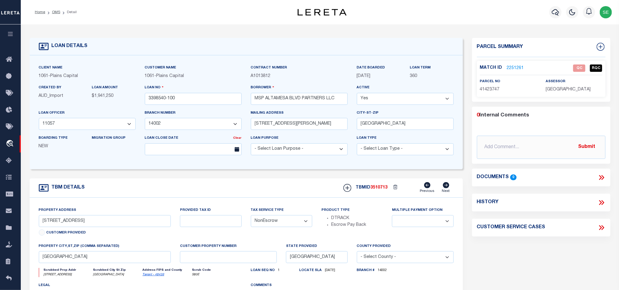
click at [495, 91] on span "41423747" at bounding box center [490, 89] width 20 height 4
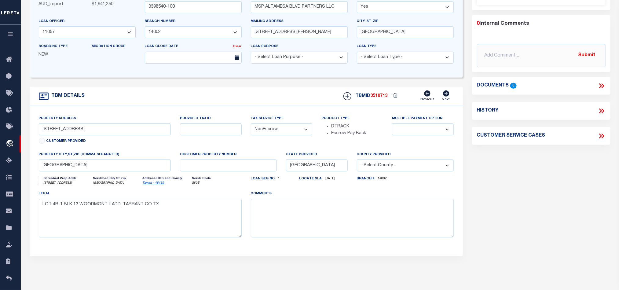
click at [545, 203] on div "Parcel Summary Match ID 2251261 0" at bounding box center [542, 113] width 148 height 334
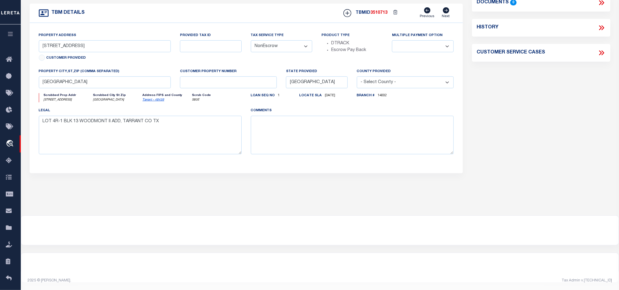
scroll to position [43, 0]
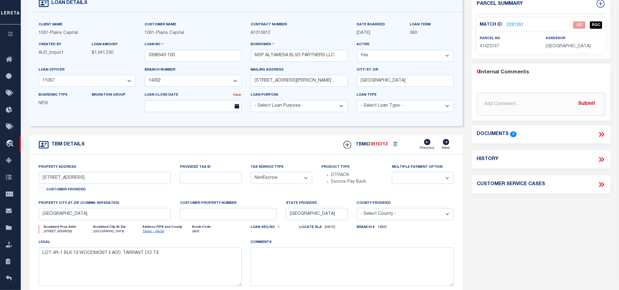
click at [507, 233] on div "Parcel Summary Match ID 2251261 0" at bounding box center [542, 162] width 148 height 334
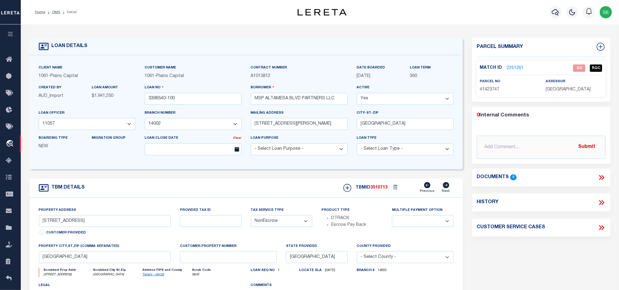
click at [510, 68] on link "2251261" at bounding box center [515, 68] width 17 height 6
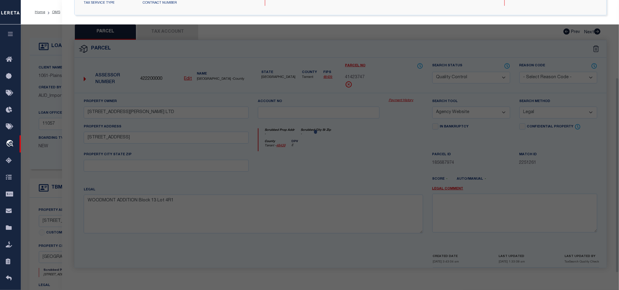
scroll to position [118, 0]
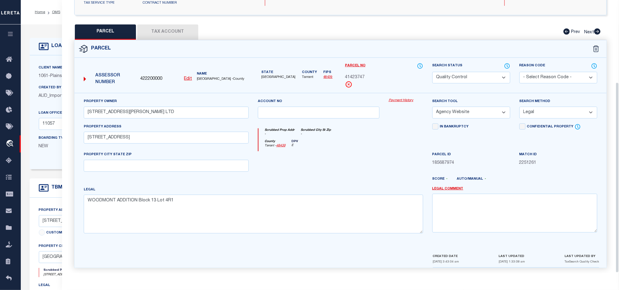
click at [342, 151] on div at bounding box center [318, 163] width 131 height 25
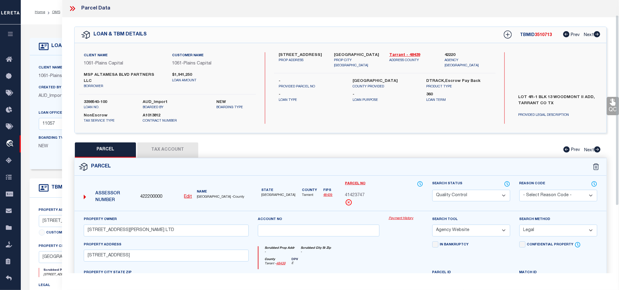
scroll to position [0, 0]
click at [348, 54] on label "[GEOGRAPHIC_DATA]" at bounding box center [357, 56] width 46 height 6
click at [340, 54] on label "[GEOGRAPHIC_DATA]" at bounding box center [357, 56] width 46 height 6
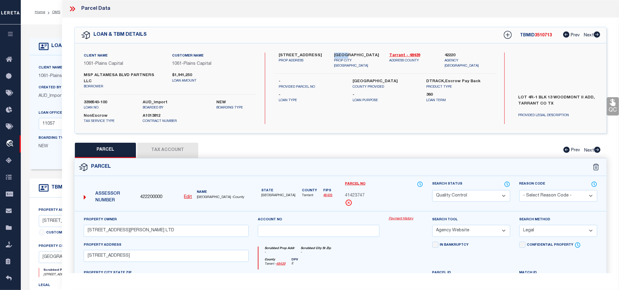
click at [340, 54] on label "[GEOGRAPHIC_DATA]" at bounding box center [357, 56] width 46 height 6
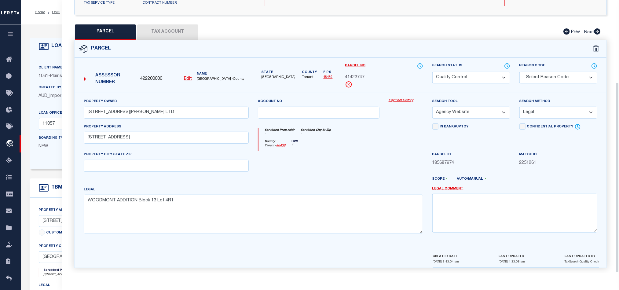
click at [149, 177] on div at bounding box center [122, 178] width 87 height 2
click at [185, 170] on div "Property Owner [STREET_ADDRESS][PERSON_NAME] LTD Account no Payment History Sea…" at bounding box center [340, 168] width 523 height 140
drag, startPoint x: 220, startPoint y: 164, endPoint x: 238, endPoint y: 164, distance: 18.0
click at [220, 164] on input "text" at bounding box center [166, 166] width 165 height 12
paste input "[GEOGRAPHIC_DATA]"
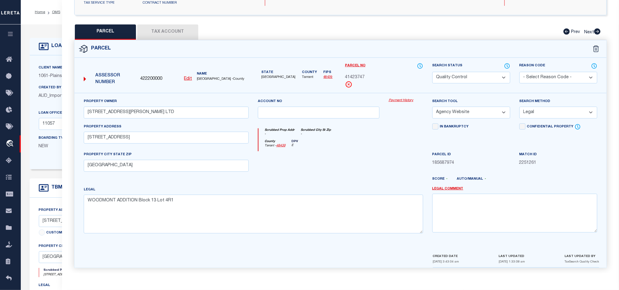
click at [323, 160] on div at bounding box center [318, 163] width 131 height 25
click at [366, 134] on div "Scrubbed Prop Addr - Scrubbed City [GEOGRAPHIC_DATA] -" at bounding box center [341, 133] width 164 height 11
click at [172, 24] on button "Tax Account" at bounding box center [167, 31] width 61 height 15
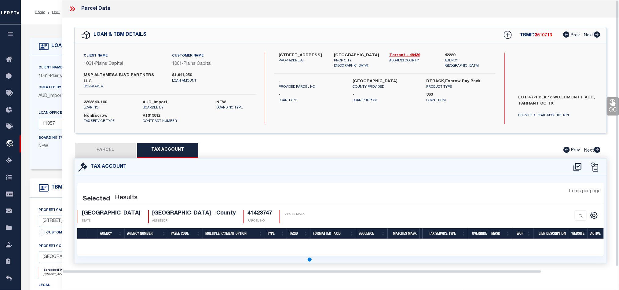
scroll to position [0, 0]
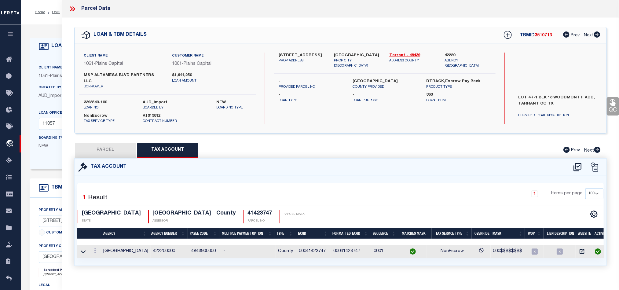
click at [113, 143] on button "PARCEL" at bounding box center [105, 150] width 61 height 15
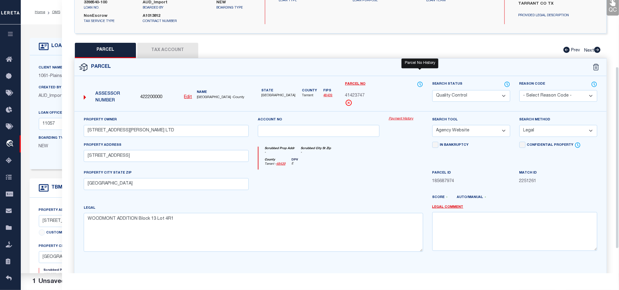
scroll to position [137, 0]
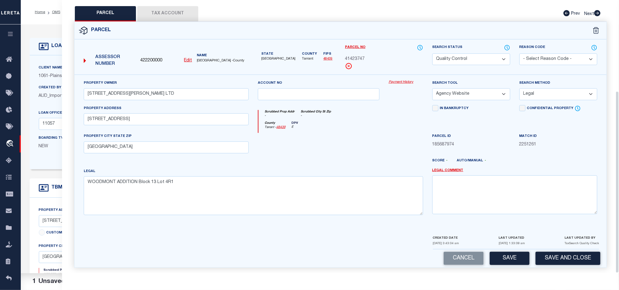
click at [355, 164] on div at bounding box center [362, 163] width 131 height 10
click at [478, 54] on select "Automated Search Bad Parcel Complete Duplicate Parcel High Dollar Reporting In …" at bounding box center [472, 60] width 78 height 12
click at [348, 133] on div at bounding box center [318, 145] width 131 height 25
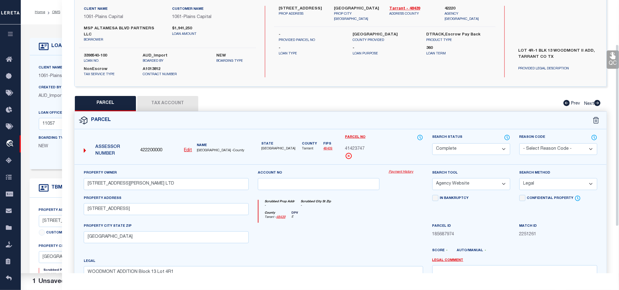
scroll to position [45, 0]
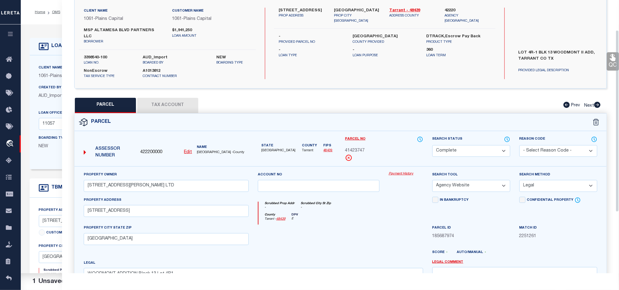
click at [610, 60] on icon at bounding box center [613, 57] width 6 height 7
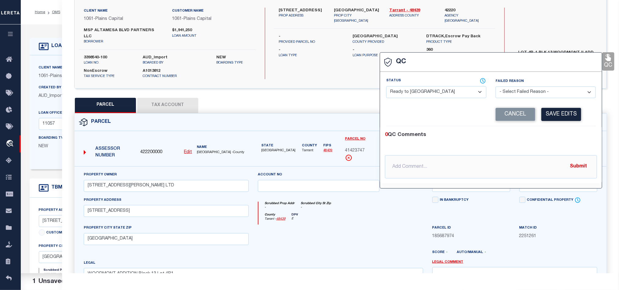
click at [454, 89] on select "- Select Status - Ready to QC Correct Incorrect" at bounding box center [436, 92] width 100 height 12
click at [568, 127] on div "0 QC Comments @[PERSON_NAME] @[PERSON_NAME] @[PERSON_NAME] @[PERSON_NAME] @[PER…" at bounding box center [491, 154] width 222 height 57
click at [562, 112] on button "Save Edits" at bounding box center [562, 114] width 40 height 13
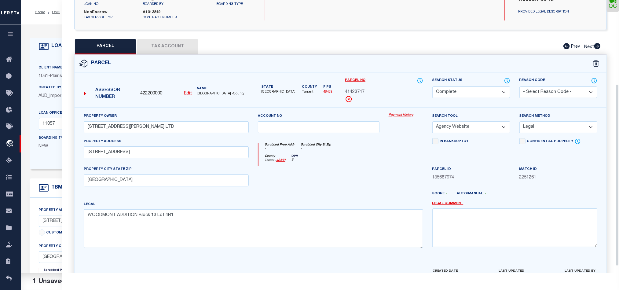
scroll to position [137, 0]
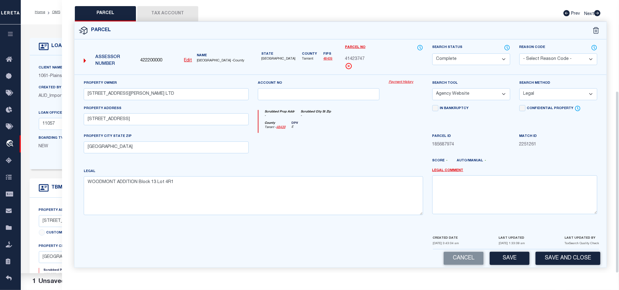
drag, startPoint x: 574, startPoint y: 252, endPoint x: 553, endPoint y: 158, distance: 96.6
click at [574, 252] on button "Save and Close" at bounding box center [568, 258] width 65 height 13
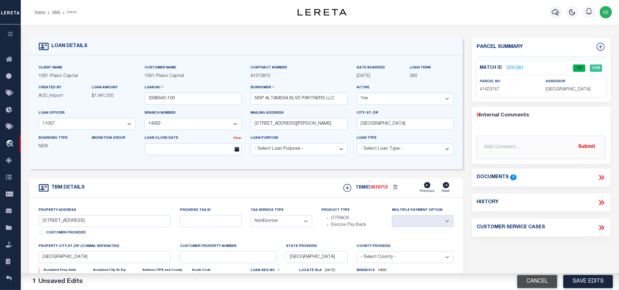
click at [524, 282] on button "Cancel" at bounding box center [538, 281] width 40 height 13
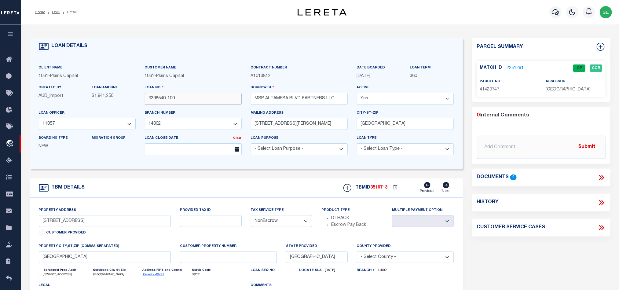
click at [186, 97] on input "3398540-100" at bounding box center [193, 99] width 97 height 12
click at [375, 190] on span "3510713" at bounding box center [379, 188] width 17 height 4
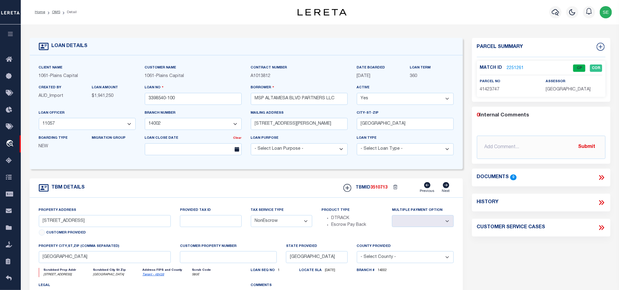
click at [571, 87] on p "[GEOGRAPHIC_DATA]" at bounding box center [574, 90] width 57 height 7
click at [570, 89] on span "[GEOGRAPHIC_DATA]" at bounding box center [568, 89] width 45 height 4
click at [486, 91] on span "41423747" at bounding box center [490, 89] width 20 height 4
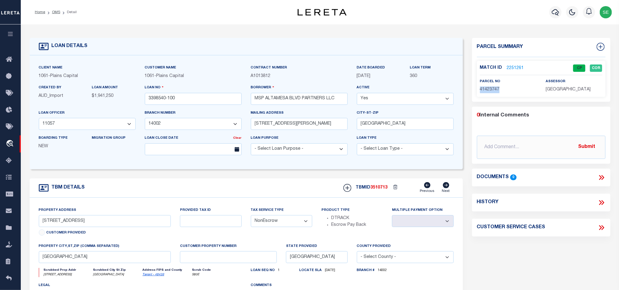
click at [486, 91] on span "41423747" at bounding box center [490, 89] width 20 height 4
click at [192, 197] on div "TBM DETAILS TBMID 3510713 Previous Next" at bounding box center [247, 188] width 434 height 19
drag, startPoint x: 56, startPoint y: 11, endPoint x: 263, endPoint y: 47, distance: 210.4
click at [56, 11] on link "OMS" at bounding box center [56, 12] width 8 height 4
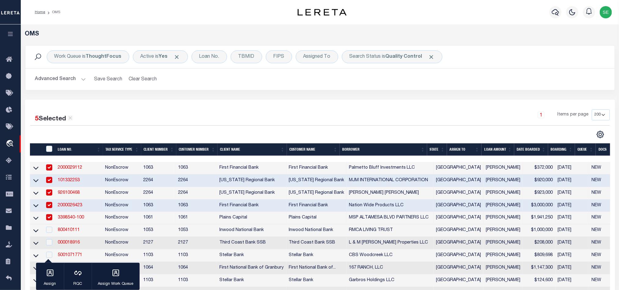
scroll to position [92, 0]
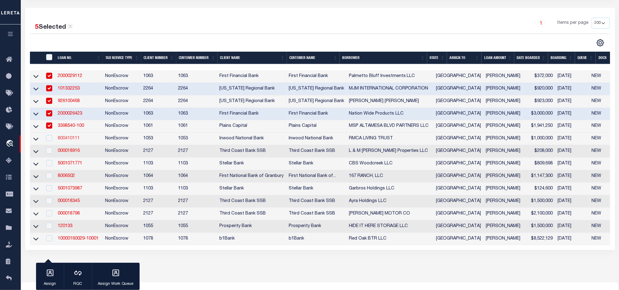
click at [65, 141] on link "800410111" at bounding box center [69, 138] width 22 height 4
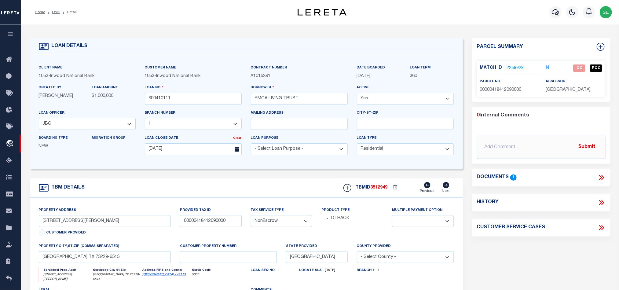
click at [495, 89] on span "00000418412090000" at bounding box center [501, 90] width 42 height 4
click at [263, 195] on div "TBM DETAILS TBMID 3512949 Previous Next" at bounding box center [247, 188] width 434 height 19
click at [601, 175] on icon at bounding box center [602, 178] width 8 height 8
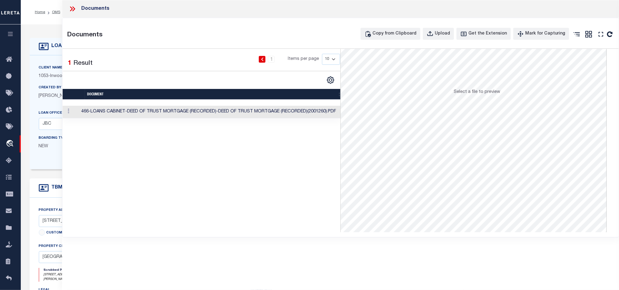
click at [290, 116] on td "466-LOANS CABINET-DEED OF TRUST MORTGAGE (RECORDED)-DEED OF TRUST MORTGAGE (REC…" at bounding box center [209, 112] width 260 height 13
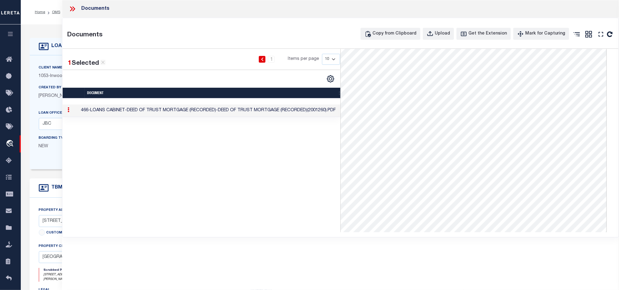
click at [69, 9] on icon at bounding box center [72, 9] width 8 height 8
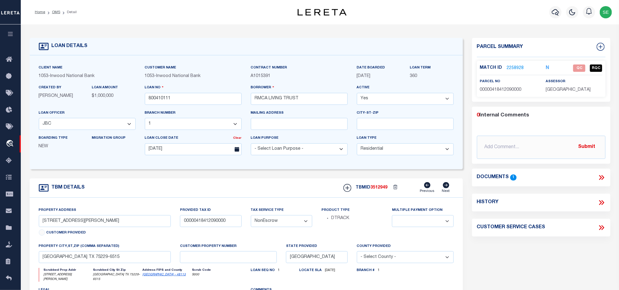
click at [240, 185] on div "TBM DETAILS TBMID 3512949 Previous Next" at bounding box center [247, 188] width 434 height 19
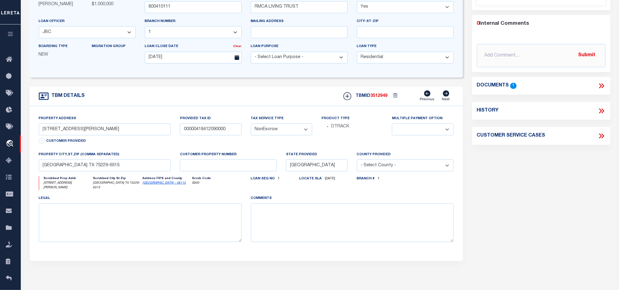
click at [544, 186] on div "Parcel Summary Match ID 2258928 N parcel no 00000418412090000 0" at bounding box center [542, 115] width 148 height 339
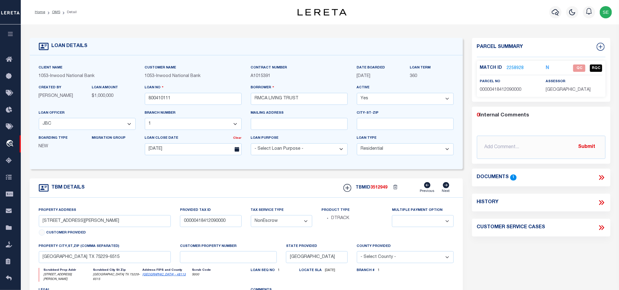
click at [519, 68] on link "2258928" at bounding box center [515, 68] width 17 height 6
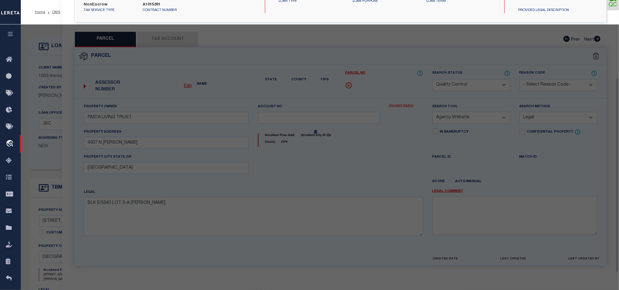
scroll to position [118, 0]
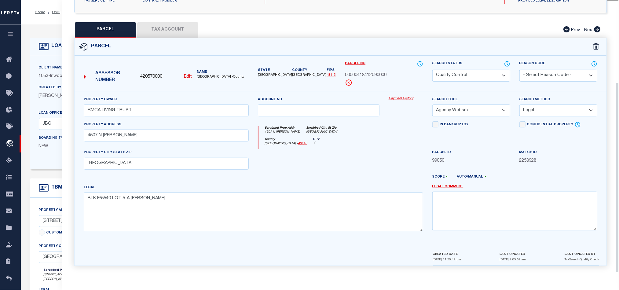
click at [309, 175] on div at bounding box center [362, 180] width 131 height 10
click at [159, 11] on div "QC QC QC" at bounding box center [340, 88] width 557 height 370
click at [164, 17] on div "QC QC QC" at bounding box center [340, 88] width 557 height 370
click at [164, 24] on button "Tax Account" at bounding box center [167, 29] width 61 height 15
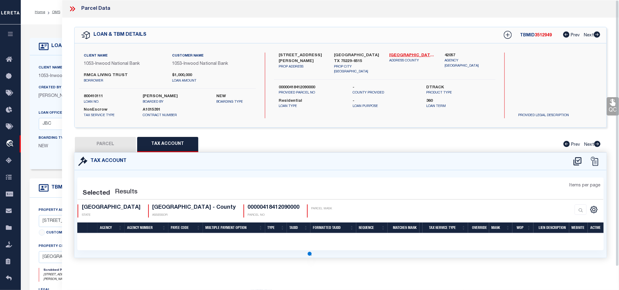
scroll to position [0, 0]
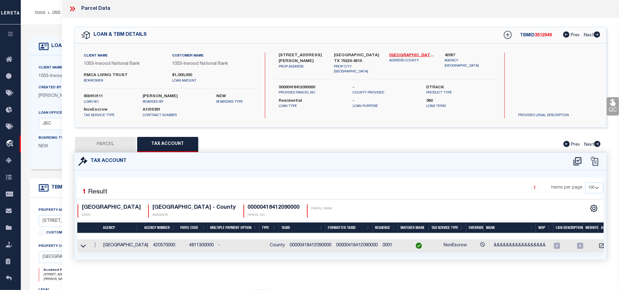
click at [112, 144] on button "PARCEL" at bounding box center [105, 144] width 61 height 15
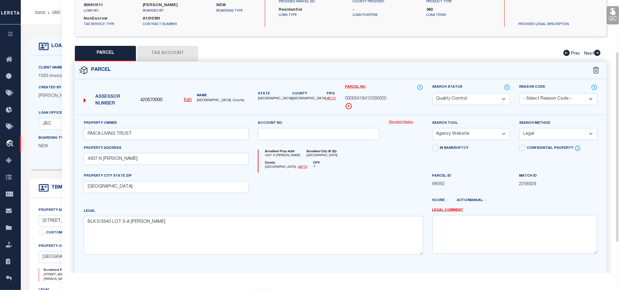
scroll to position [92, 0]
click at [469, 101] on select "Automated Search Bad Parcel Complete Duplicate Parcel High Dollar Reporting In …" at bounding box center [472, 99] width 78 height 12
click at [309, 194] on div at bounding box center [318, 184] width 131 height 25
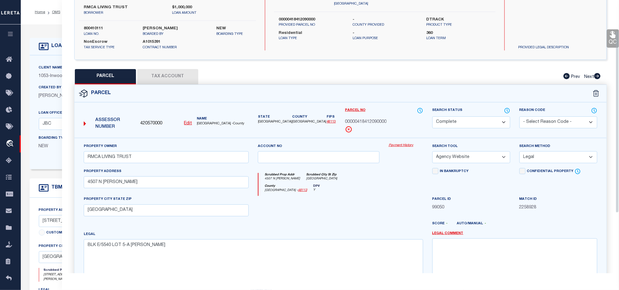
scroll to position [46, 0]
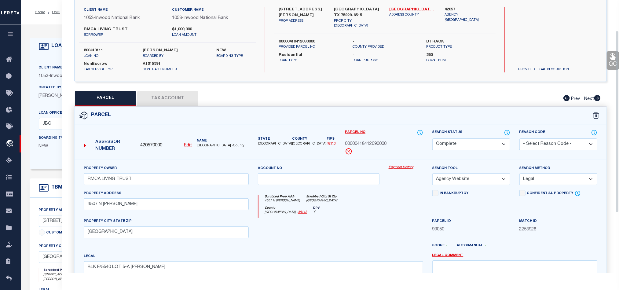
click at [612, 57] on icon at bounding box center [613, 57] width 8 height 8
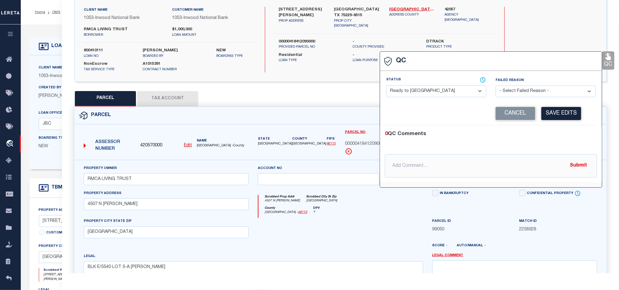
click at [370, 235] on div at bounding box center [318, 230] width 131 height 25
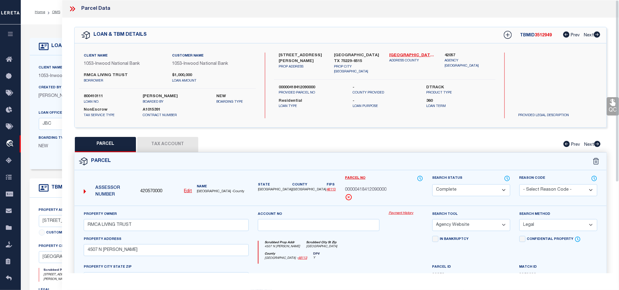
scroll to position [137, 0]
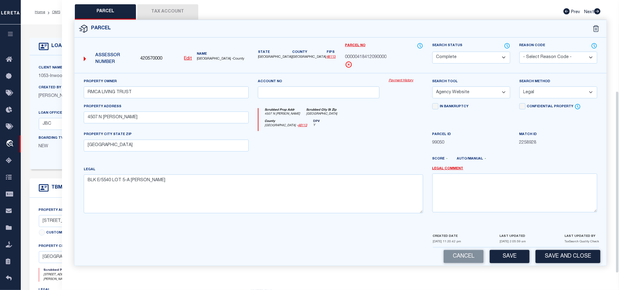
click at [461, 264] on div "Cancel Save Save and Close" at bounding box center [341, 257] width 532 height 18
click at [470, 252] on button "Cancel" at bounding box center [464, 256] width 40 height 13
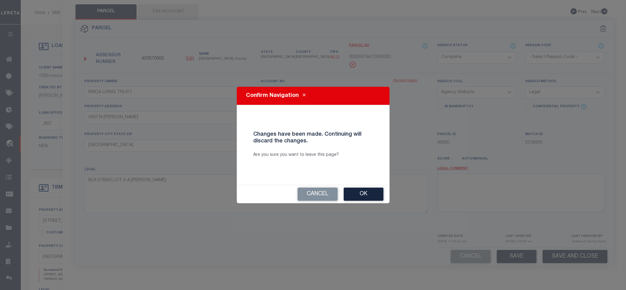
click at [359, 187] on div "Cancel Ok" at bounding box center [313, 194] width 153 height 18
click at [365, 194] on button "Ok" at bounding box center [364, 194] width 40 height 13
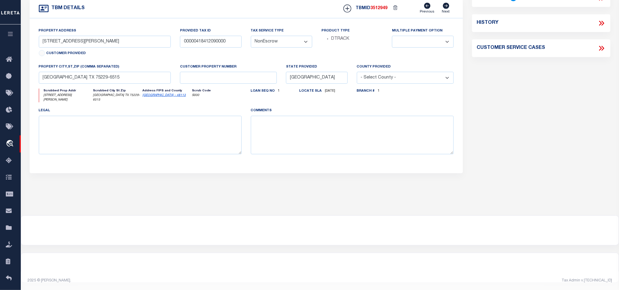
scroll to position [0, 0]
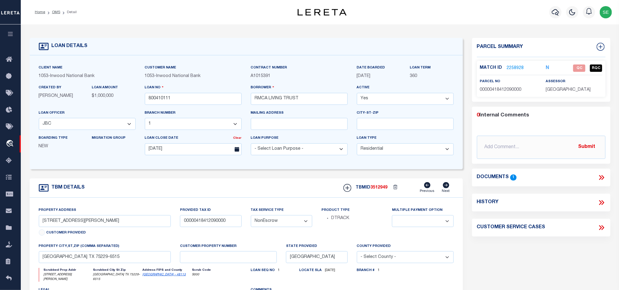
click at [515, 69] on link "2258928" at bounding box center [515, 68] width 17 height 6
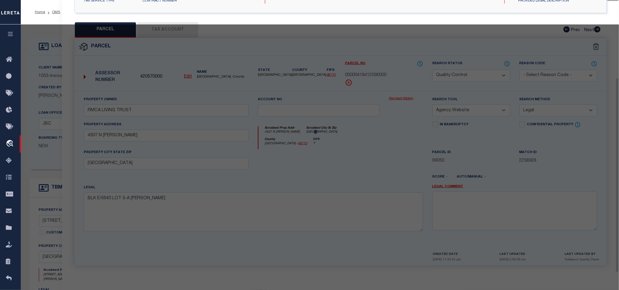
scroll to position [118, 0]
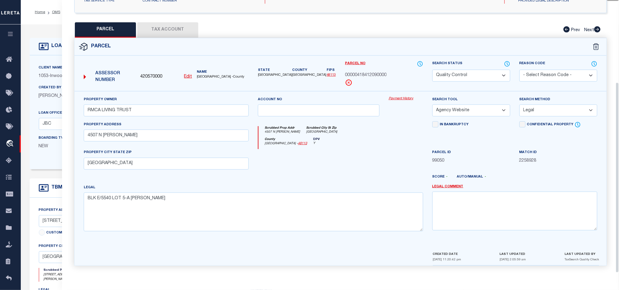
click at [485, 72] on select "Automated Search Bad Parcel Complete Duplicate Parcel High Dollar Reporting In …" at bounding box center [472, 76] width 78 height 12
click at [359, 144] on div "County [GEOGRAPHIC_DATA] - 48113 DPV Y" at bounding box center [341, 144] width 164 height 12
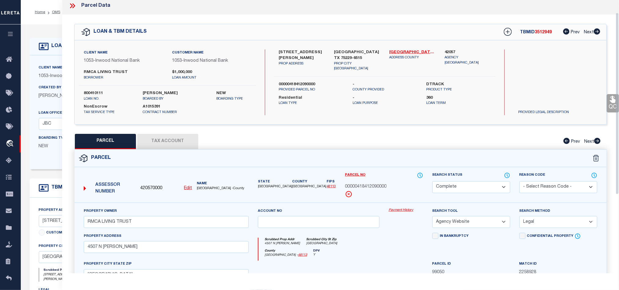
scroll to position [0, 0]
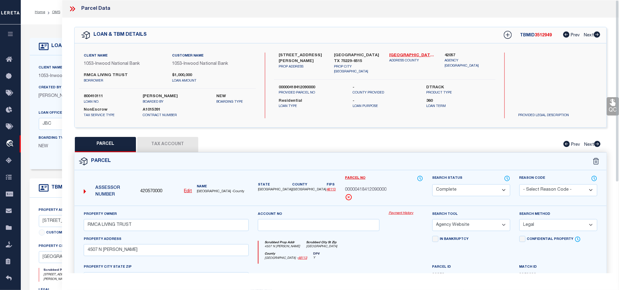
click at [612, 111] on link "QC" at bounding box center [613, 106] width 12 height 18
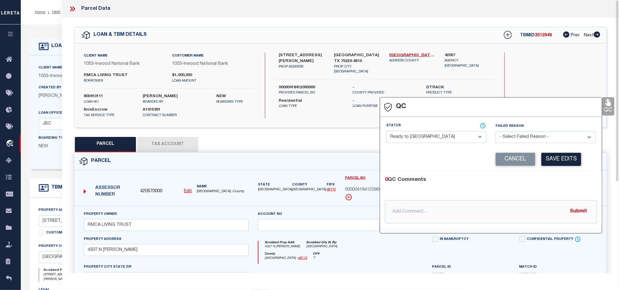
click at [441, 135] on select "- Select Status - Ready to QC Correct Incorrect" at bounding box center [436, 137] width 100 height 12
drag, startPoint x: 583, startPoint y: 191, endPoint x: 581, endPoint y: 172, distance: 18.4
click at [583, 191] on div "0 QC Comments @[PERSON_NAME] @[PERSON_NAME] @[PERSON_NAME] @[PERSON_NAME] @[PER…" at bounding box center [491, 199] width 222 height 47
click at [581, 172] on div "0 QC Comments @[PERSON_NAME] @[PERSON_NAME] @[PERSON_NAME] @[PERSON_NAME] @[PER…" at bounding box center [491, 199] width 222 height 57
click at [547, 161] on button "Save Edits" at bounding box center [562, 159] width 40 height 13
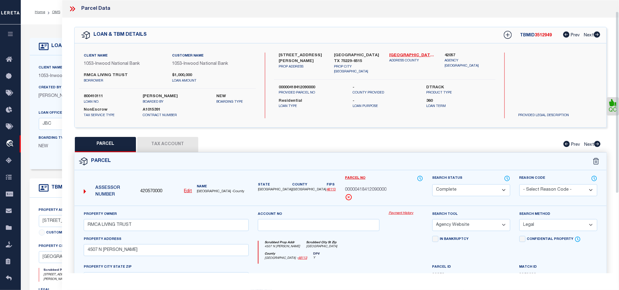
scroll to position [137, 0]
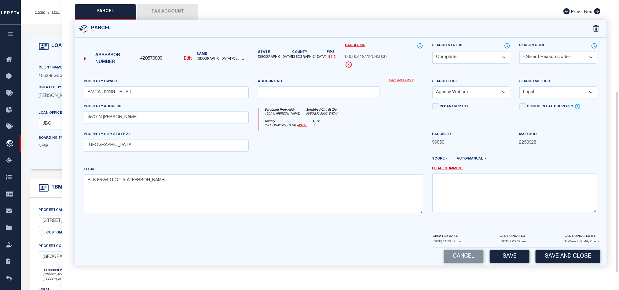
click at [558, 249] on div "Cancel Save Save and Close" at bounding box center [341, 257] width 532 height 18
click at [566, 257] on button "Save and Close" at bounding box center [568, 256] width 65 height 13
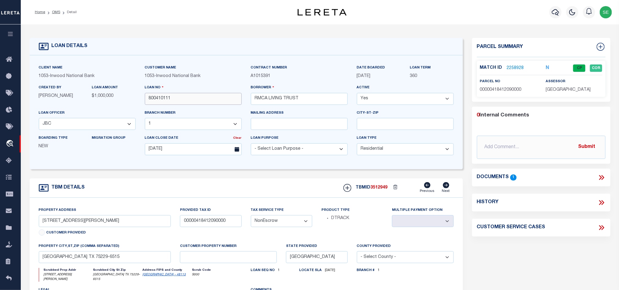
click at [211, 98] on input "800410111" at bounding box center [193, 99] width 97 height 12
click at [385, 190] on span "3512949" at bounding box center [379, 188] width 17 height 4
click at [562, 91] on span "[GEOGRAPHIC_DATA]" at bounding box center [568, 90] width 45 height 4
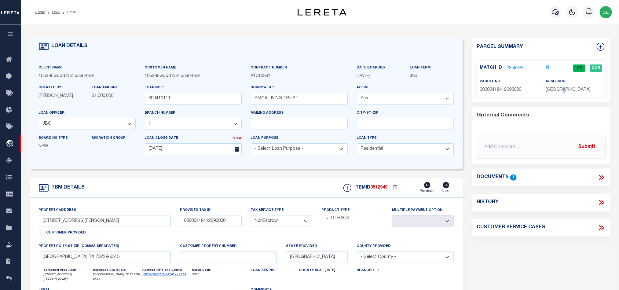
click at [562, 91] on span "[GEOGRAPHIC_DATA]" at bounding box center [568, 90] width 45 height 4
click at [497, 92] on span "00000418412090000" at bounding box center [501, 90] width 42 height 4
click at [258, 197] on div "TBM DETAILS TBMID 3512949 Previous Next" at bounding box center [247, 188] width 434 height 19
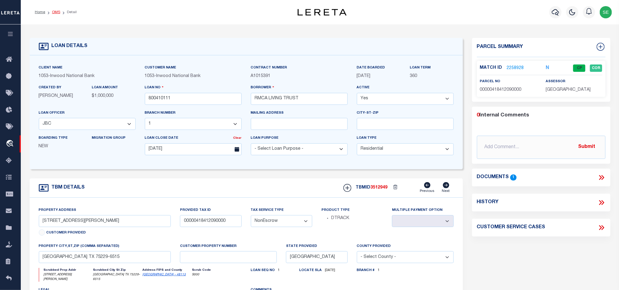
click at [54, 14] on link "OMS" at bounding box center [56, 12] width 8 height 4
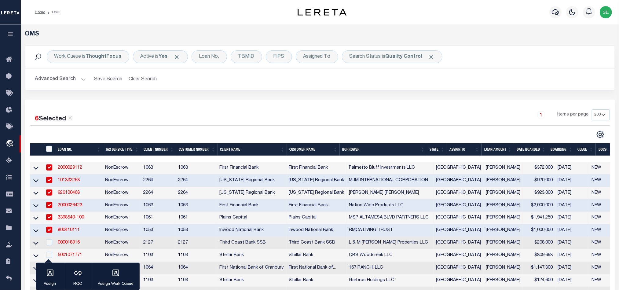
scroll to position [92, 0]
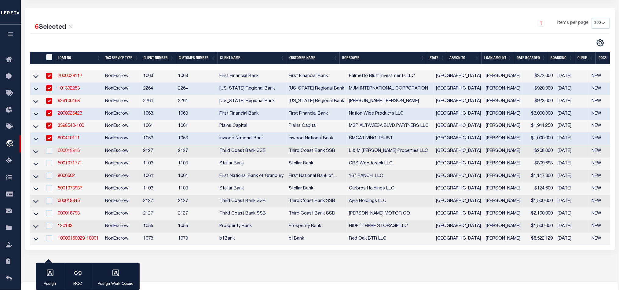
click at [66, 153] on link "000018916" at bounding box center [69, 151] width 22 height 4
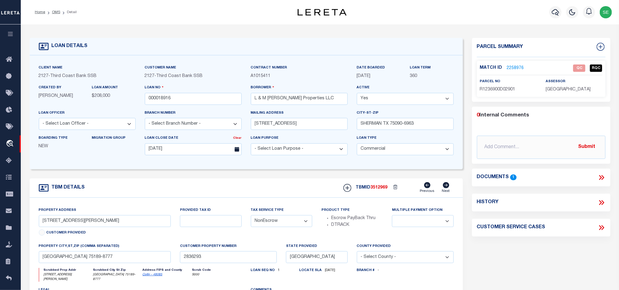
click at [495, 91] on span "R1236900D02901" at bounding box center [497, 89] width 35 height 4
click at [66, 224] on input "[STREET_ADDRESS][PERSON_NAME]" at bounding box center [105, 221] width 132 height 12
click at [192, 198] on div "TBM DETAILS TBMID 3512969 Previous Next" at bounding box center [247, 188] width 434 height 19
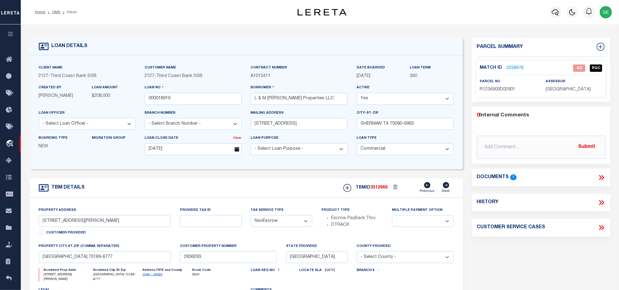
click at [533, 254] on div "Parcel Summary Match ID 2258976 0" at bounding box center [542, 207] width 148 height 339
click at [604, 175] on icon at bounding box center [602, 178] width 8 height 8
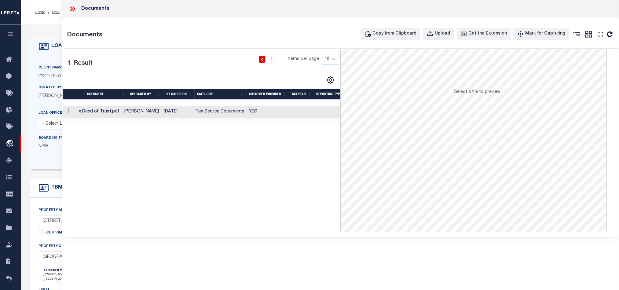
click at [299, 116] on td at bounding box center [302, 112] width 25 height 13
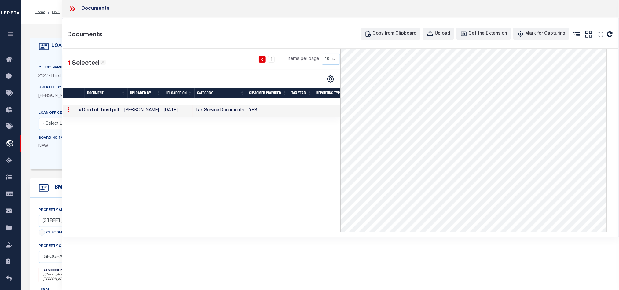
click at [70, 8] on icon at bounding box center [72, 9] width 8 height 8
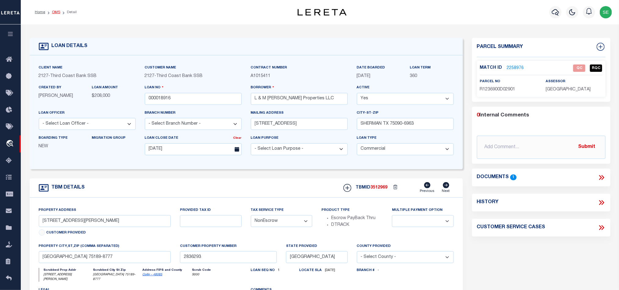
click at [59, 12] on link "OMS" at bounding box center [56, 12] width 8 height 4
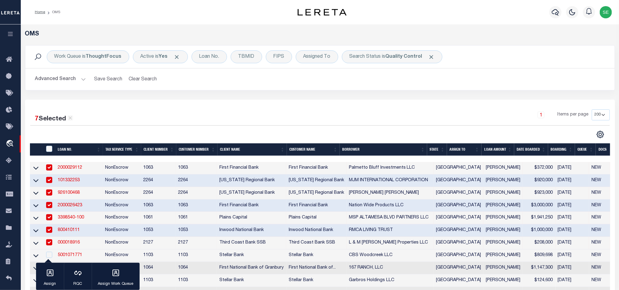
scroll to position [138, 0]
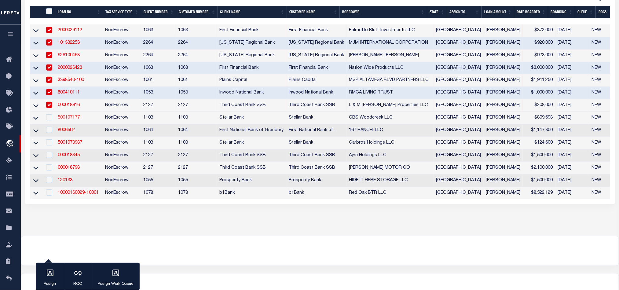
click at [68, 119] on link "5001071771" at bounding box center [70, 118] width 24 height 4
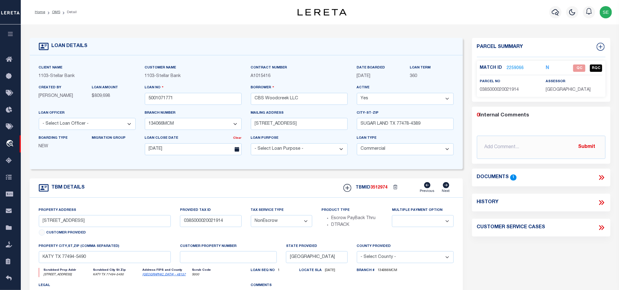
click at [261, 194] on div "TBM DETAILS TBMID 3512974 Previous Next" at bounding box center [247, 188] width 434 height 19
drag, startPoint x: 499, startPoint y: 90, endPoint x: 523, endPoint y: 89, distance: 23.5
click at [523, 89] on p "0385000020021914" at bounding box center [508, 90] width 57 height 7
click at [496, 88] on span "0385000020021914" at bounding box center [499, 90] width 39 height 4
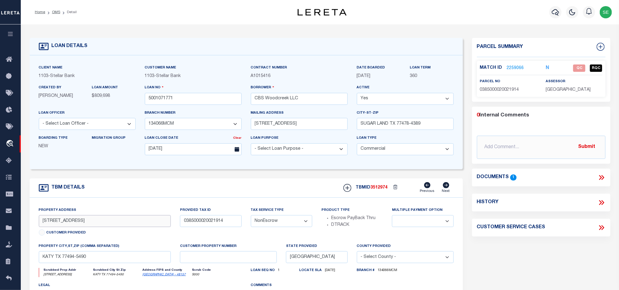
drag, startPoint x: 55, startPoint y: 223, endPoint x: 72, endPoint y: 222, distance: 16.6
click at [72, 222] on input "[STREET_ADDRESS]" at bounding box center [105, 221] width 132 height 12
click at [603, 176] on icon at bounding box center [603, 177] width 3 height 5
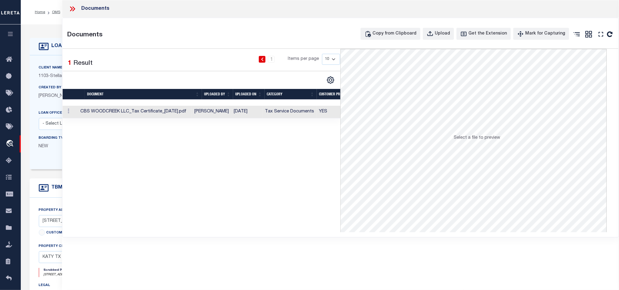
click at [277, 115] on td "Tax Service Documents" at bounding box center [290, 112] width 54 height 13
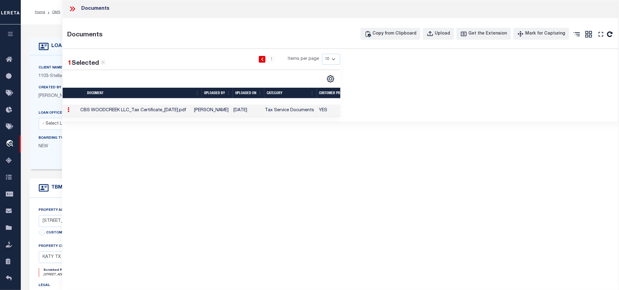
click at [297, 117] on td "Tax Service Documents" at bounding box center [290, 111] width 54 height 13
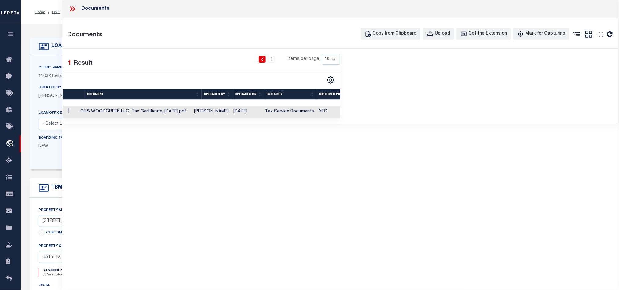
click at [300, 113] on td "Tax Service Documents" at bounding box center [290, 112] width 54 height 13
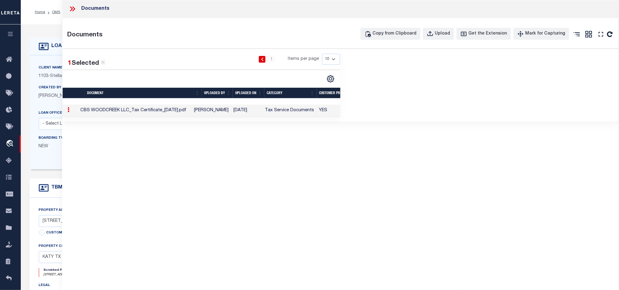
click at [496, 90] on div "Files of type [.HTML] cannot be previewed." at bounding box center [480, 83] width 278 height 68
click at [600, 36] on icon at bounding box center [601, 34] width 8 height 8
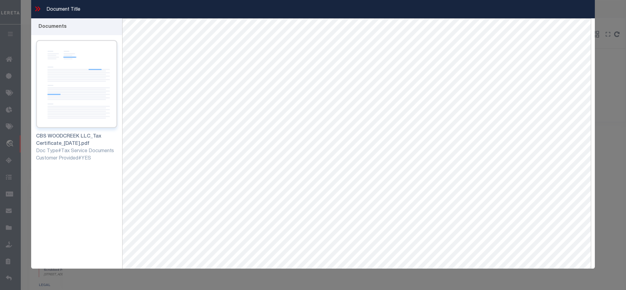
click at [74, 96] on img at bounding box center [76, 84] width 81 height 88
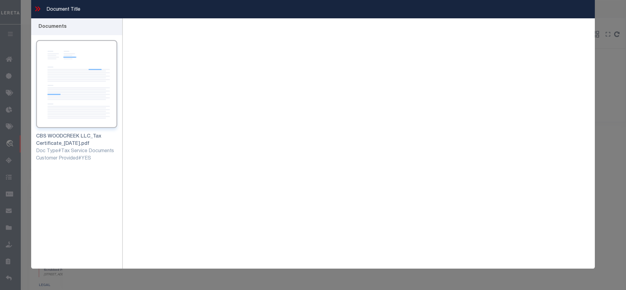
drag, startPoint x: 74, startPoint y: 96, endPoint x: 38, endPoint y: 6, distance: 97.1
click at [38, 6] on icon at bounding box center [38, 9] width 8 height 8
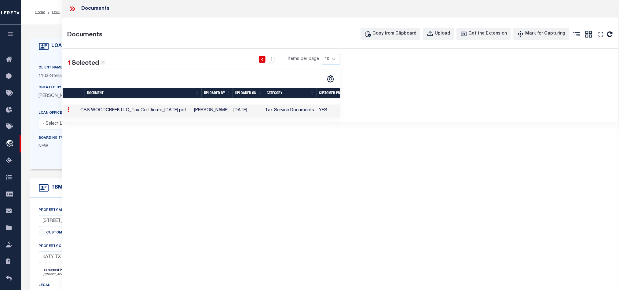
click at [76, 5] on icon at bounding box center [72, 9] width 8 height 8
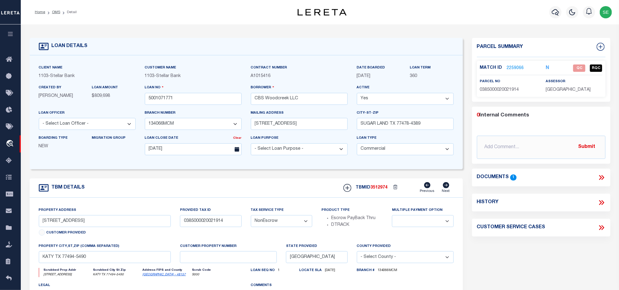
click at [253, 189] on div "TBM DETAILS TBMID 3512974 Previous Next" at bounding box center [247, 188] width 434 height 19
drag, startPoint x: 54, startPoint y: 12, endPoint x: 71, endPoint y: 20, distance: 18.3
click at [54, 12] on link "OMS" at bounding box center [56, 12] width 8 height 4
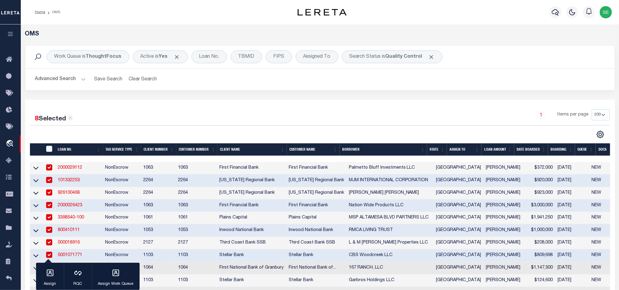
scroll to position [138, 0]
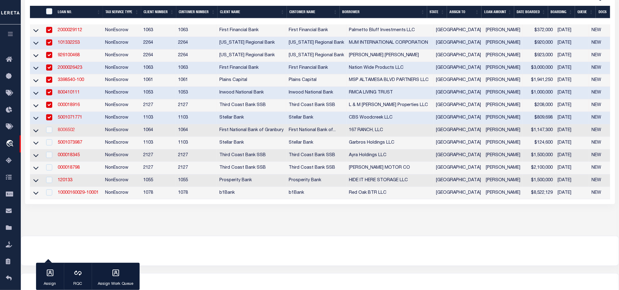
click at [67, 131] on link "8006502" at bounding box center [66, 130] width 17 height 4
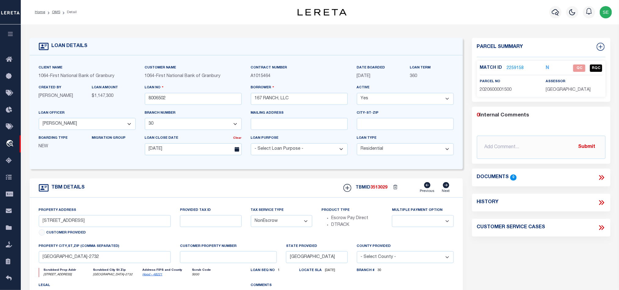
click at [501, 87] on p "2020600001500" at bounding box center [508, 90] width 57 height 7
click at [61, 224] on input "[STREET_ADDRESS]" at bounding box center [105, 221] width 132 height 12
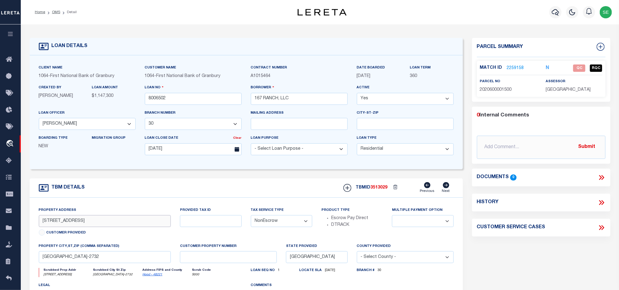
drag, startPoint x: 55, startPoint y: 224, endPoint x: 83, endPoint y: 223, distance: 27.8
click at [83, 223] on input "[STREET_ADDRESS]" at bounding box center [105, 221] width 132 height 12
click at [116, 227] on input "[STREET_ADDRESS]" at bounding box center [105, 221] width 132 height 12
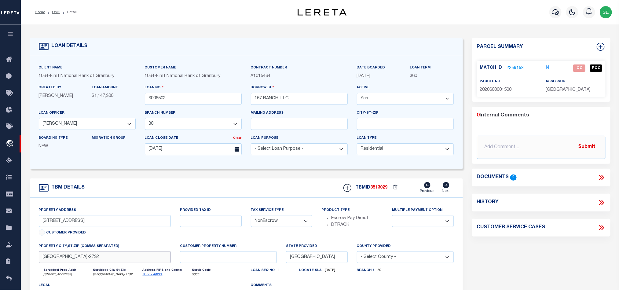
drag, startPoint x: 41, startPoint y: 263, endPoint x: 88, endPoint y: 261, distance: 47.4
click at [88, 261] on input "[GEOGRAPHIC_DATA]-2732" at bounding box center [105, 257] width 132 height 12
click at [272, 187] on div "TBM DETAILS TBMID 3513029 Previous Next" at bounding box center [247, 188] width 434 height 19
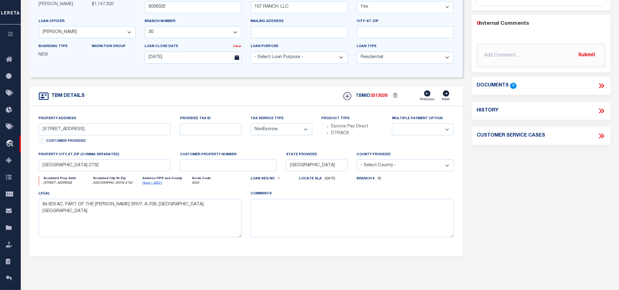
click at [524, 195] on div "Parcel Summary Match ID 2259158 N parcel no 2020600001500 0 0" at bounding box center [542, 113] width 148 height 334
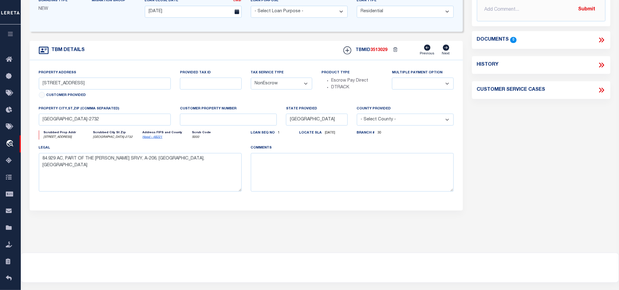
scroll to position [0, 0]
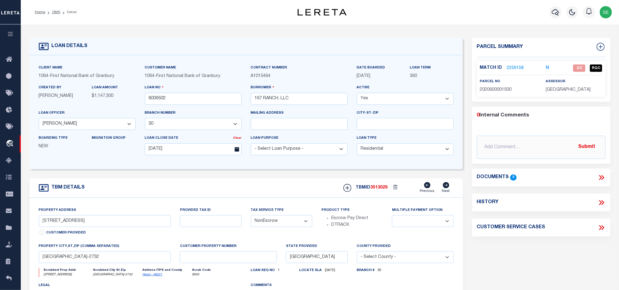
click at [513, 66] on link "2259158" at bounding box center [515, 68] width 17 height 6
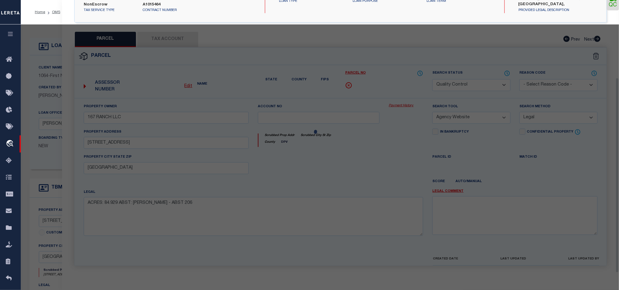
scroll to position [118, 0]
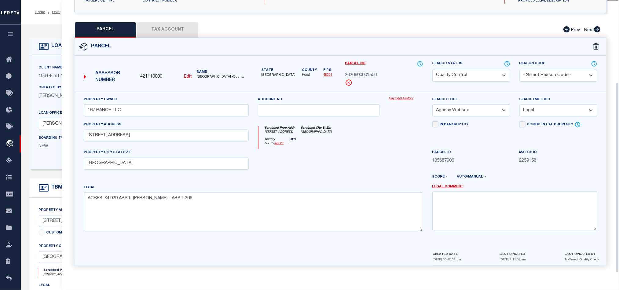
click at [172, 31] on button "Tax Account" at bounding box center [167, 29] width 61 height 15
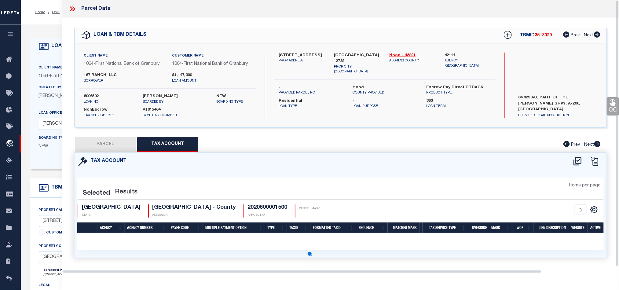
scroll to position [0, 0]
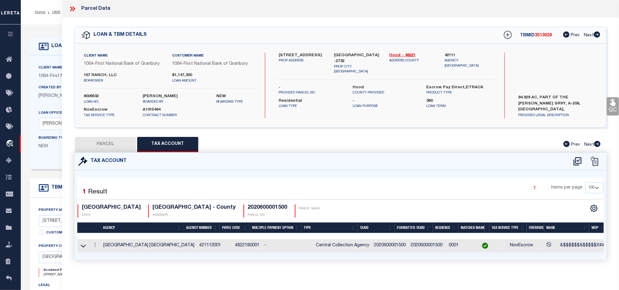
click at [99, 139] on button "PARCEL" at bounding box center [105, 144] width 61 height 15
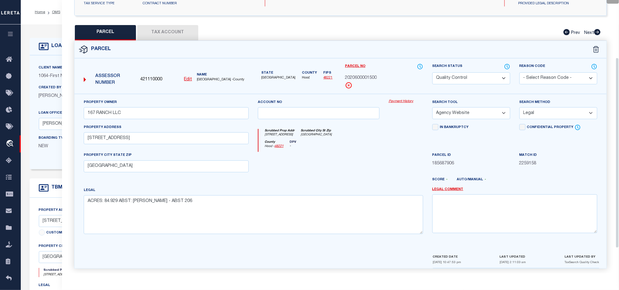
scroll to position [118, 0]
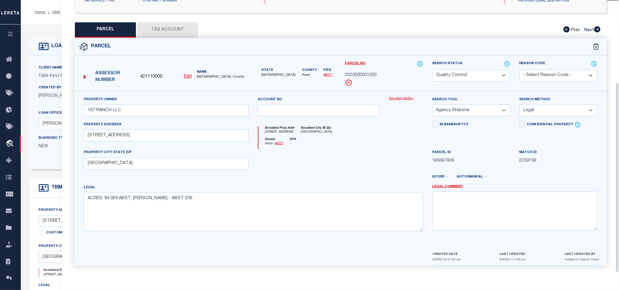
click at [320, 160] on div at bounding box center [318, 161] width 131 height 25
click at [449, 78] on select "Automated Search Bad Parcel Complete Duplicate Parcel High Dollar Reporting In …" at bounding box center [472, 76] width 78 height 12
click at [320, 130] on icon "[GEOGRAPHIC_DATA]" at bounding box center [316, 132] width 31 height 5
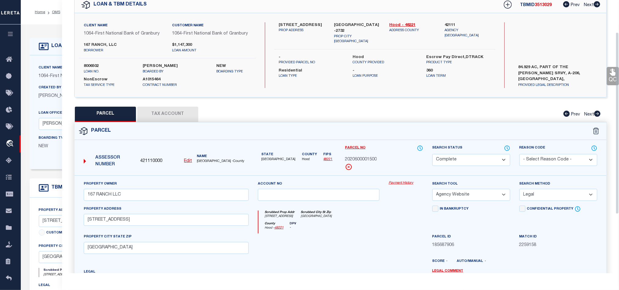
scroll to position [27, 0]
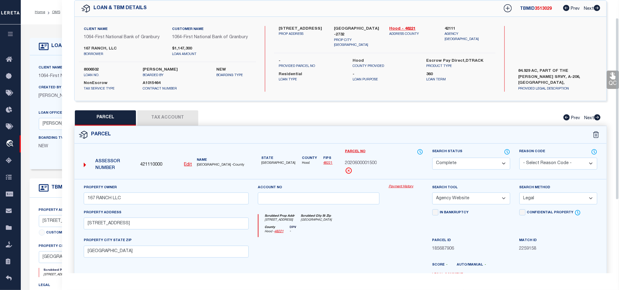
click at [614, 71] on link "QC" at bounding box center [613, 80] width 12 height 18
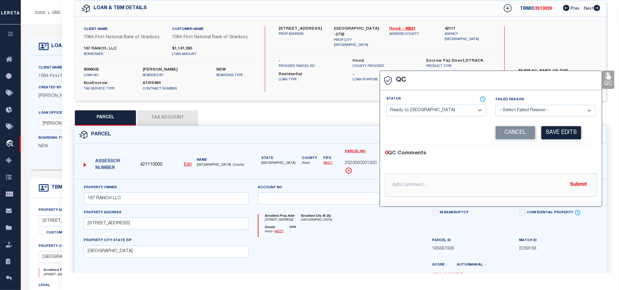
drag, startPoint x: 444, startPoint y: 109, endPoint x: 446, endPoint y: 112, distance: 4.1
click at [444, 109] on select "- Select Status - Ready to QC Correct Incorrect" at bounding box center [436, 111] width 100 height 12
drag, startPoint x: 557, startPoint y: 157, endPoint x: 565, endPoint y: 142, distance: 17.6
click at [558, 157] on div "0 QC Comments" at bounding box center [490, 154] width 210 height 8
click at [565, 134] on button "Save Edits" at bounding box center [562, 132] width 40 height 13
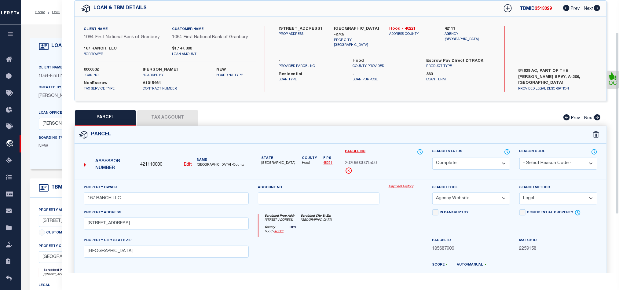
scroll to position [137, 0]
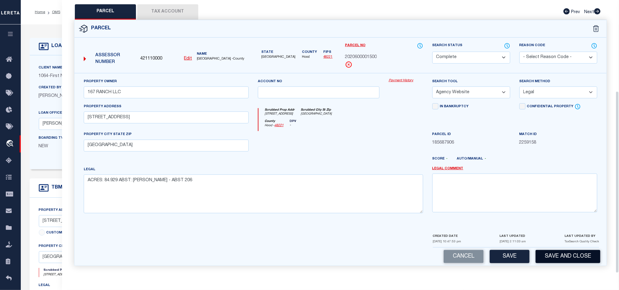
drag, startPoint x: 559, startPoint y: 256, endPoint x: 555, endPoint y: 124, distance: 132.1
click at [559, 256] on button "Save and Close" at bounding box center [568, 256] width 65 height 13
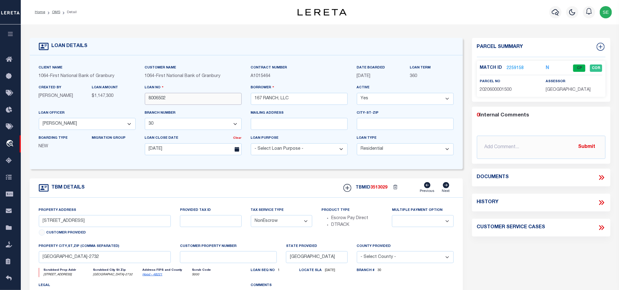
click at [202, 96] on input "8006502" at bounding box center [193, 99] width 97 height 12
click at [377, 190] on span "3513029" at bounding box center [379, 188] width 17 height 4
click at [567, 90] on span "[GEOGRAPHIC_DATA]" at bounding box center [568, 90] width 45 height 4
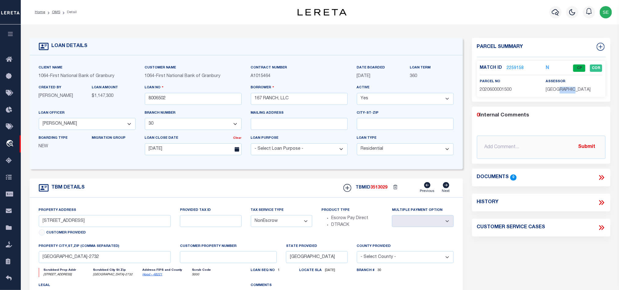
click at [567, 90] on span "[GEOGRAPHIC_DATA]" at bounding box center [568, 90] width 45 height 4
click at [498, 90] on span "2020600001500" at bounding box center [496, 90] width 32 height 4
click at [215, 187] on div "TBM DETAILS TBMID 3513029 Previous Next" at bounding box center [247, 188] width 434 height 19
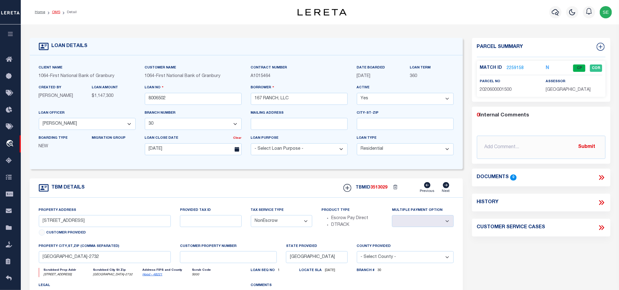
click at [57, 11] on link "OMS" at bounding box center [56, 12] width 8 height 4
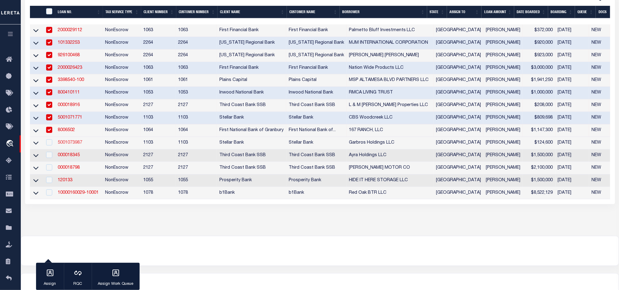
click at [61, 145] on link "5001073987" at bounding box center [70, 143] width 24 height 4
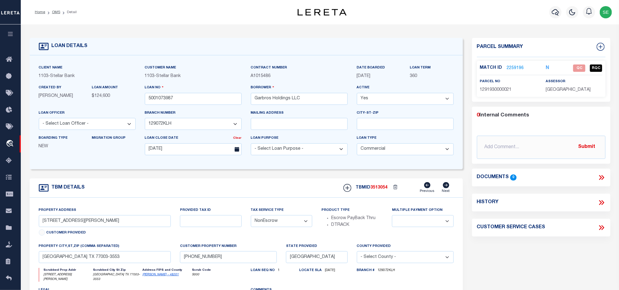
scroll to position [46, 0]
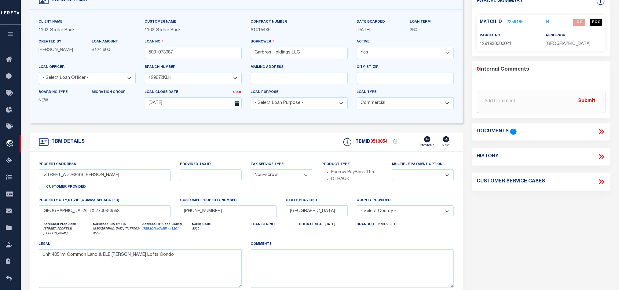
click at [500, 41] on p "1291930000021" at bounding box center [508, 44] width 57 height 7
click at [487, 226] on div "Parcel Summary Match ID 2259196 N parcel no 1291930000021 0 0" at bounding box center [542, 161] width 148 height 339
click at [503, 204] on div "Parcel Summary Match ID 2259196 N parcel no 1291930000021 0 0" at bounding box center [542, 161] width 148 height 339
drag, startPoint x: 503, startPoint y: 204, endPoint x: 523, endPoint y: 213, distance: 22.0
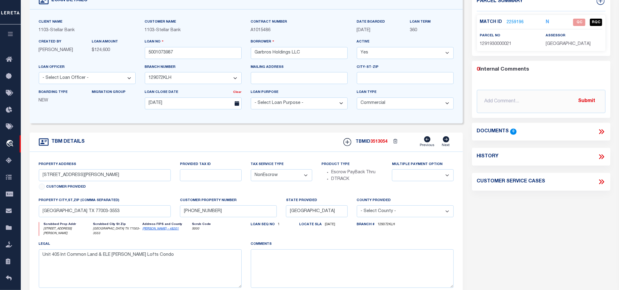
click at [523, 213] on div "Parcel Summary Match ID 2259196 N parcel no 1291930000021 0 0" at bounding box center [542, 161] width 148 height 339
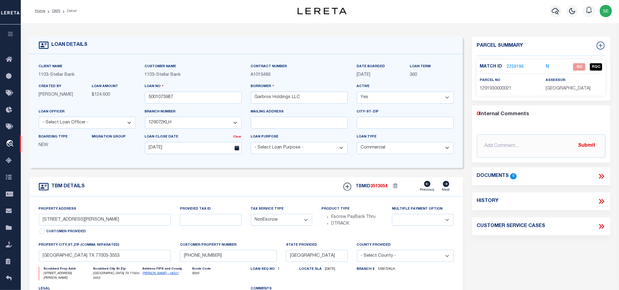
scroll to position [0, 0]
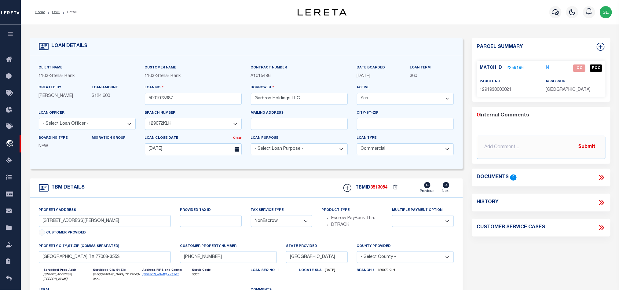
click at [517, 67] on link "2259196" at bounding box center [515, 68] width 17 height 6
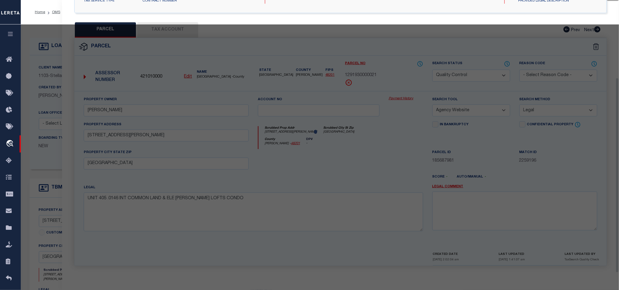
scroll to position [118, 0]
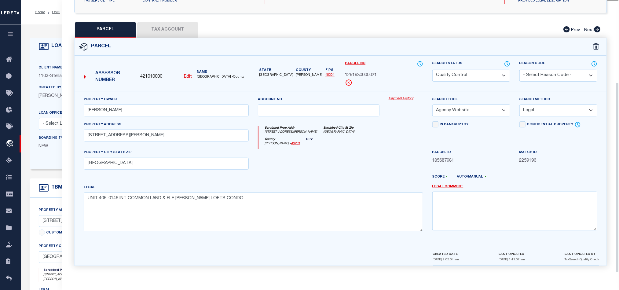
click at [375, 149] on div at bounding box center [318, 161] width 131 height 25
click at [181, 24] on button "Tax Account" at bounding box center [167, 29] width 61 height 15
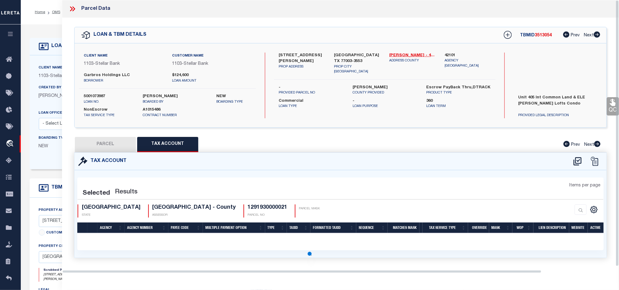
scroll to position [0, 0]
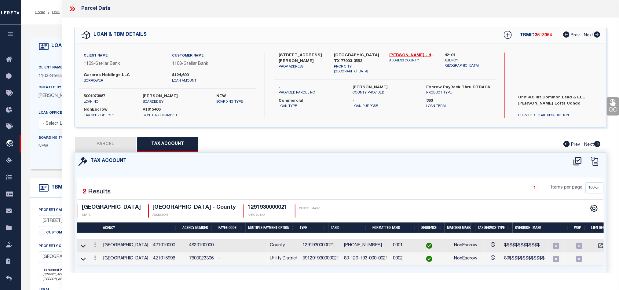
click at [113, 142] on button "PARCEL" at bounding box center [105, 144] width 61 height 15
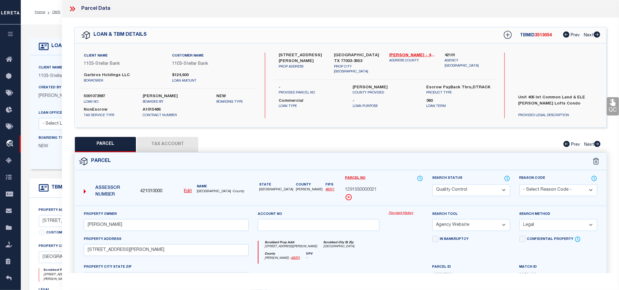
click at [374, 164] on div "Parcel" at bounding box center [341, 161] width 532 height 17
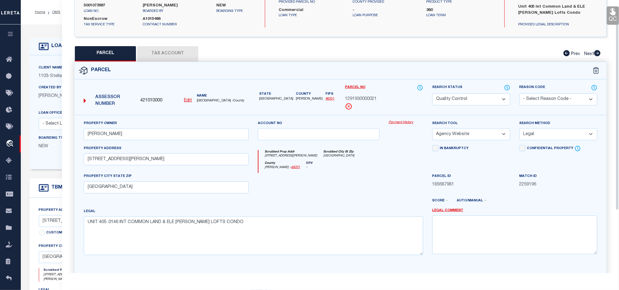
scroll to position [92, 0]
drag, startPoint x: 347, startPoint y: 174, endPoint x: 357, endPoint y: 171, distance: 11.0
click at [346, 174] on div at bounding box center [318, 184] width 131 height 25
click at [463, 97] on select "Automated Search Bad Parcel Complete Duplicate Parcel High Dollar Reporting In …" at bounding box center [472, 99] width 78 height 12
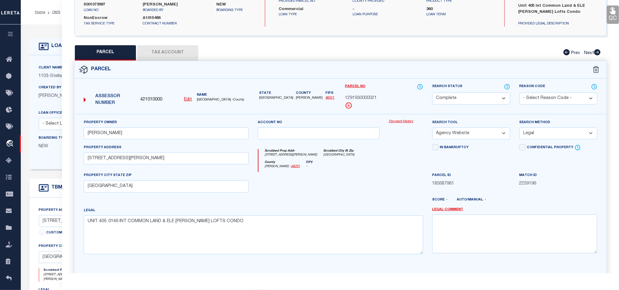
click at [379, 165] on div "County [PERSON_NAME] - 48201 DPV -" at bounding box center [341, 167] width 164 height 12
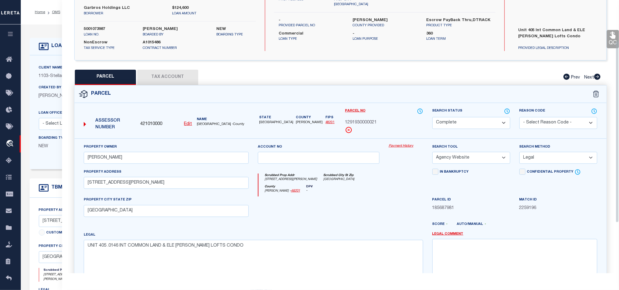
scroll to position [46, 0]
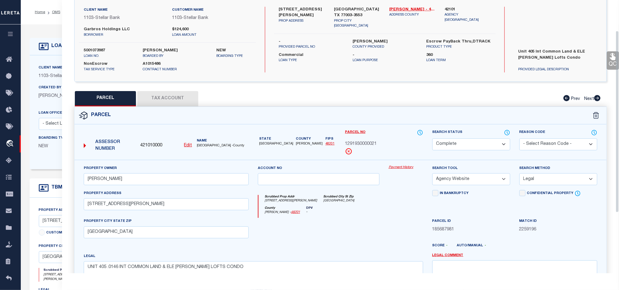
click at [607, 60] on div "Unit 405 Int Common Land & ELE [PERSON_NAME] Lofts Condo PROVIDED LEGAL DESCRIP…" at bounding box center [558, 59] width 98 height 26
click at [609, 60] on link "QC" at bounding box center [613, 60] width 12 height 18
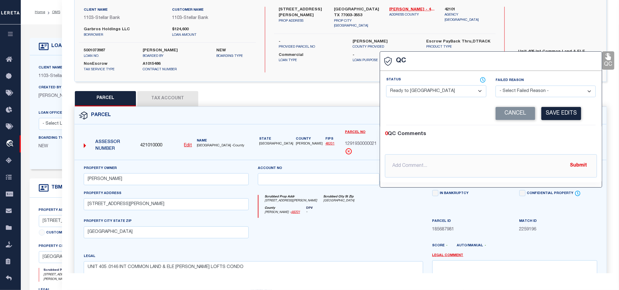
drag, startPoint x: 414, startPoint y: 89, endPoint x: 429, endPoint y: 97, distance: 17.2
click at [414, 89] on select "- Select Status - Ready to QC Correct Incorrect" at bounding box center [436, 91] width 100 height 12
click at [572, 133] on div "0 QC Comments" at bounding box center [490, 134] width 210 height 8
click at [568, 108] on button "Save Edits" at bounding box center [562, 113] width 40 height 13
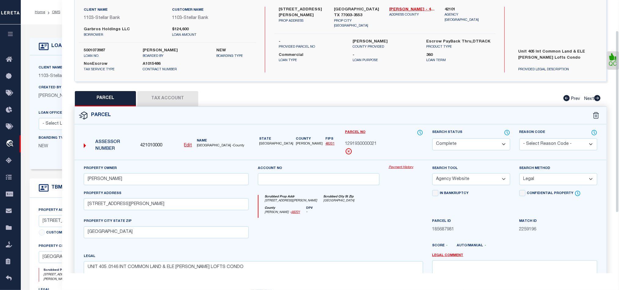
drag, startPoint x: 171, startPoint y: 96, endPoint x: 175, endPoint y: 97, distance: 3.8
click at [171, 96] on button "Tax Account" at bounding box center [167, 98] width 61 height 15
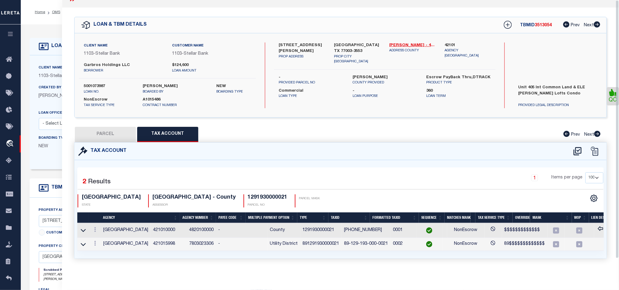
scroll to position [0, 0]
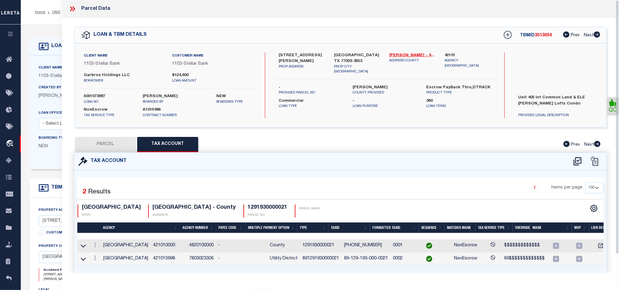
click at [113, 142] on button "PARCEL" at bounding box center [105, 144] width 61 height 15
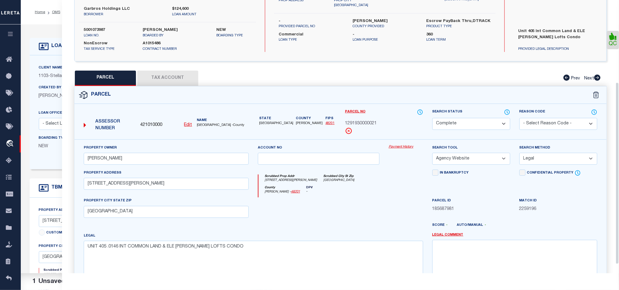
scroll to position [137, 0]
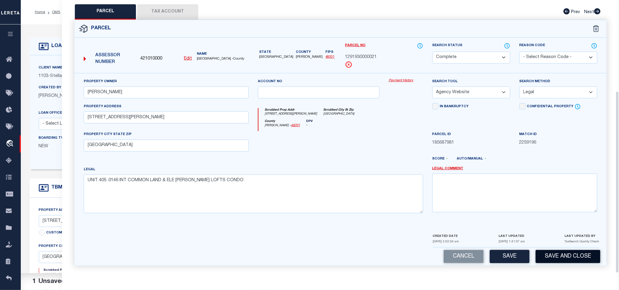
click at [582, 256] on button "Save and Close" at bounding box center [568, 256] width 65 height 13
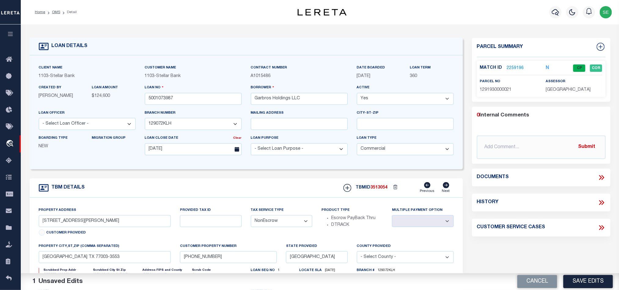
click at [537, 281] on button "Cancel" at bounding box center [538, 281] width 40 height 13
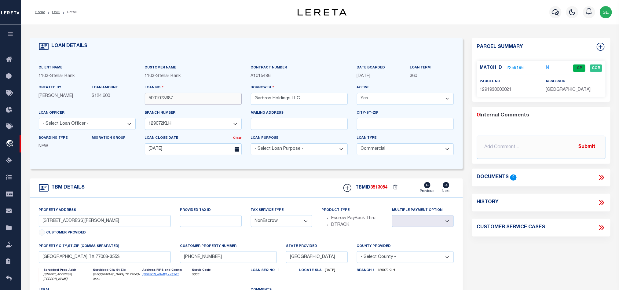
click at [186, 97] on input "5001073987" at bounding box center [193, 99] width 97 height 12
click at [382, 190] on span "3513054" at bounding box center [379, 188] width 17 height 4
click at [557, 92] on span "[GEOGRAPHIC_DATA]" at bounding box center [568, 90] width 45 height 4
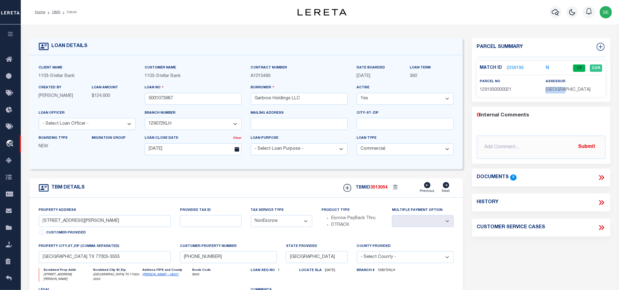
click at [557, 92] on span "[GEOGRAPHIC_DATA]" at bounding box center [568, 90] width 45 height 4
click at [508, 89] on span "1291930000021" at bounding box center [496, 90] width 32 height 4
click at [236, 177] on form "LOAN DETAILS Client Name 1103 - Stellar Bank -" at bounding box center [247, 207] width 434 height 339
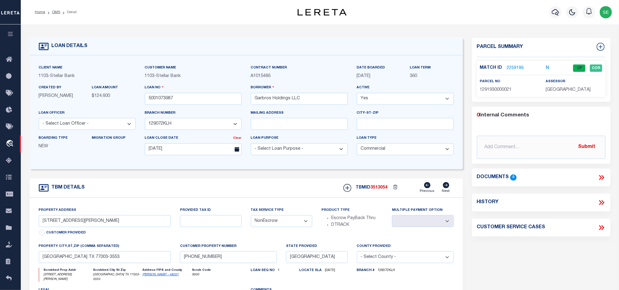
drag, startPoint x: 56, startPoint y: 9, endPoint x: 204, endPoint y: 55, distance: 154.5
click at [56, 10] on link "OMS" at bounding box center [56, 12] width 8 height 4
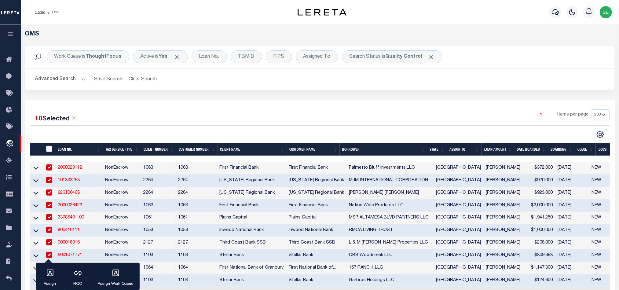
scroll to position [138, 0]
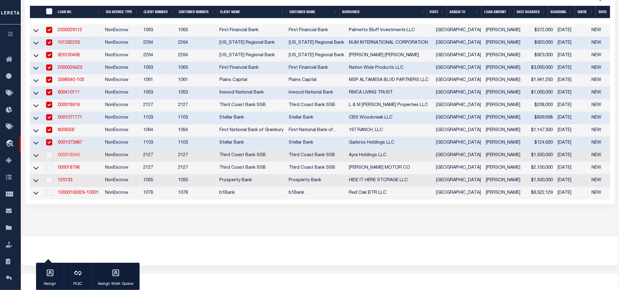
click at [67, 157] on link "000018345" at bounding box center [69, 155] width 22 height 4
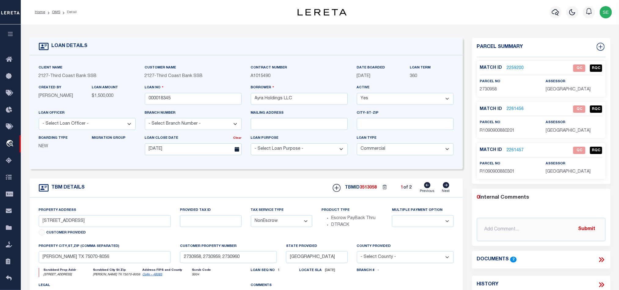
click at [447, 187] on icon at bounding box center [446, 185] width 7 height 6
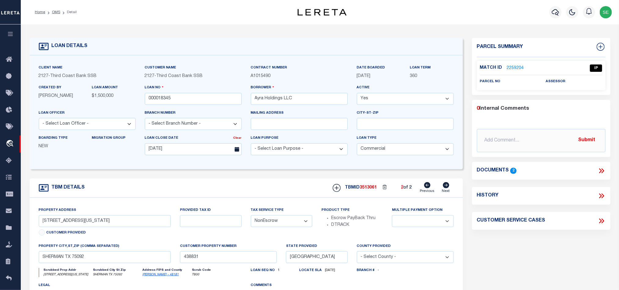
click at [430, 186] on icon at bounding box center [428, 185] width 6 height 6
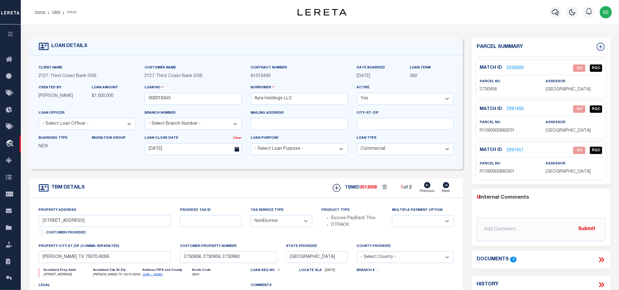
click at [287, 183] on div "TBM DETAILS TBMID 3513058 1 of 2 Next" at bounding box center [247, 188] width 434 height 19
click at [282, 186] on div "TBM DETAILS TBMID 3513058 1 of 2 Next" at bounding box center [247, 188] width 434 height 19
click at [285, 191] on div "TBM DETAILS TBMID 3513058 1 of 2 Next" at bounding box center [247, 188] width 434 height 19
click at [290, 191] on div "TBM DETAILS TBMID 3513058 1 of 2 Next" at bounding box center [247, 188] width 434 height 19
drag, startPoint x: 602, startPoint y: 262, endPoint x: 598, endPoint y: 251, distance: 11.0
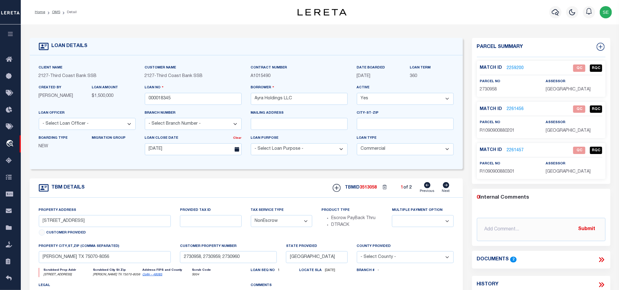
click at [602, 262] on icon at bounding box center [602, 260] width 8 height 8
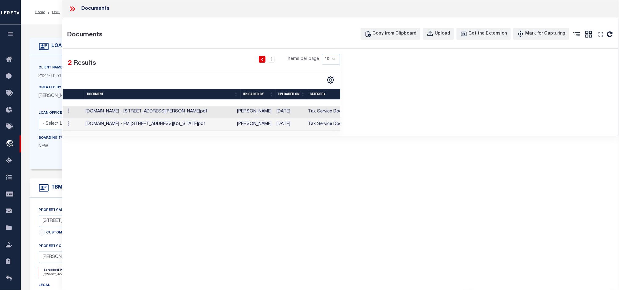
click at [300, 113] on td "[DATE]" at bounding box center [290, 112] width 31 height 13
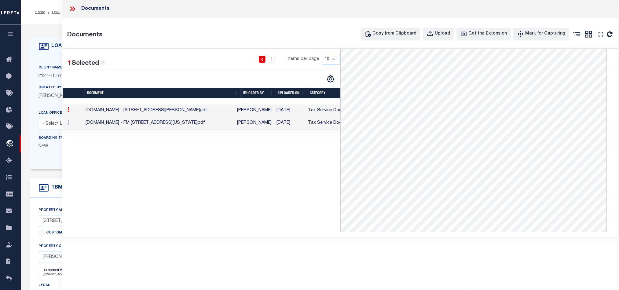
click at [73, 8] on icon at bounding box center [72, 9] width 8 height 8
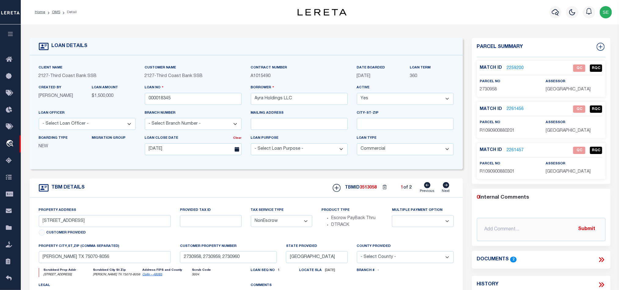
click at [519, 65] on link "2259200" at bounding box center [515, 68] width 17 height 6
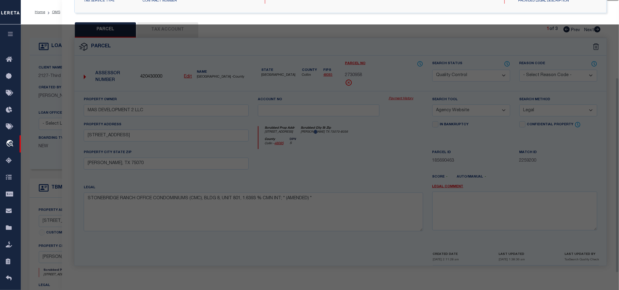
scroll to position [118, 0]
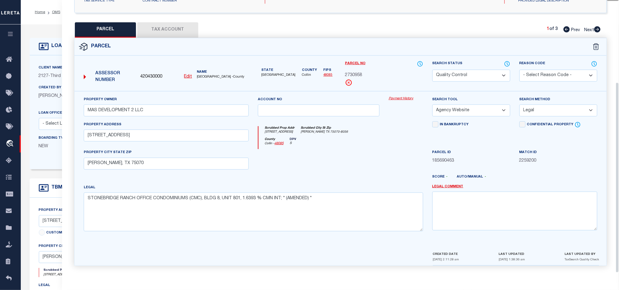
click at [369, 159] on div at bounding box center [318, 161] width 131 height 25
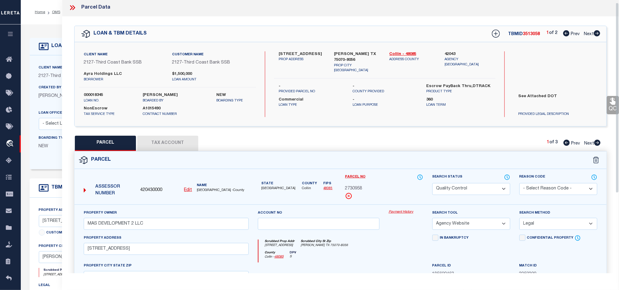
scroll to position [0, 0]
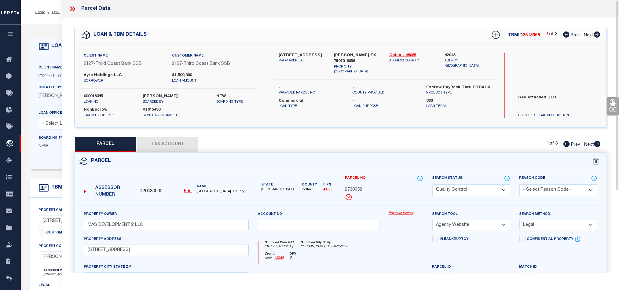
click at [74, 9] on icon at bounding box center [72, 9] width 8 height 8
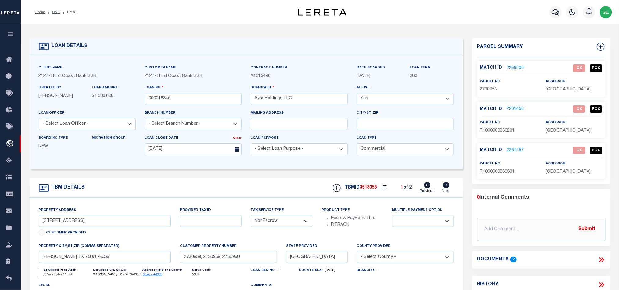
click at [516, 111] on link "2261456" at bounding box center [515, 109] width 17 height 6
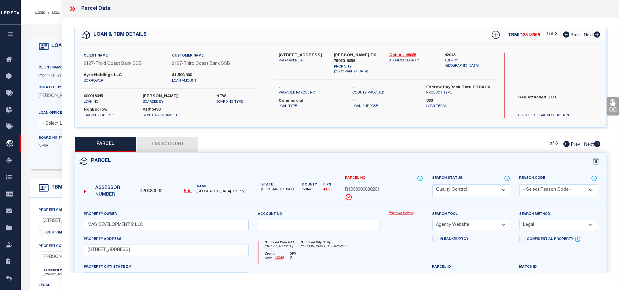
click at [68, 8] on icon at bounding box center [72, 9] width 8 height 8
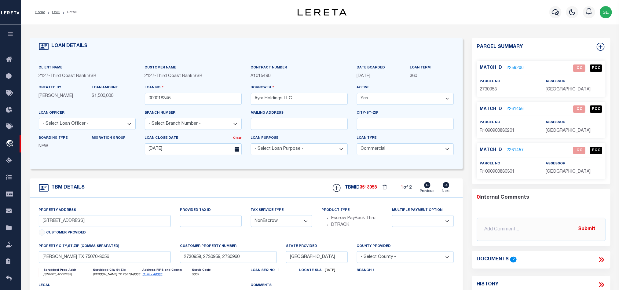
click at [490, 88] on span "2730958" at bounding box center [488, 89] width 17 height 4
click at [63, 225] on input "[STREET_ADDRESS]" at bounding box center [105, 221] width 132 height 12
